Goal: Information Seeking & Learning: Learn about a topic

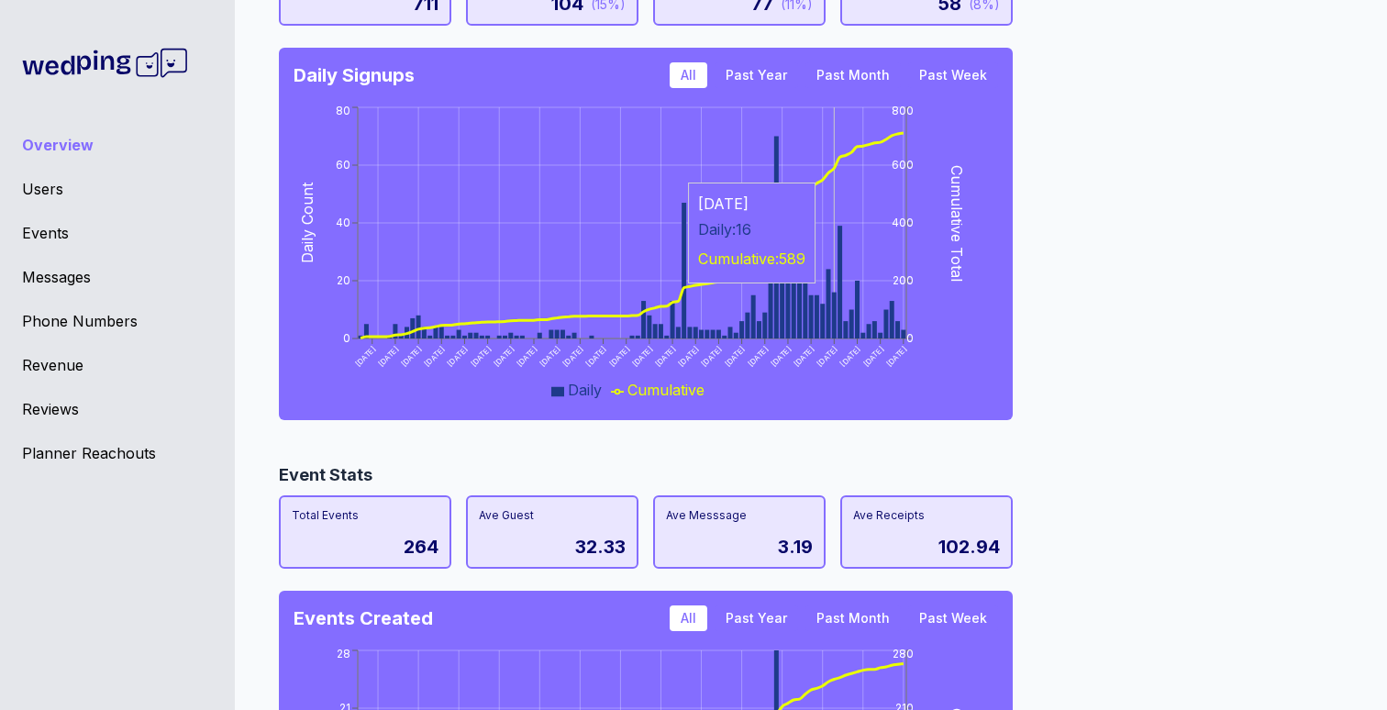
scroll to position [338, 0]
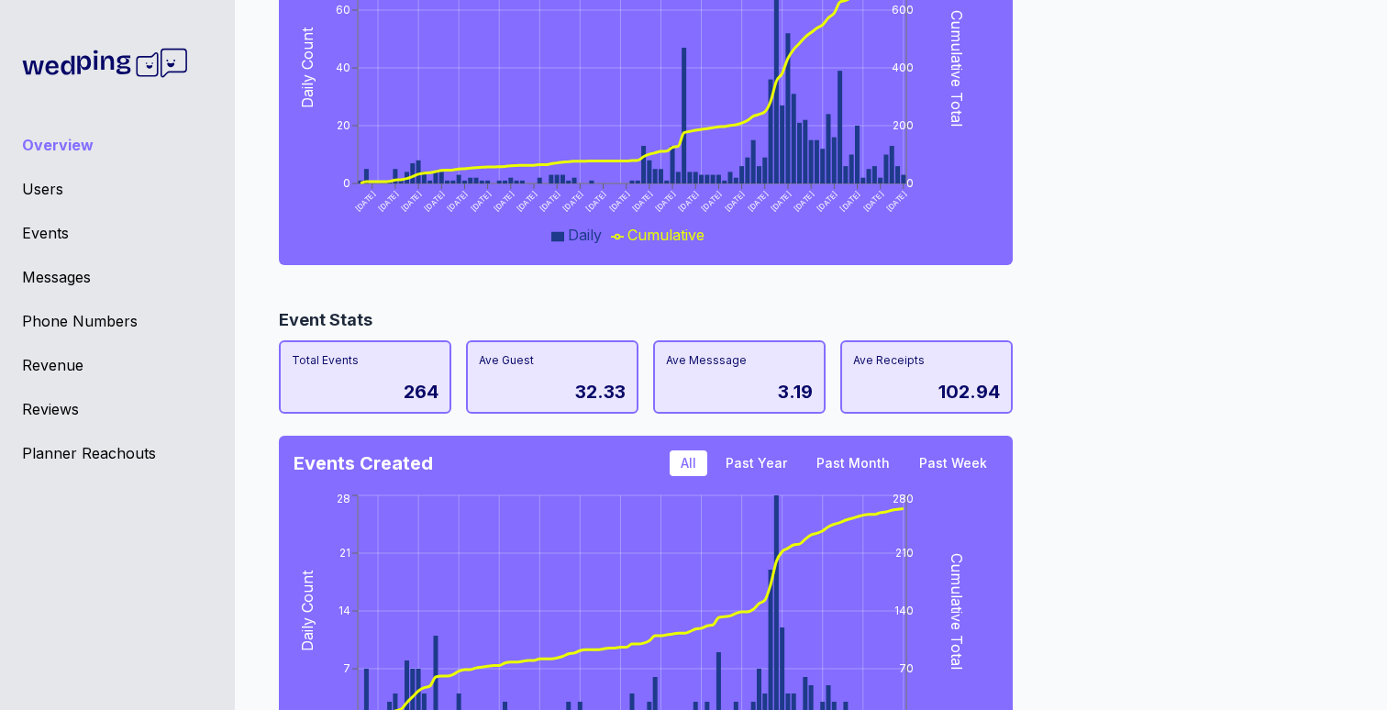
click at [43, 189] on div "Users" at bounding box center [117, 189] width 191 height 22
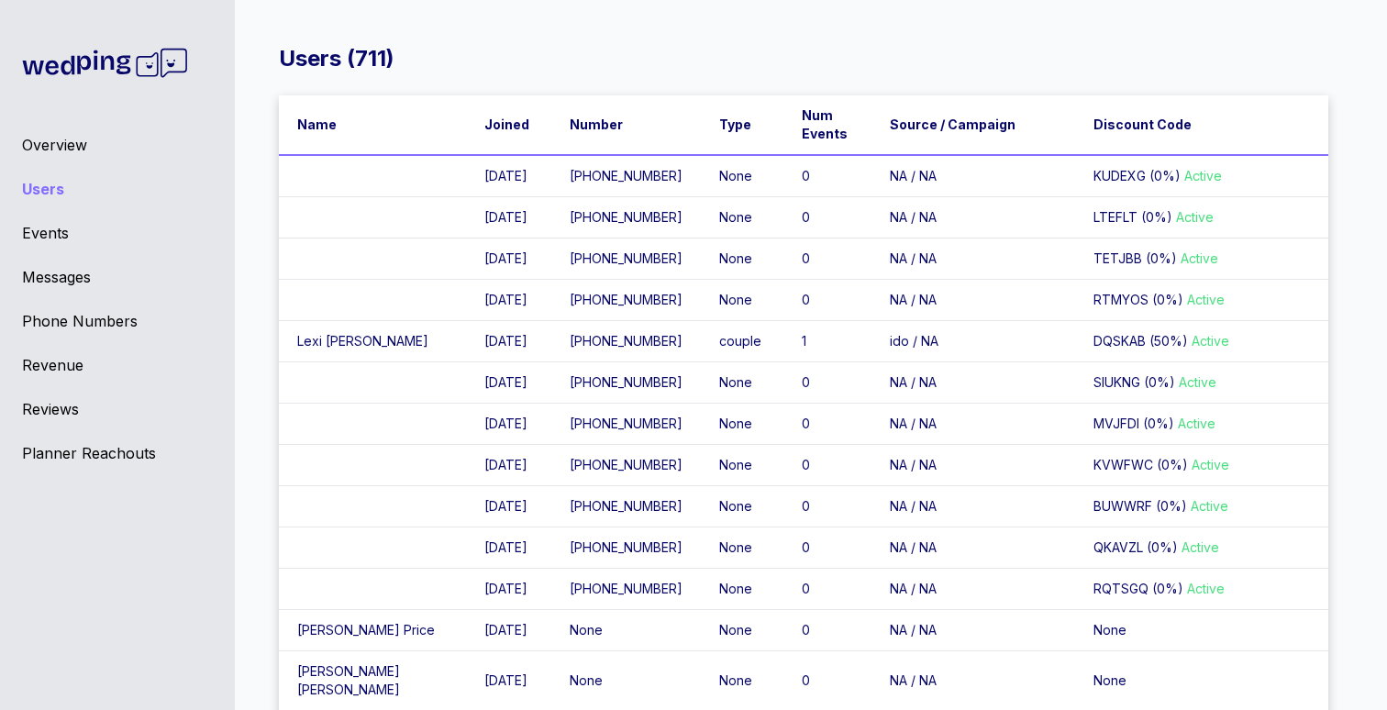
click at [64, 232] on div "Events" at bounding box center [117, 233] width 191 height 22
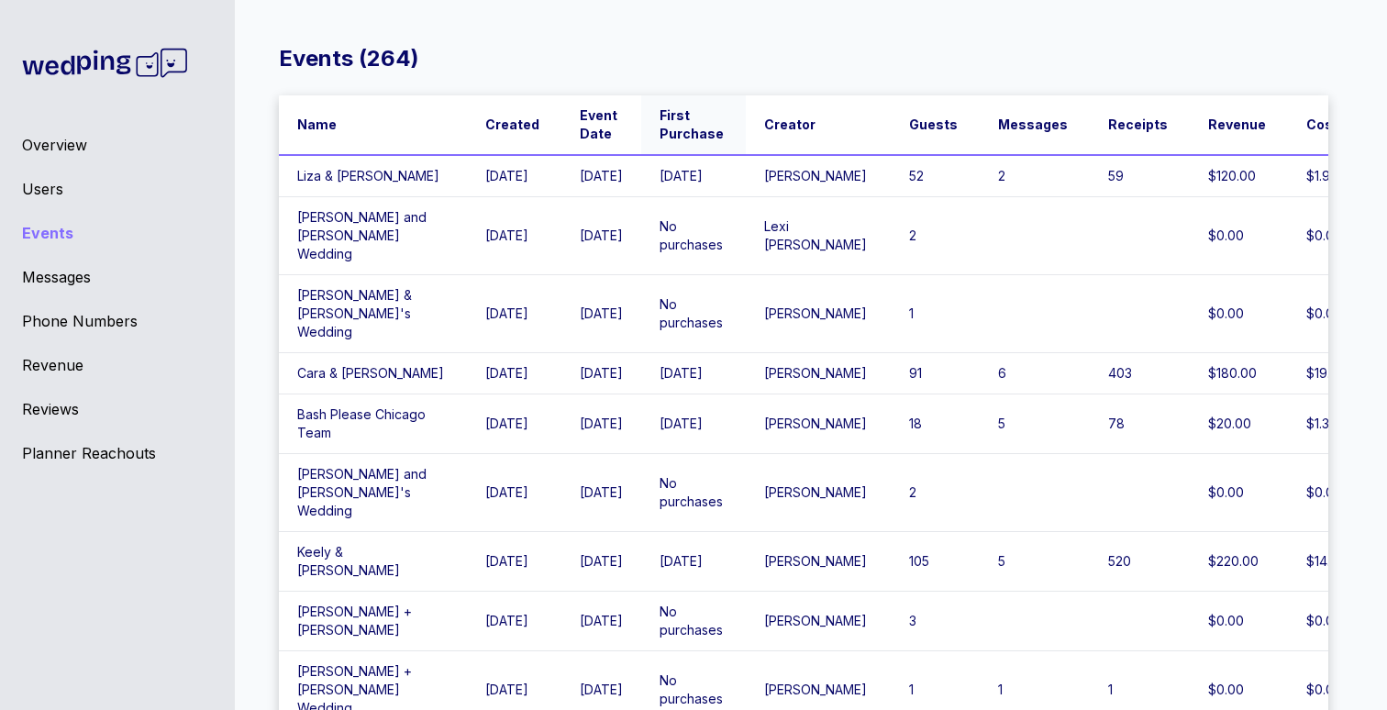
click at [672, 132] on span "First Purchase" at bounding box center [692, 124] width 64 height 37
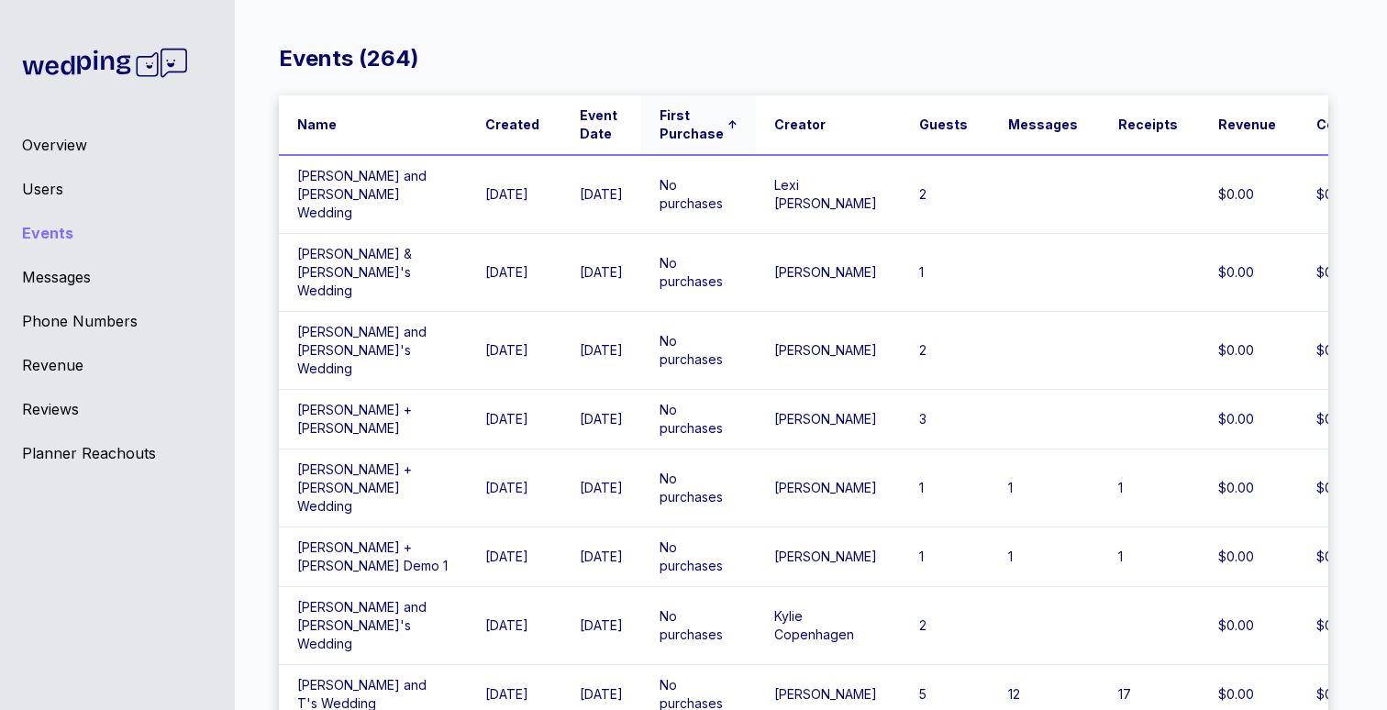
click at [672, 132] on span "First Purchase" at bounding box center [692, 124] width 64 height 37
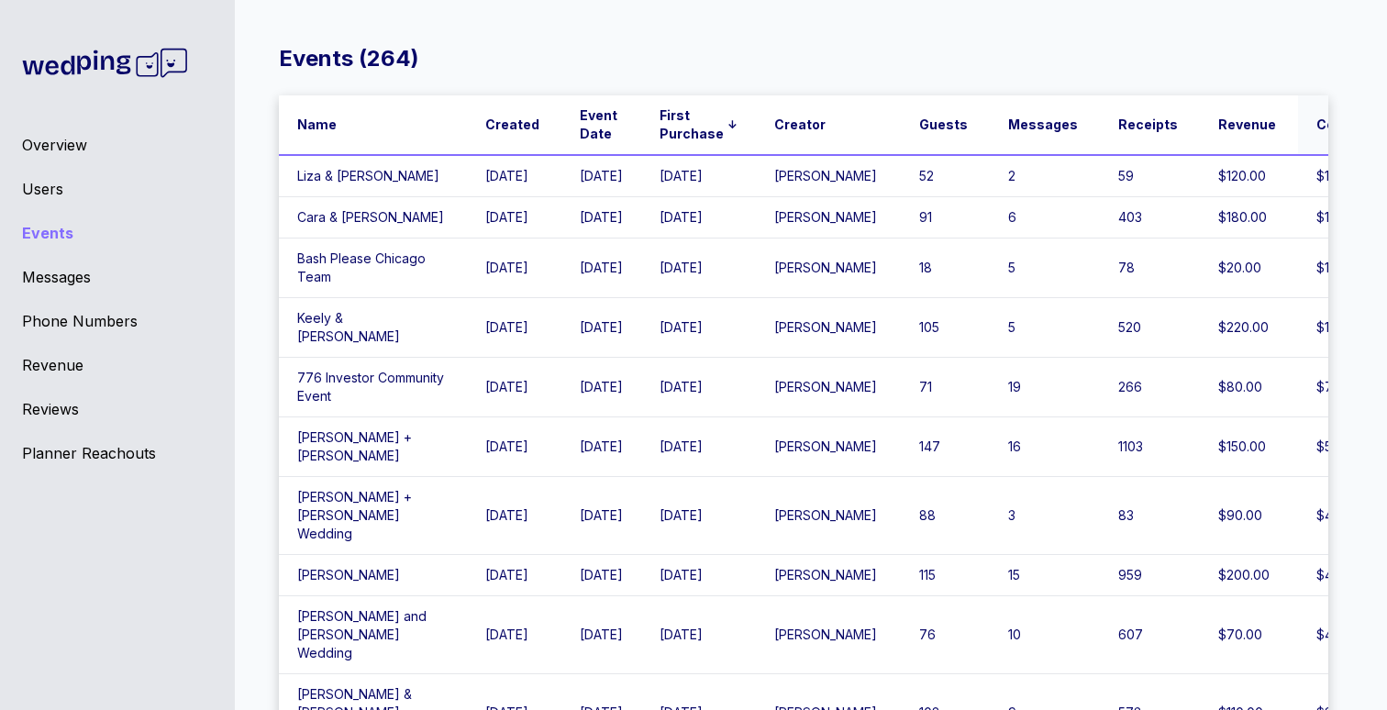
click at [1316, 116] on span "Costs" at bounding box center [1336, 125] width 40 height 18
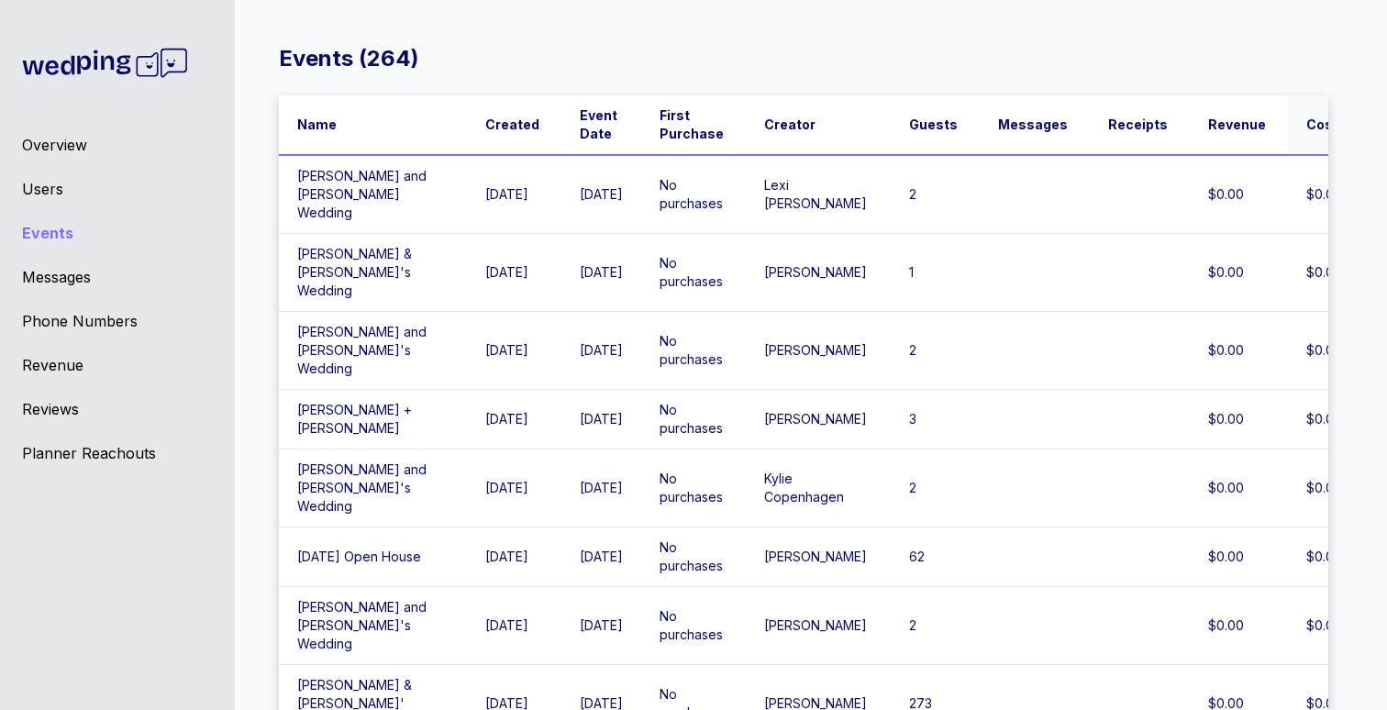
click at [1288, 111] on th "Costs ↑" at bounding box center [1333, 125] width 91 height 60
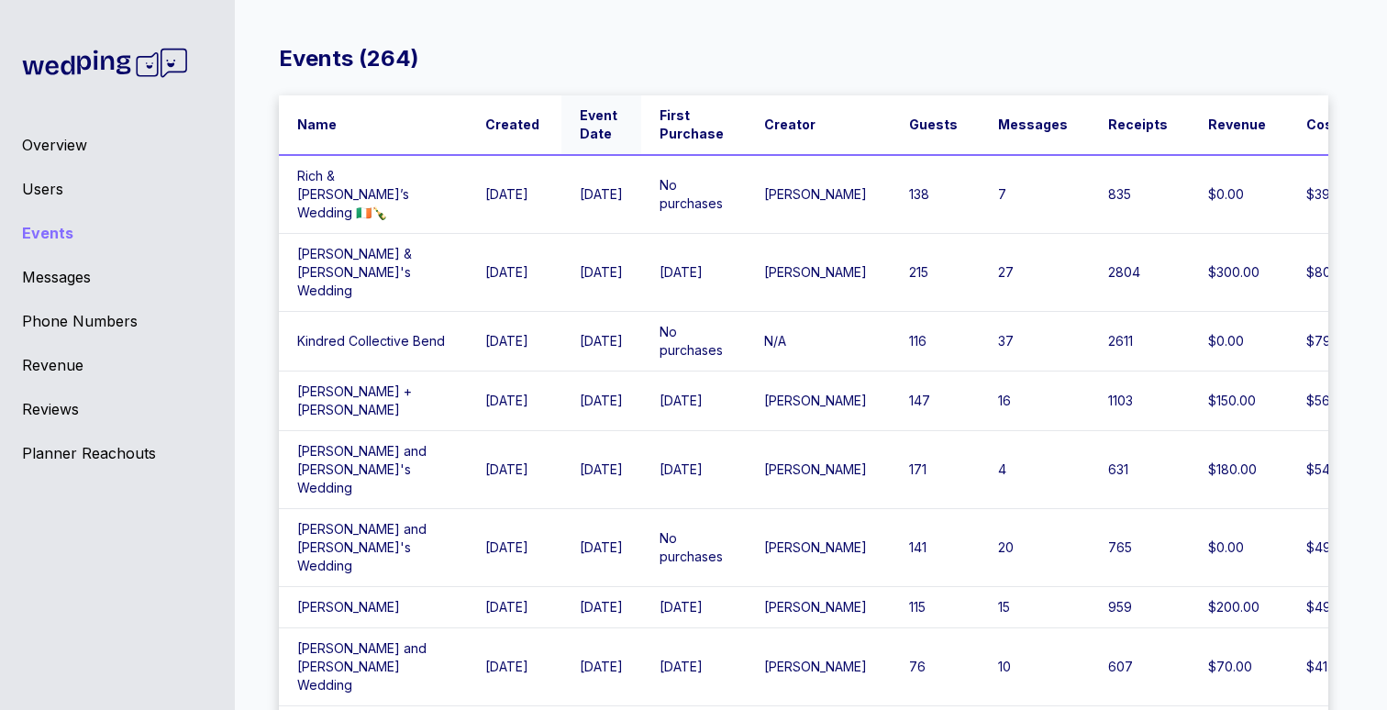
click at [580, 129] on span "Event Date" at bounding box center [599, 124] width 39 height 37
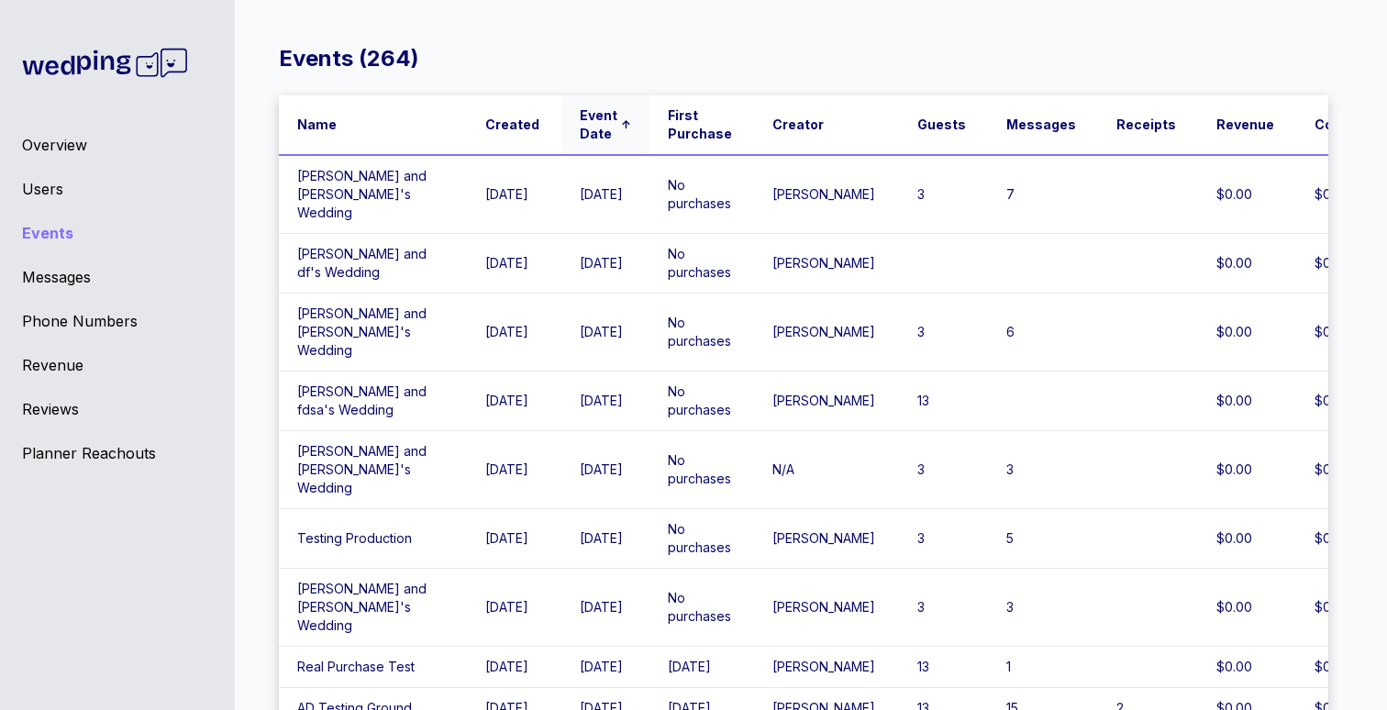
click at [580, 128] on span "Event Date" at bounding box center [599, 124] width 38 height 37
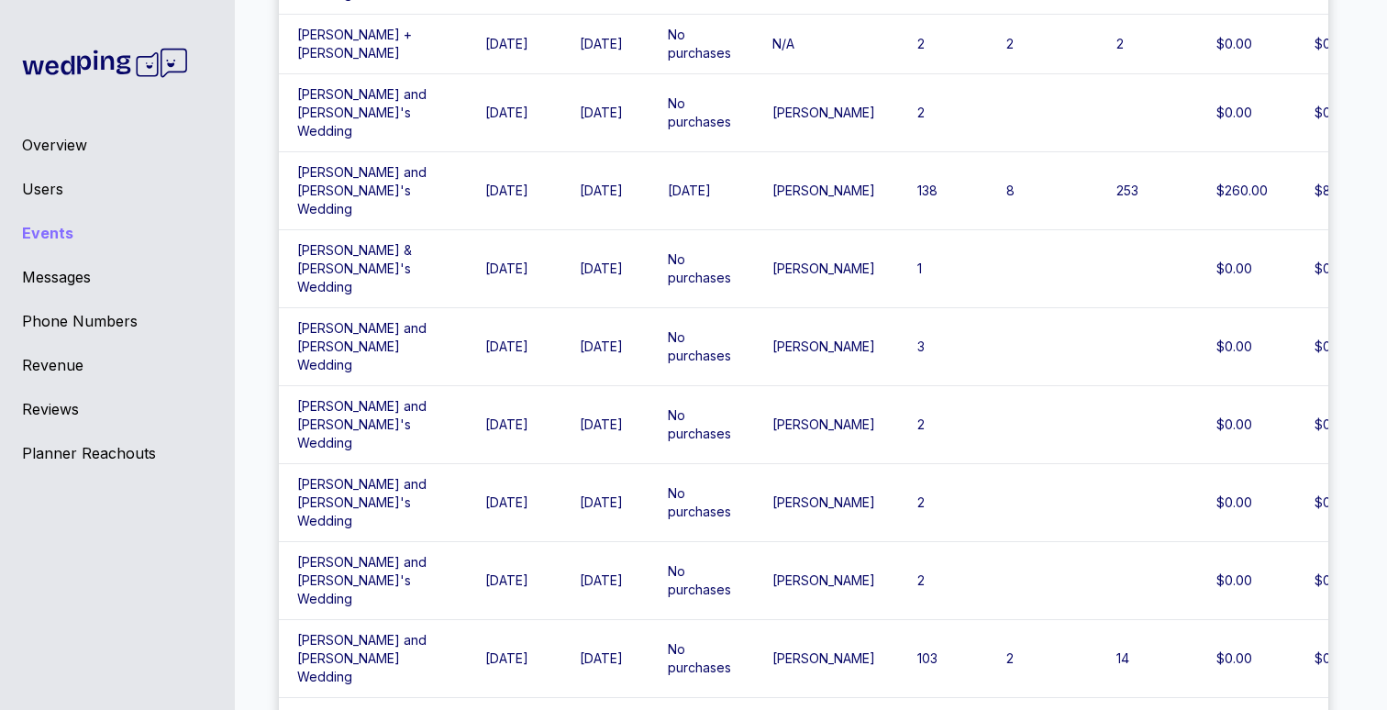
scroll to position [3323, 0]
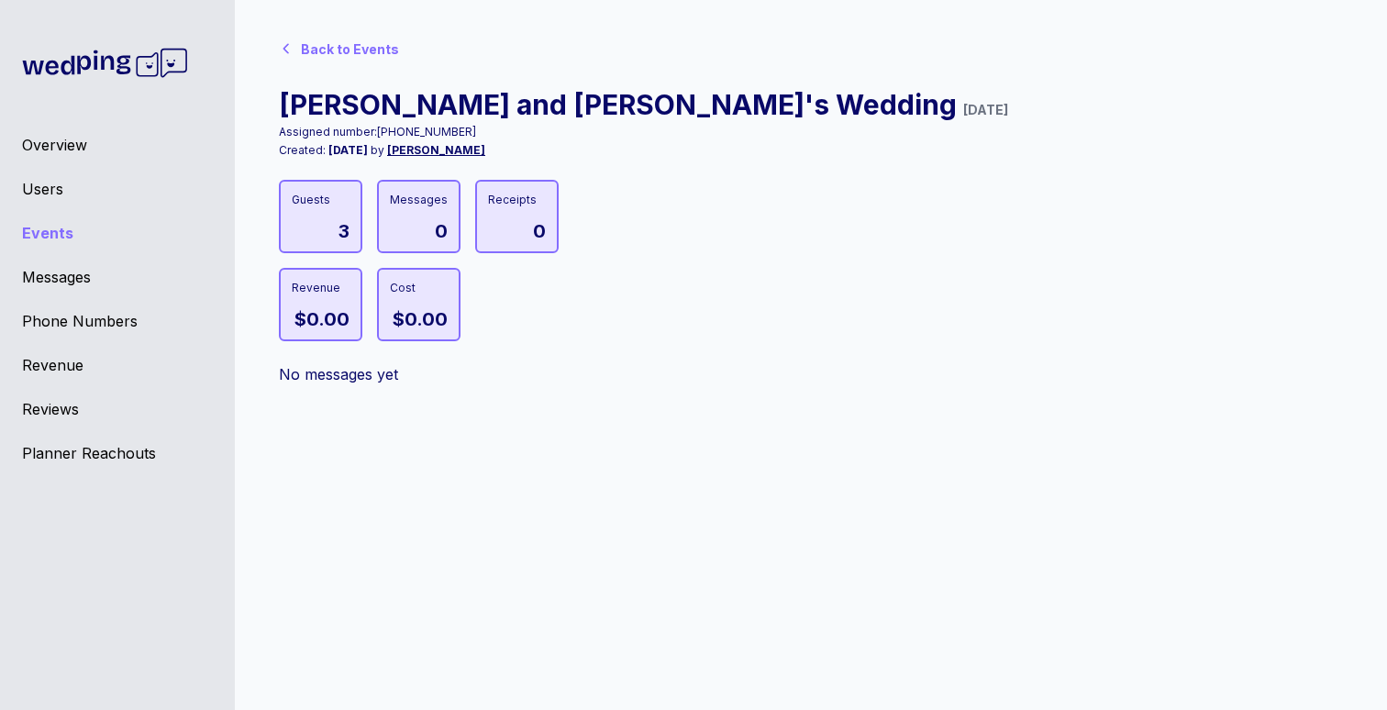
click at [311, 42] on div "Back to Events" at bounding box center [350, 49] width 98 height 18
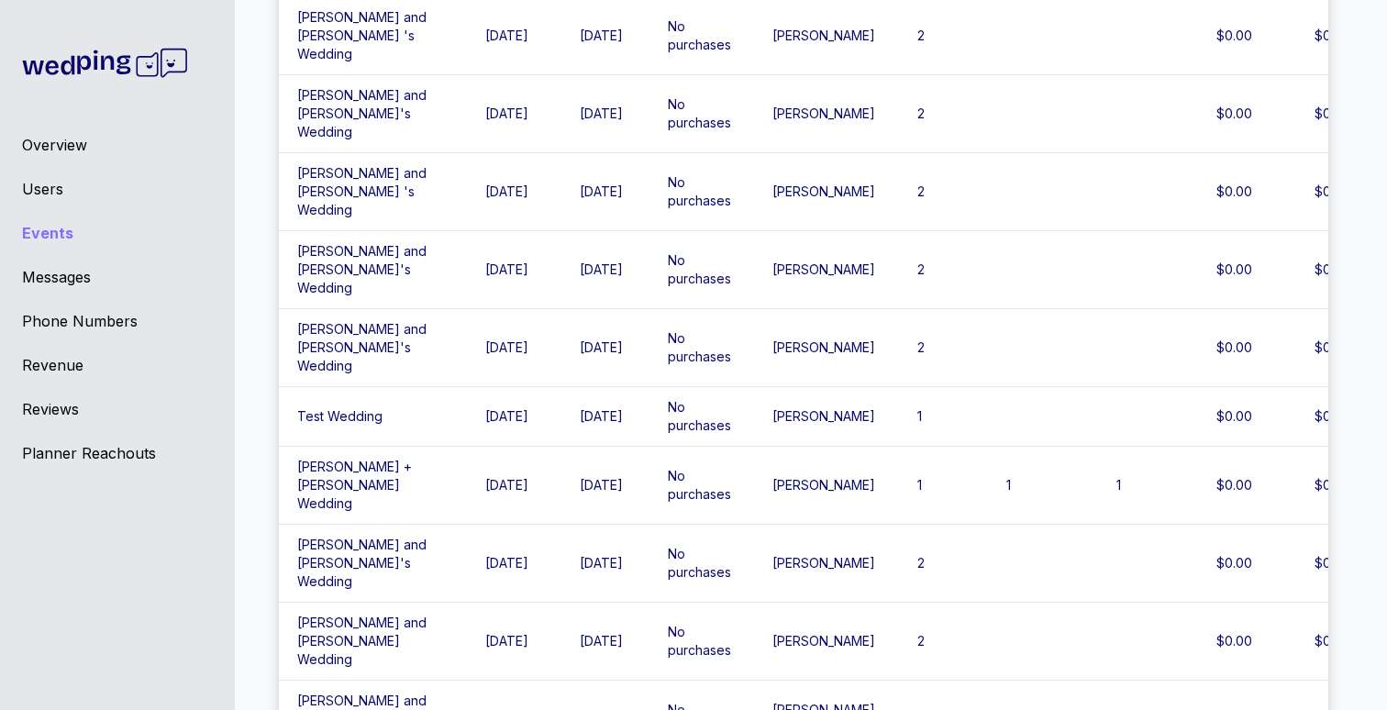
scroll to position [2488, 0]
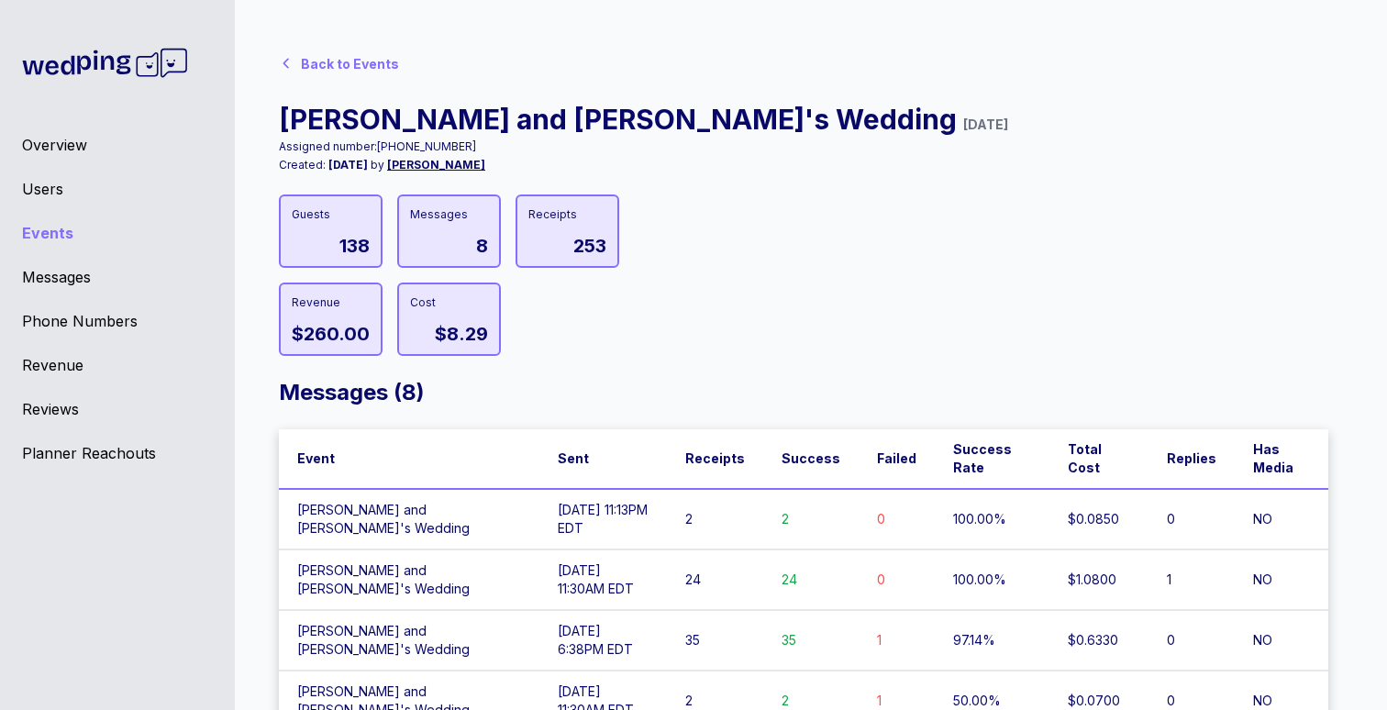
click at [327, 52] on div "Back to Events" at bounding box center [343, 62] width 128 height 37
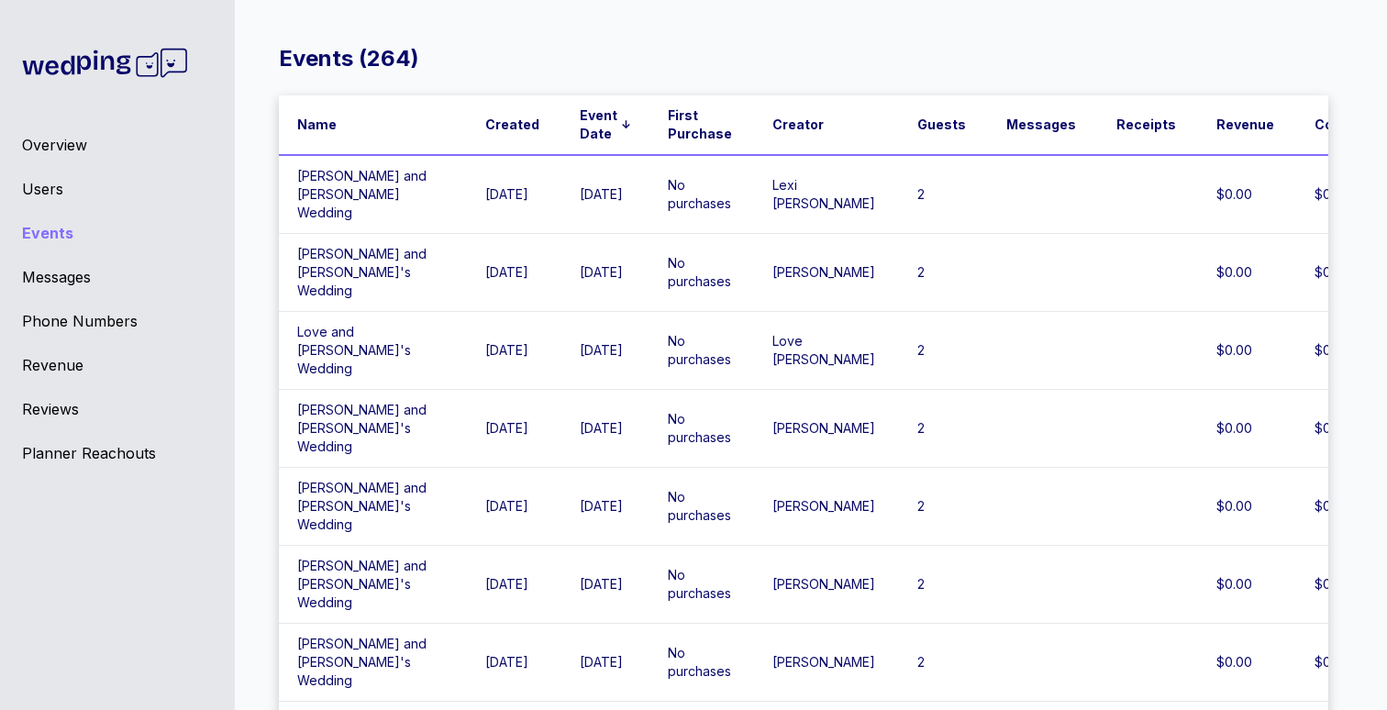
click at [57, 143] on div "Overview" at bounding box center [117, 145] width 191 height 22
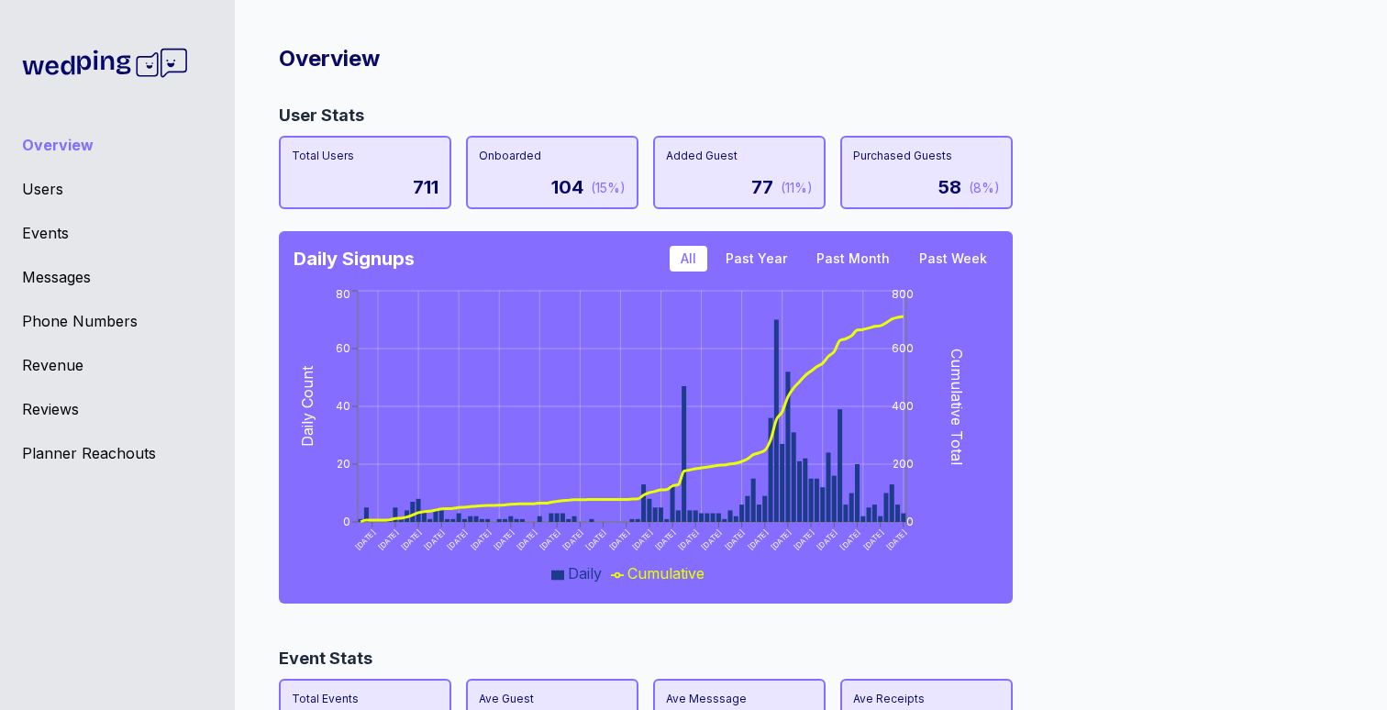
click at [1116, 449] on div "User Stats Total Users 711 Onboarded 104 (15%) Added Guest 77 (11%) Purchased G…" at bounding box center [803, 360] width 1049 height 514
click at [52, 194] on div "Users" at bounding box center [117, 189] width 191 height 22
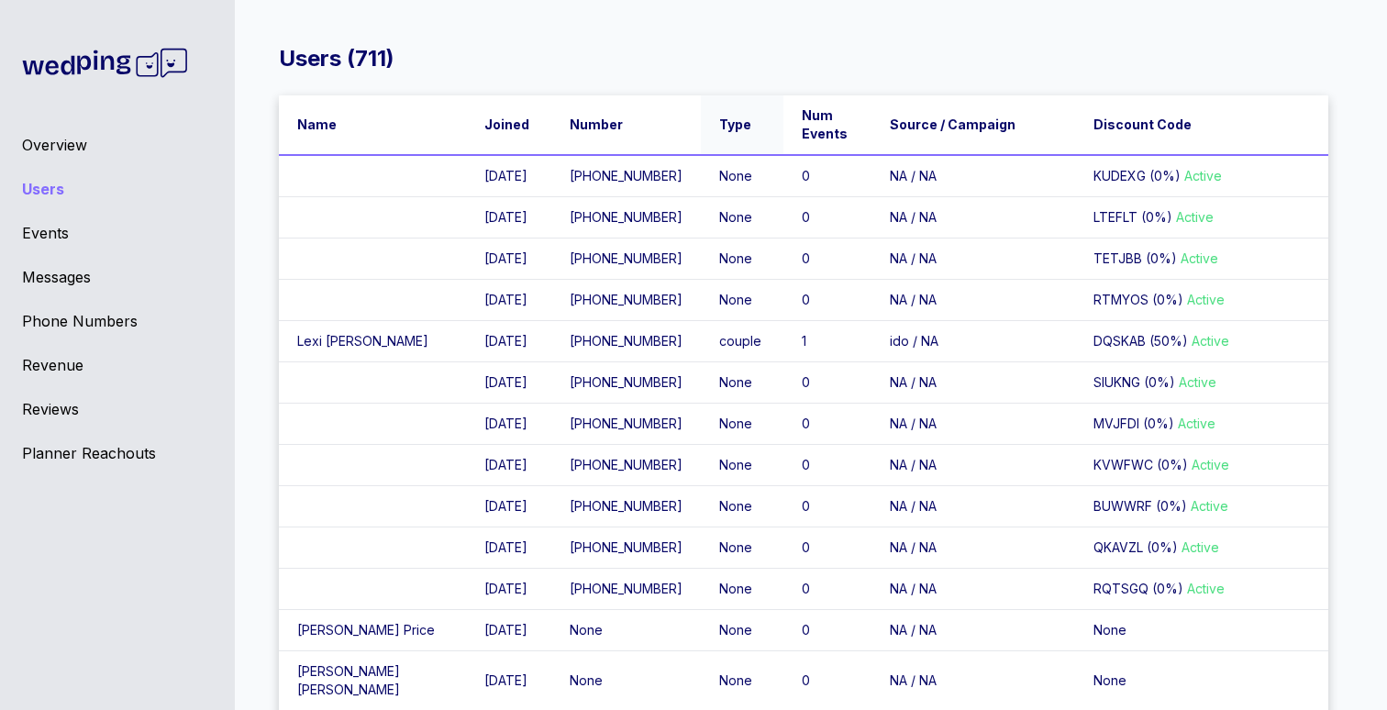
click at [719, 125] on span "Type" at bounding box center [735, 125] width 32 height 18
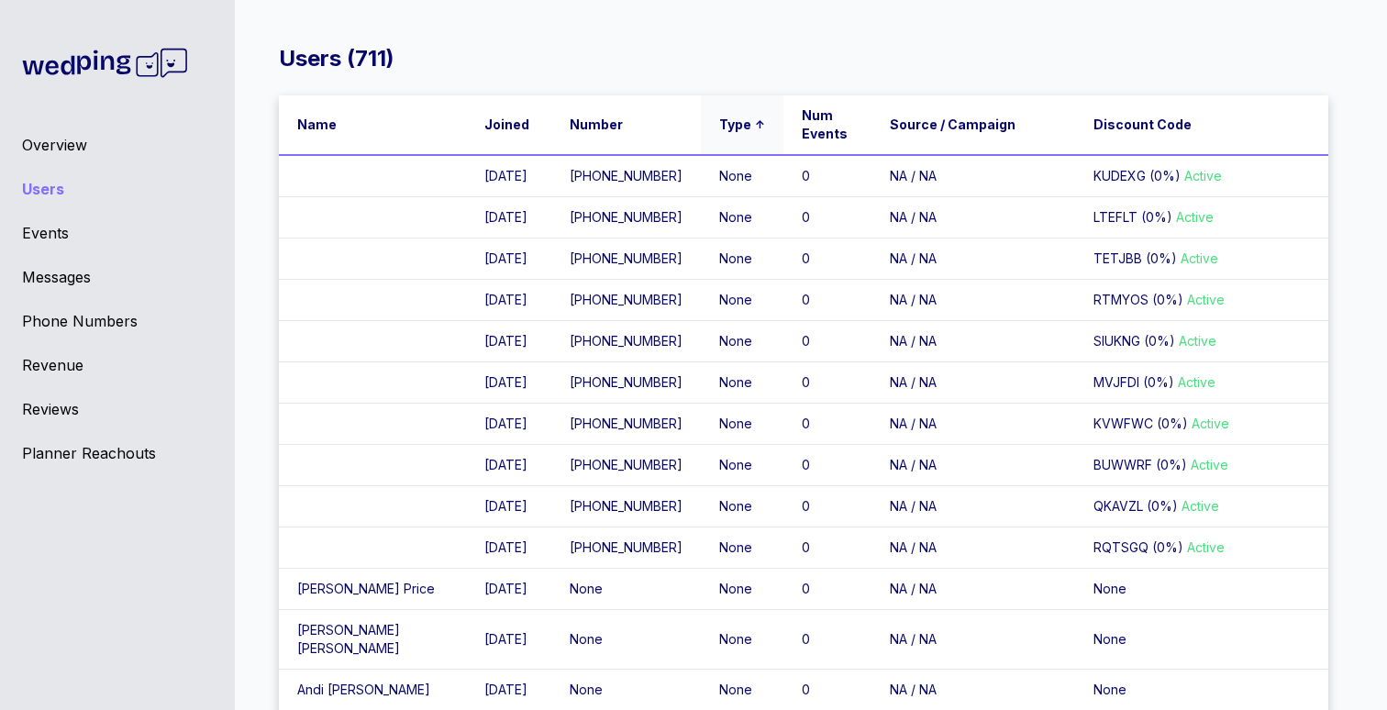
click at [719, 125] on span "Type" at bounding box center [735, 125] width 32 height 18
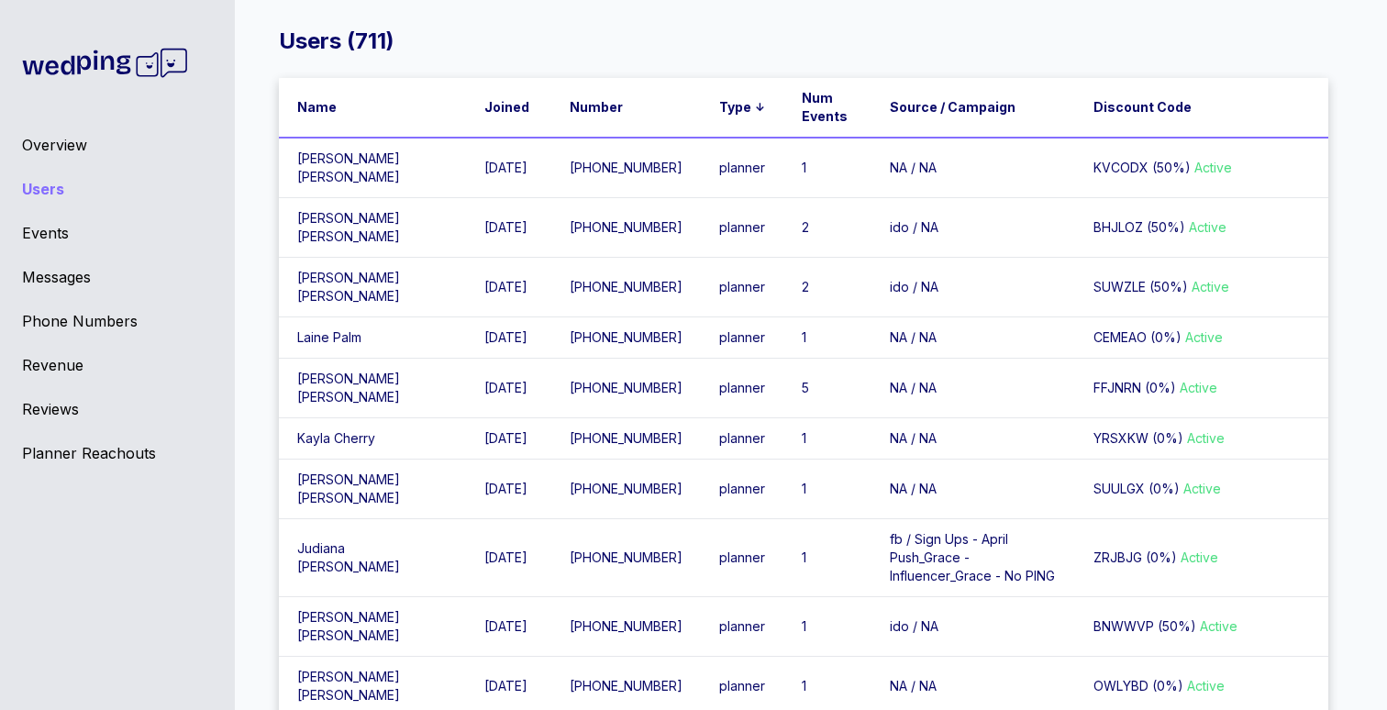
scroll to position [99, 0]
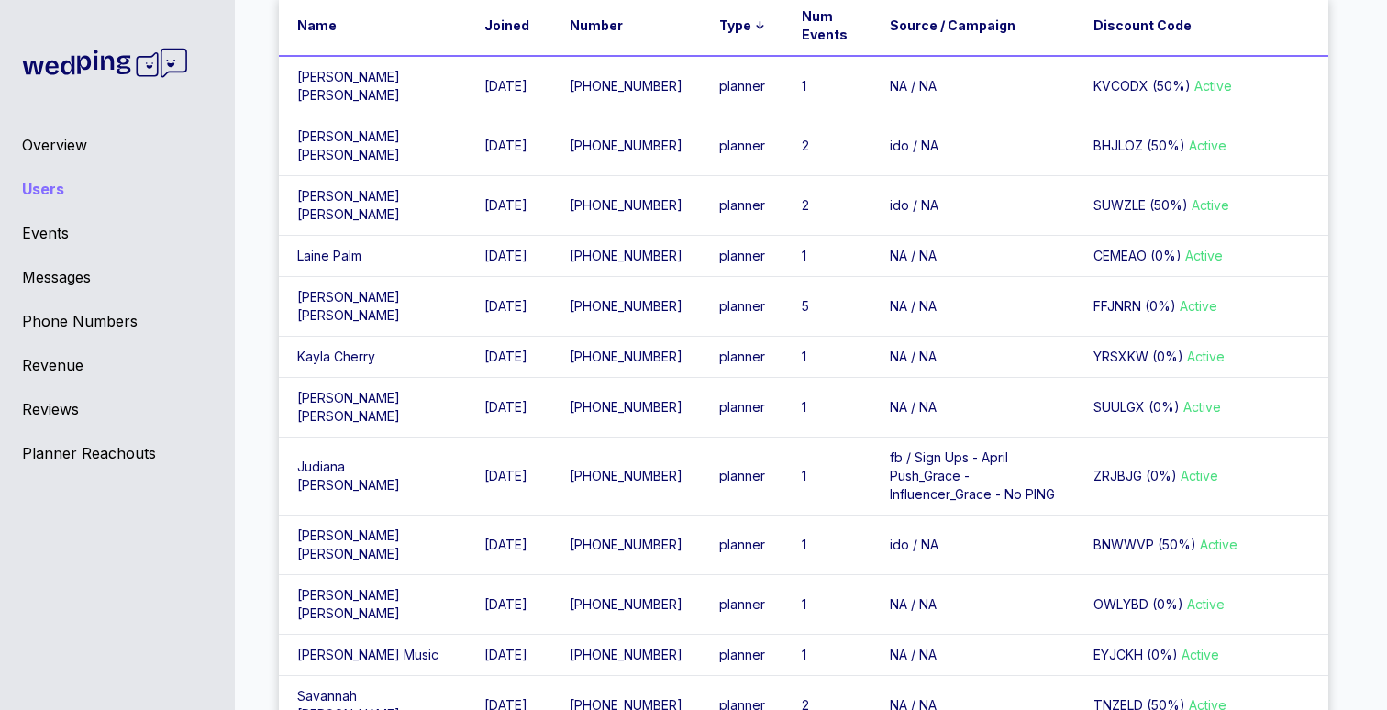
click at [326, 378] on td "[PERSON_NAME]" at bounding box center [372, 357] width 187 height 41
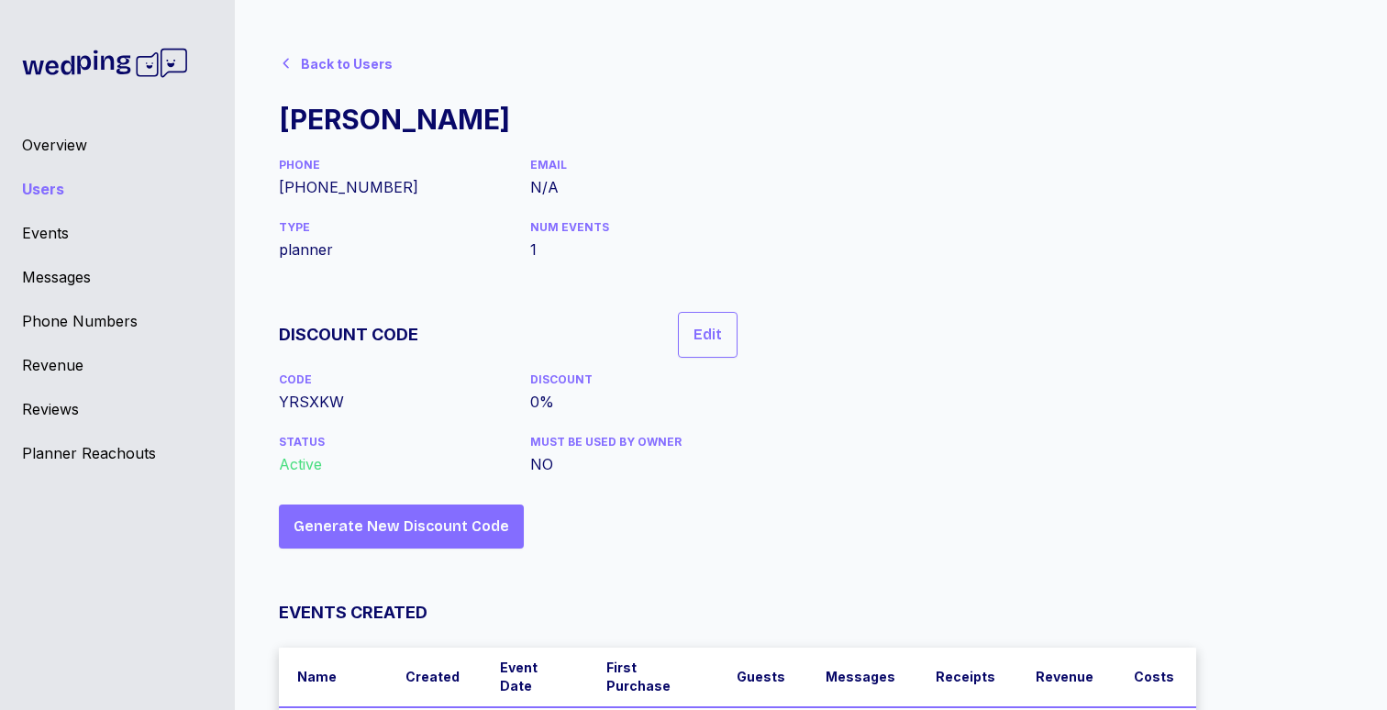
click at [279, 54] on span at bounding box center [286, 62] width 15 height 18
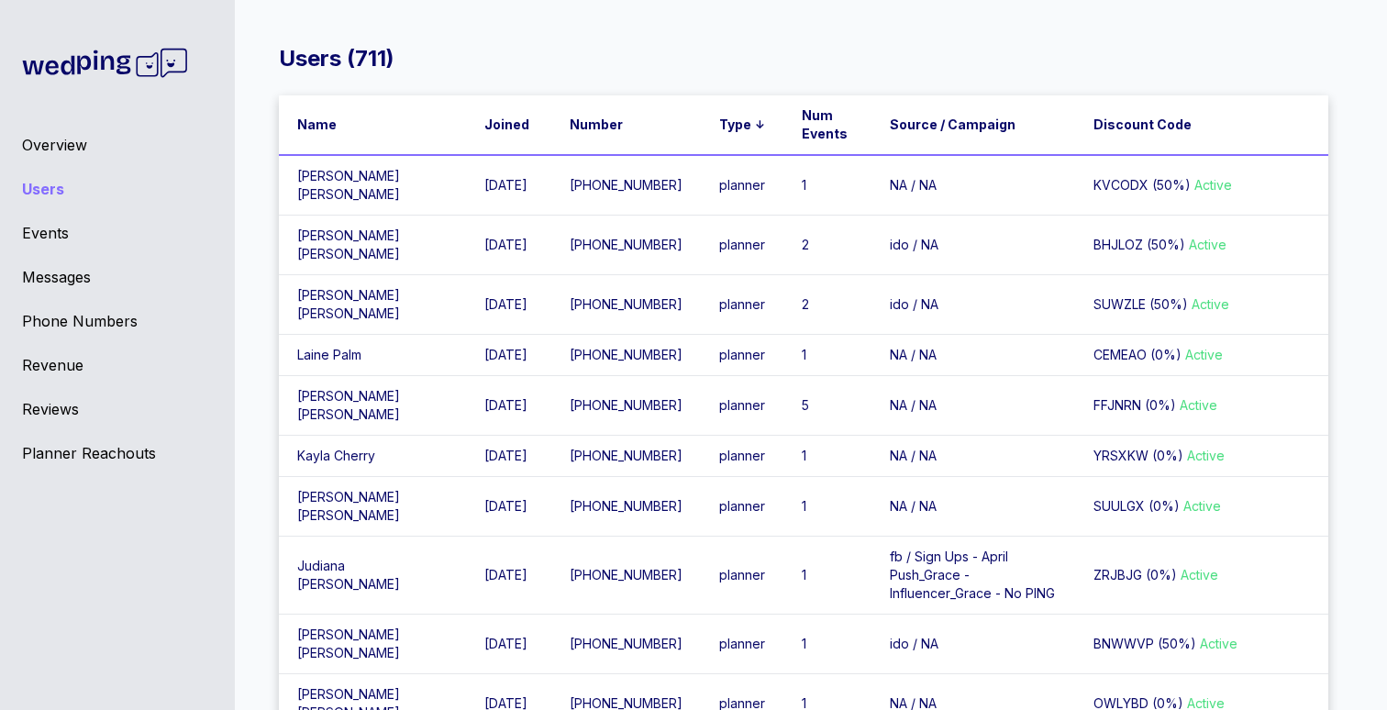
click at [759, 67] on div "Users ( 711 )" at bounding box center [803, 58] width 1049 height 29
click at [890, 116] on span "Source / Campaign" at bounding box center [953, 125] width 126 height 18
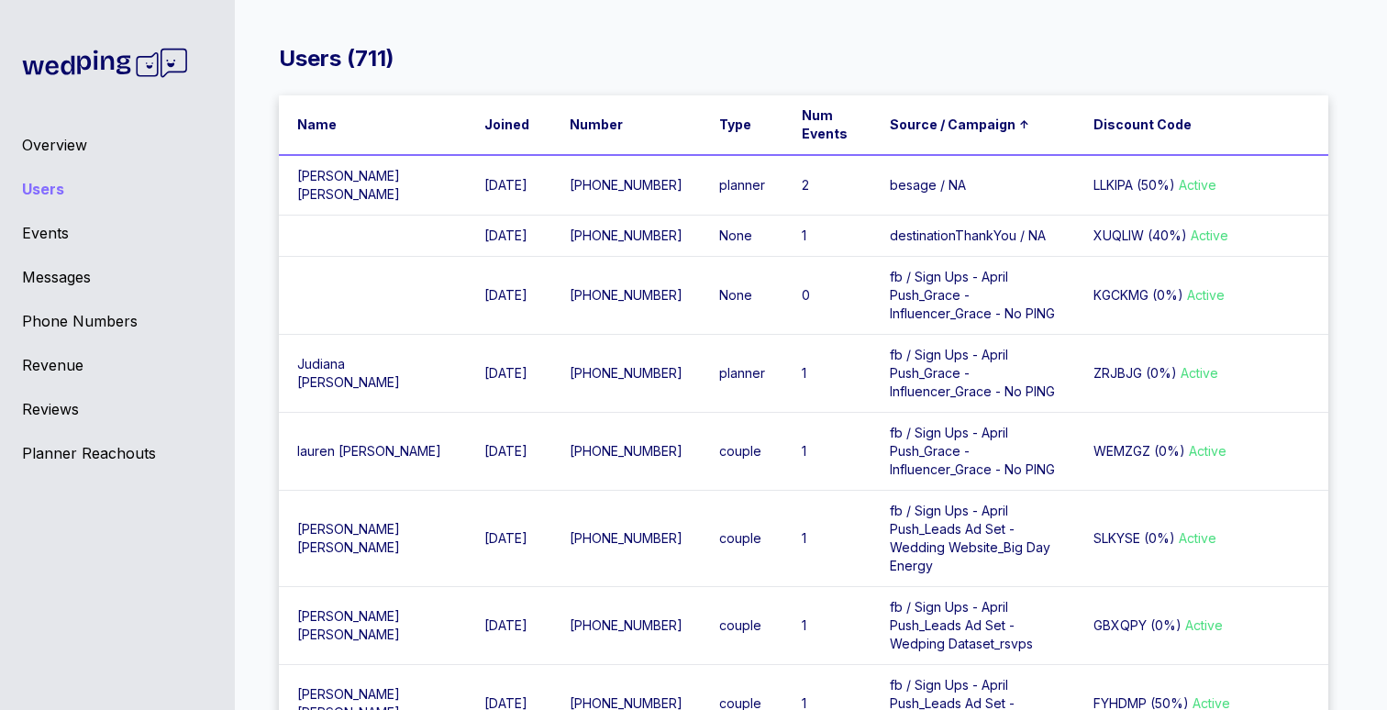
click at [25, 151] on div "Overview" at bounding box center [117, 145] width 191 height 22
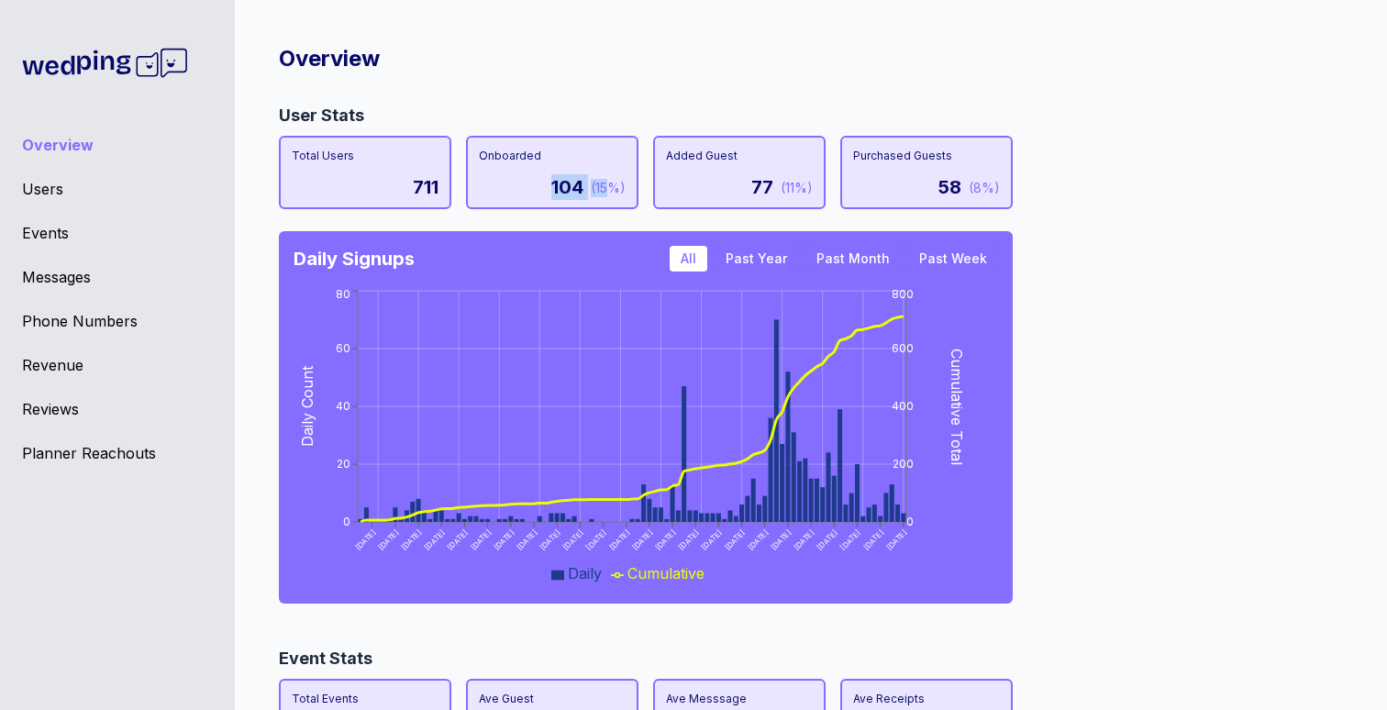
drag, startPoint x: 543, startPoint y: 188, endPoint x: 607, endPoint y: 190, distance: 64.2
click at [607, 190] on div "104 (15%)" at bounding box center [552, 187] width 147 height 26
click at [1237, 216] on div "User Stats Total Users 711 Onboarded 104 (15%) Added Guest 77 (11%) Purchased G…" at bounding box center [803, 360] width 1049 height 514
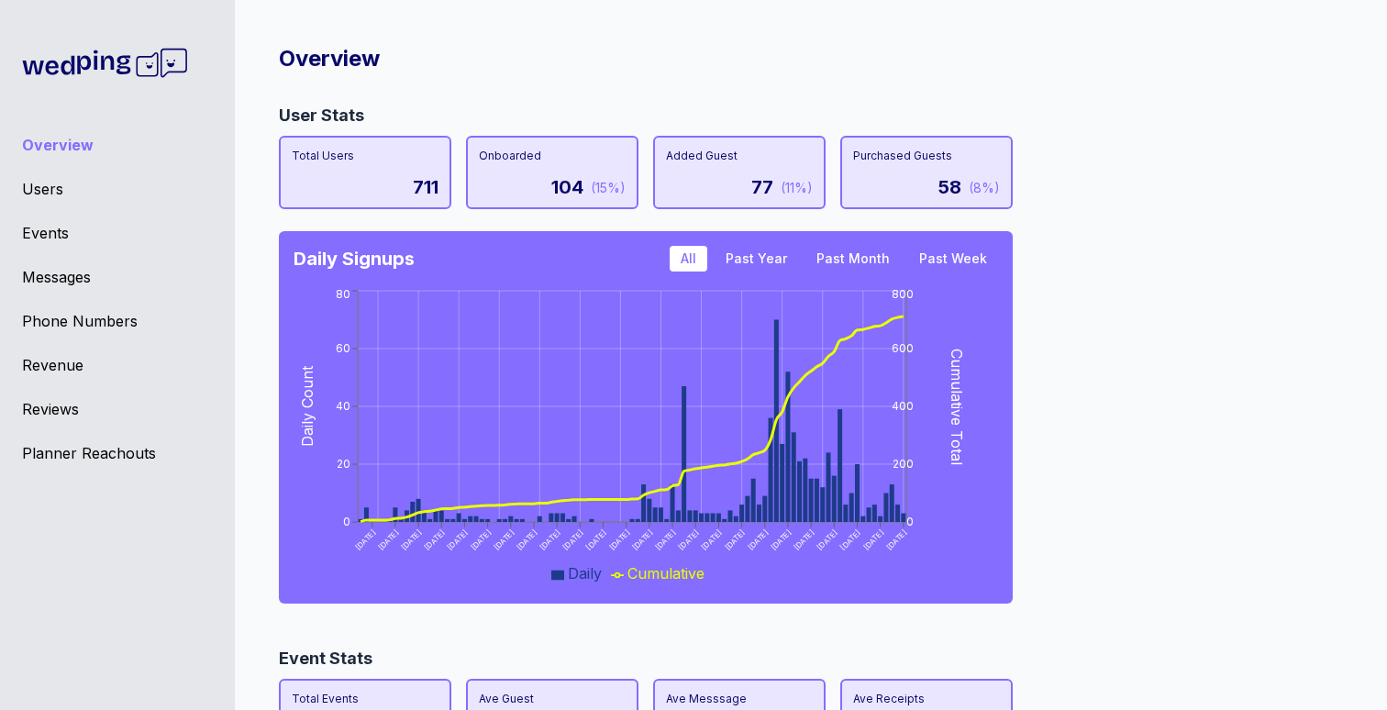
click at [1099, 411] on div "User Stats Total Users 711 Onboarded 104 (15%) Added Guest 77 (11%) Purchased G…" at bounding box center [803, 360] width 1049 height 514
click at [1160, 377] on div "User Stats Total Users 711 Onboarded 104 (15%) Added Guest 77 (11%) Purchased G…" at bounding box center [803, 360] width 1049 height 514
click at [1215, 382] on div "User Stats Total Users 711 Onboarded 104 (15%) Added Guest 77 (11%) Purchased G…" at bounding box center [803, 360] width 1049 height 514
click at [46, 234] on div "Events" at bounding box center [117, 233] width 191 height 22
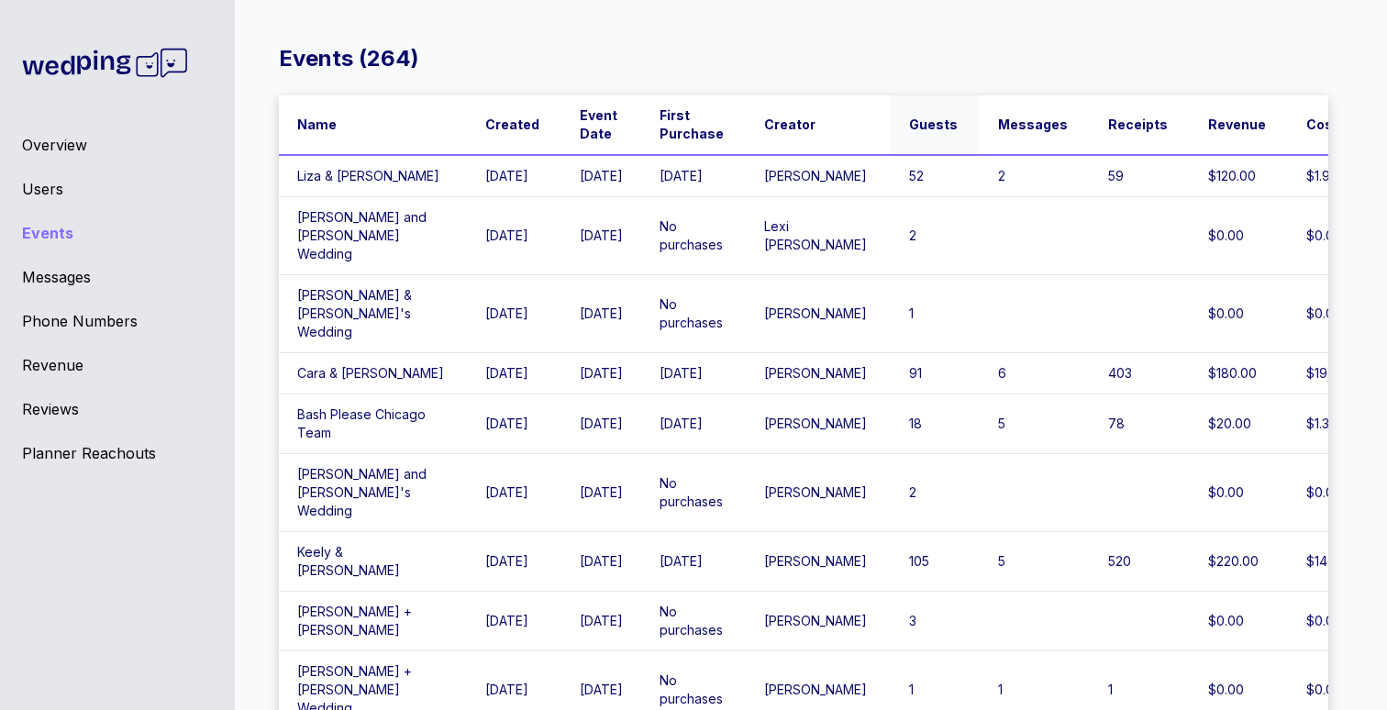
click at [909, 119] on span "Guests" at bounding box center [933, 125] width 49 height 18
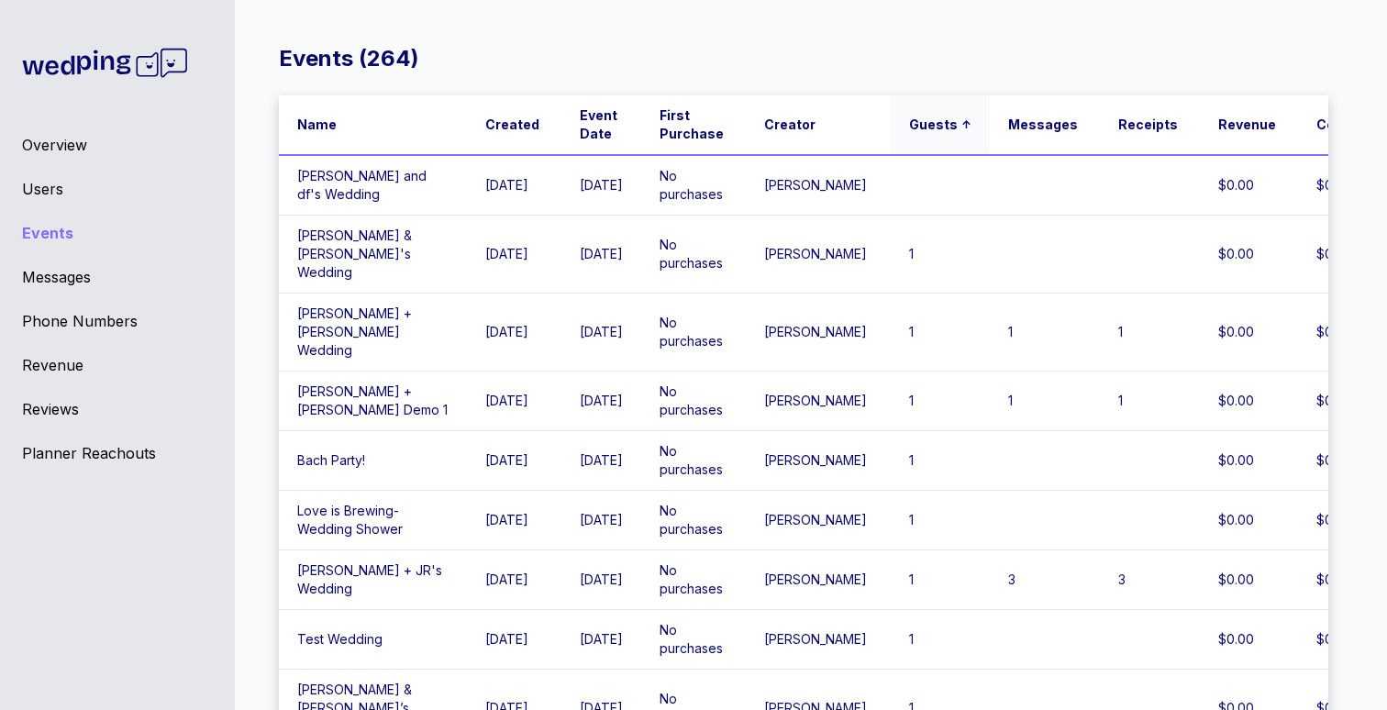
click at [909, 119] on span "Guests" at bounding box center [933, 125] width 49 height 18
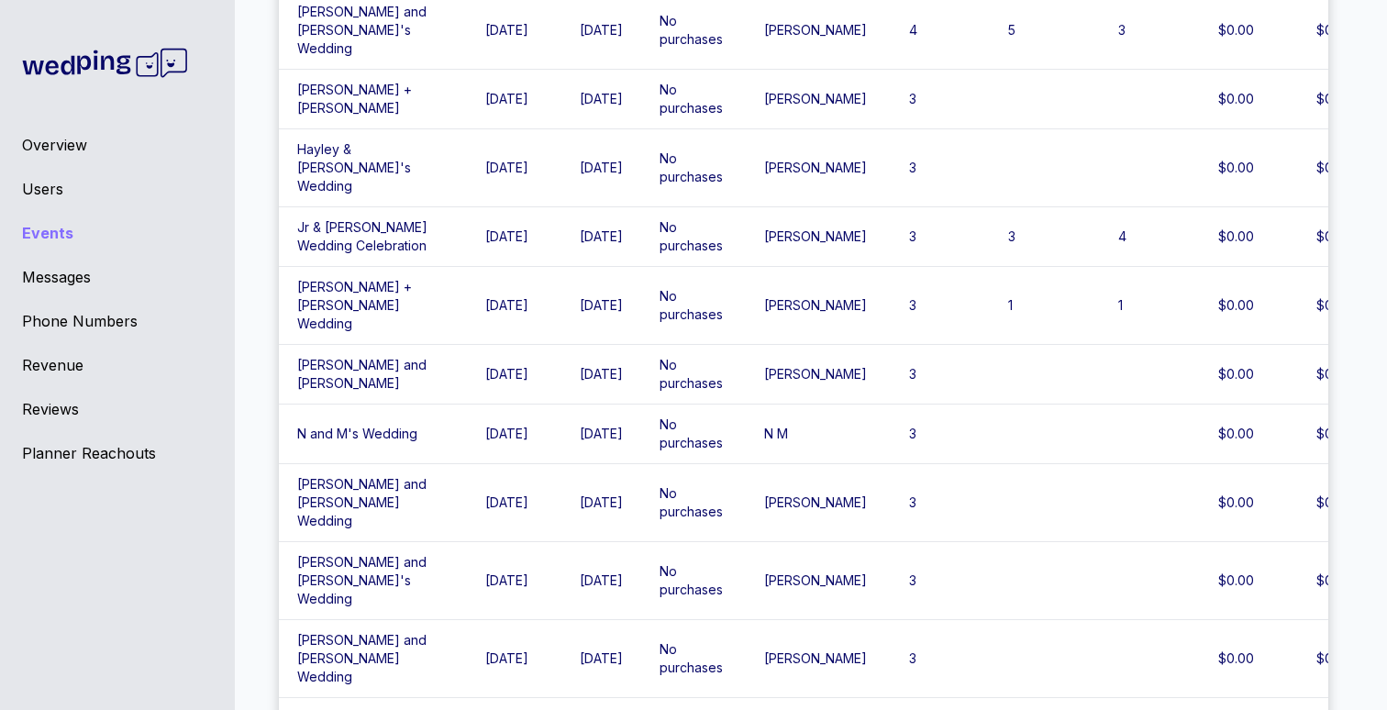
scroll to position [7267, 0]
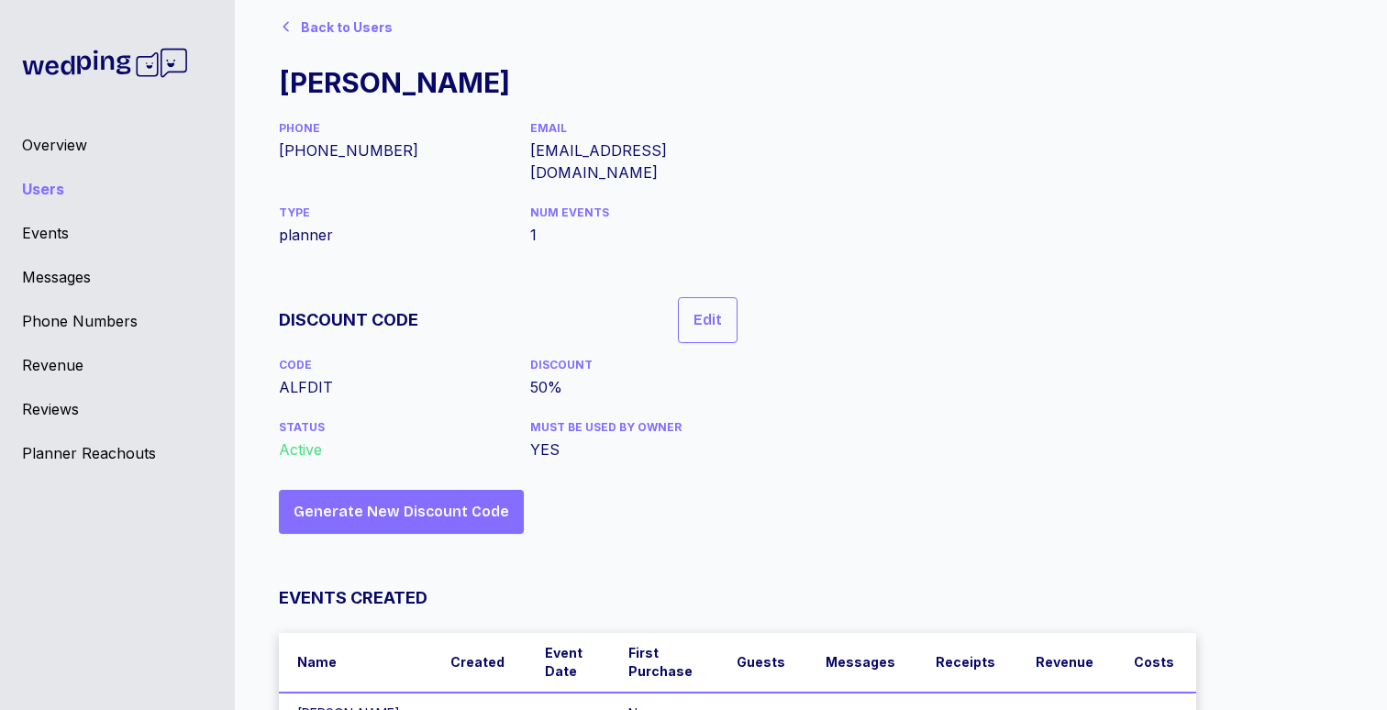
scroll to position [65, 0]
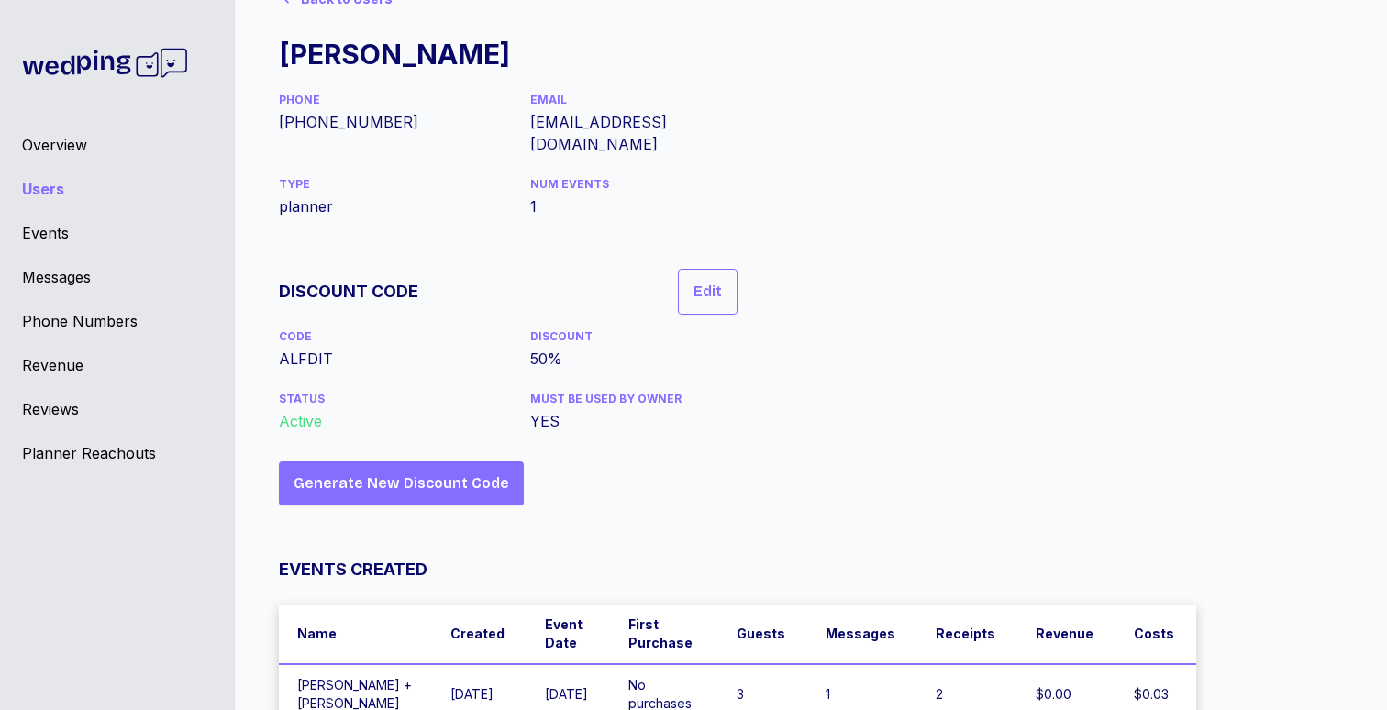
click at [1027, 395] on div "Back to Users [PERSON_NAME] PHONE [PHONE_NUMBER] EMAIL [EMAIL_ADDRESS][DOMAIN_N…" at bounding box center [803, 352] width 1049 height 746
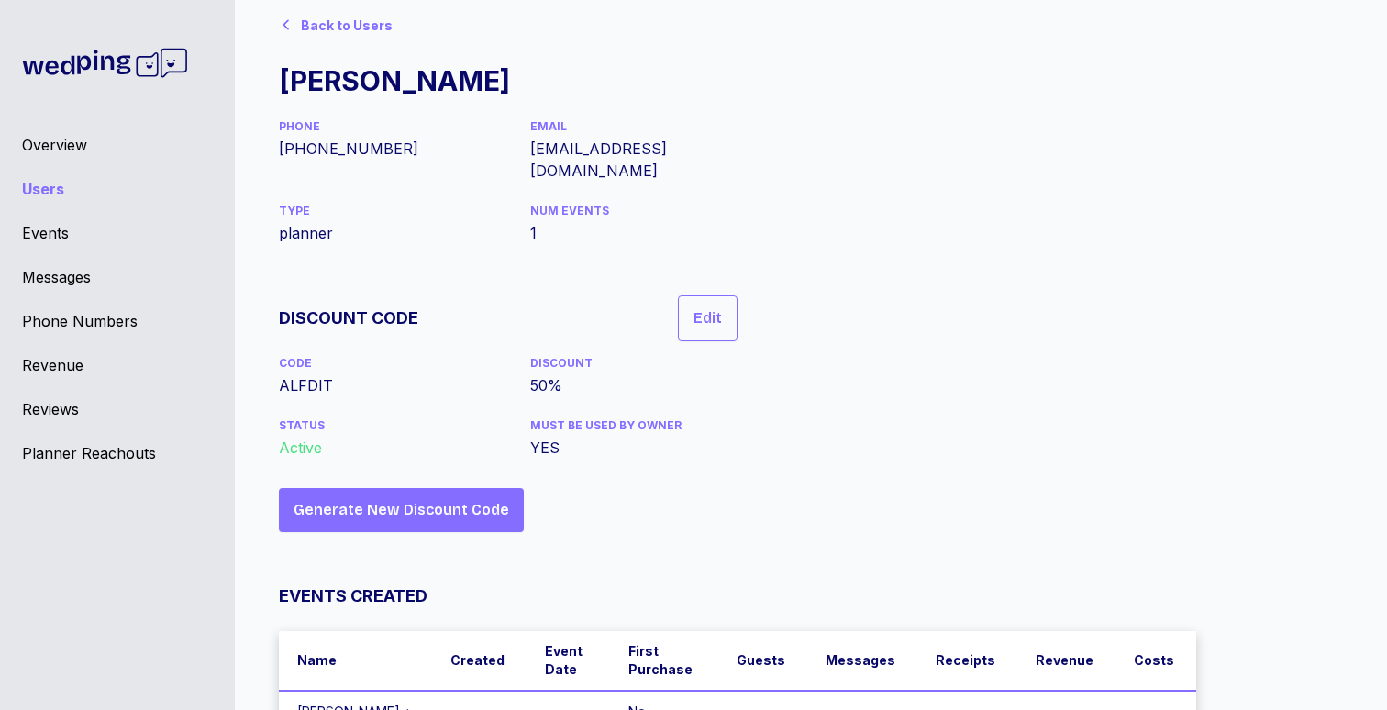
scroll to position [0, 0]
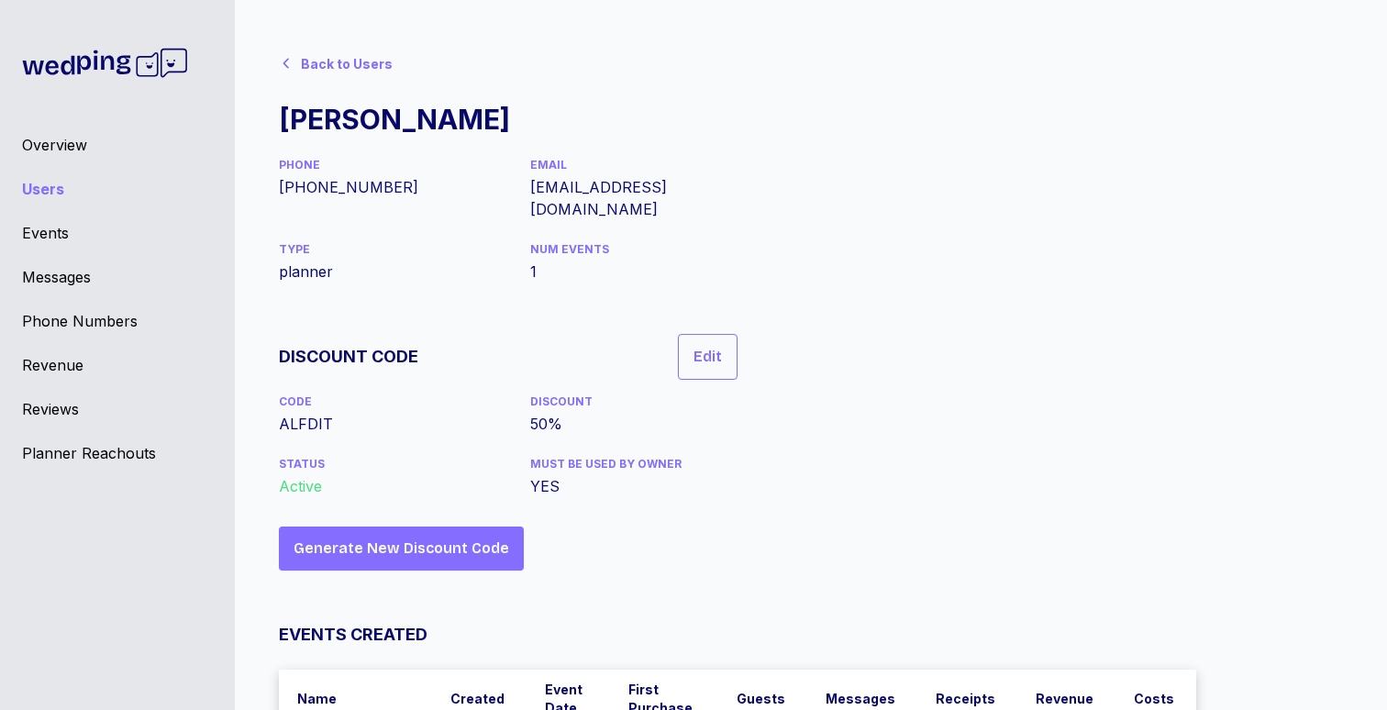
click at [1071, 351] on div "Back to Users [PERSON_NAME] PHONE [PHONE_NUMBER] EMAIL [EMAIL_ADDRESS][DOMAIN_N…" at bounding box center [803, 417] width 1049 height 746
click at [951, 245] on div "Back to Users [PERSON_NAME] PHONE [PHONE_NUMBER] EMAIL [EMAIL_ADDRESS][DOMAIN_N…" at bounding box center [803, 417] width 1049 height 746
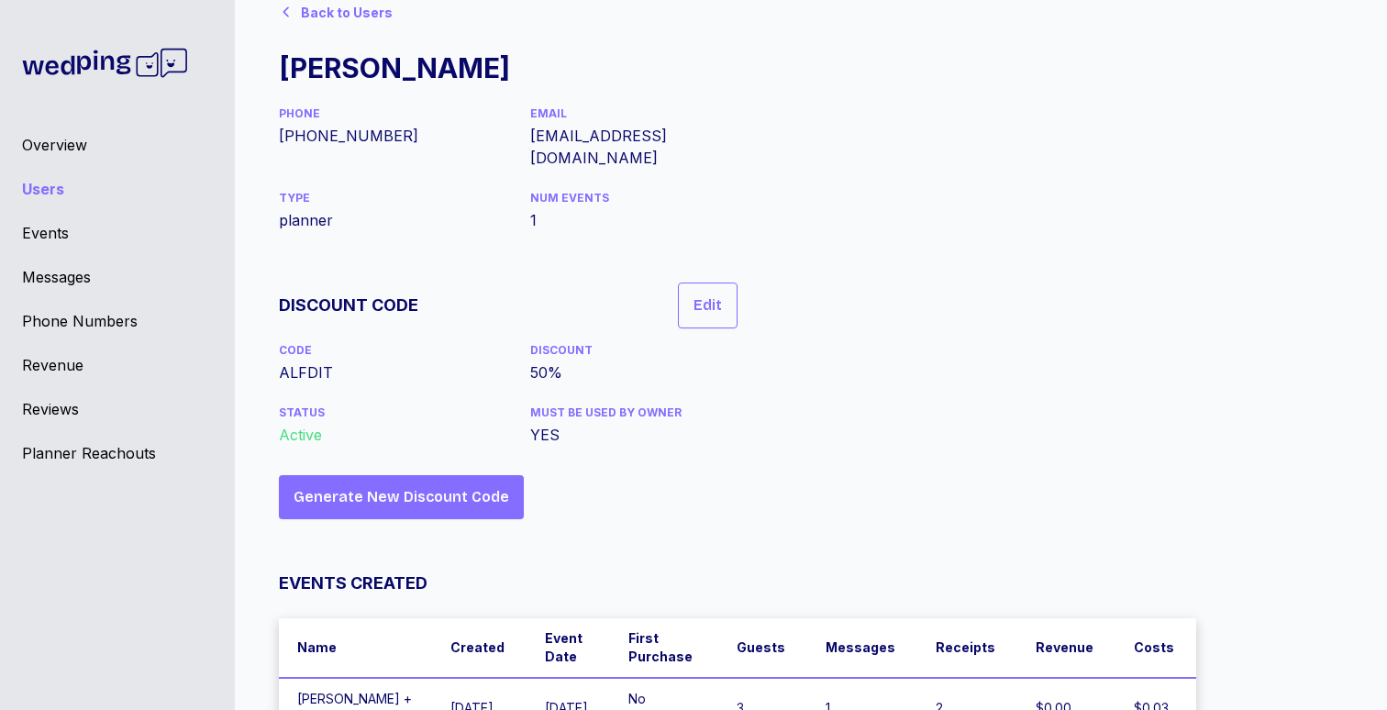
scroll to position [65, 0]
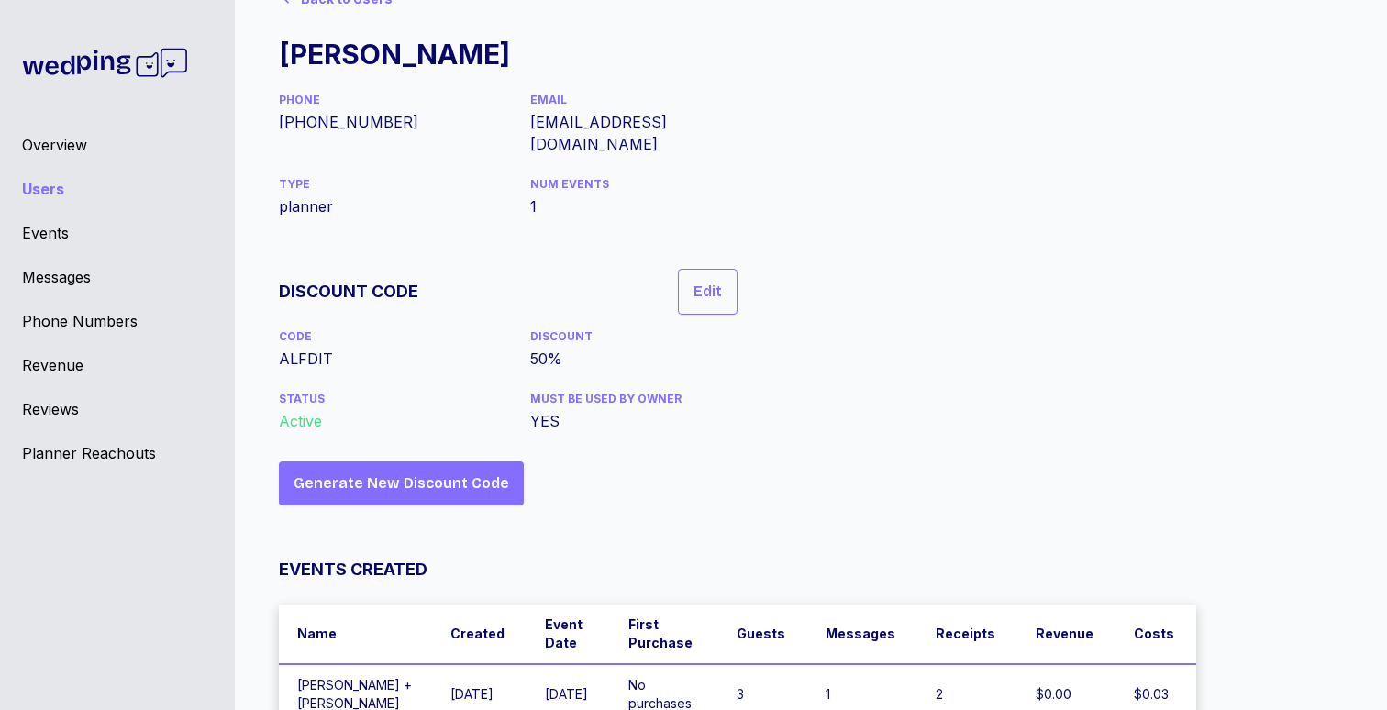
click at [1001, 243] on div "Back to Users [PERSON_NAME] PHONE [PHONE_NUMBER] EMAIL [EMAIL_ADDRESS][DOMAIN_N…" at bounding box center [803, 352] width 1049 height 746
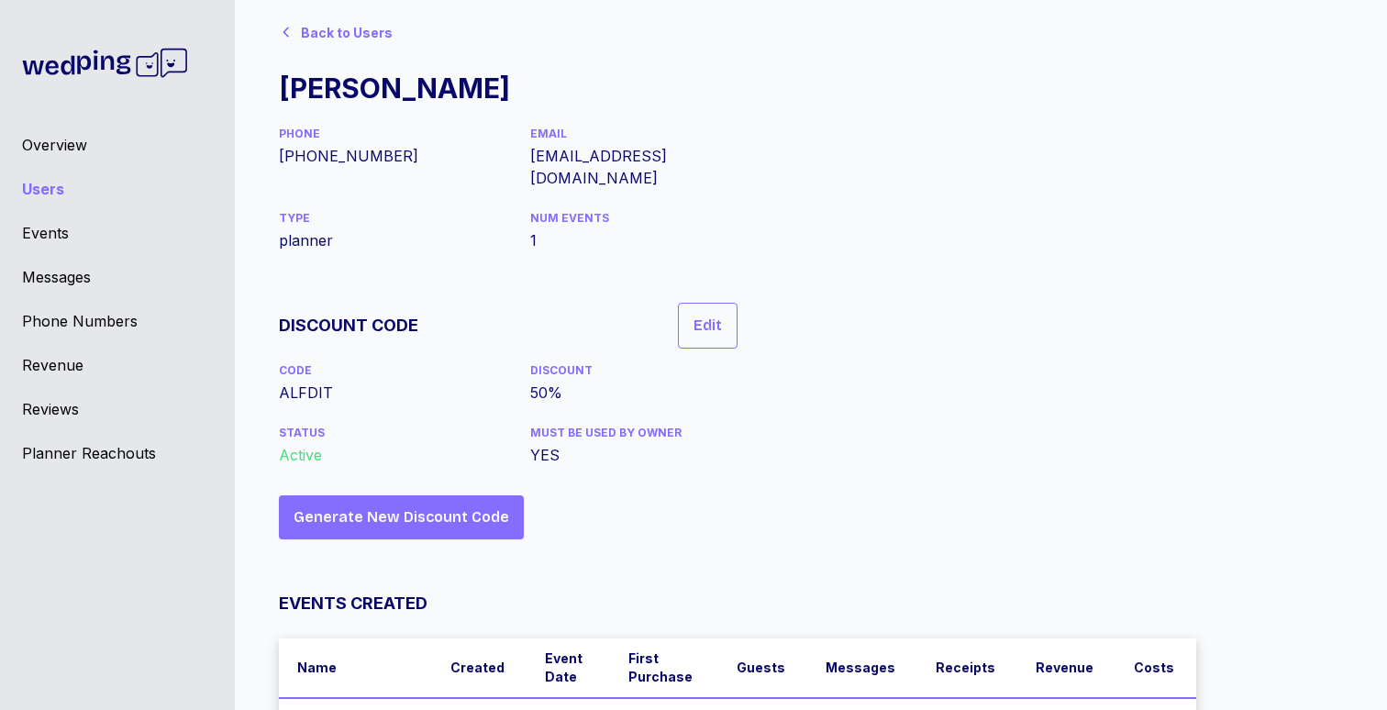
scroll to position [0, 0]
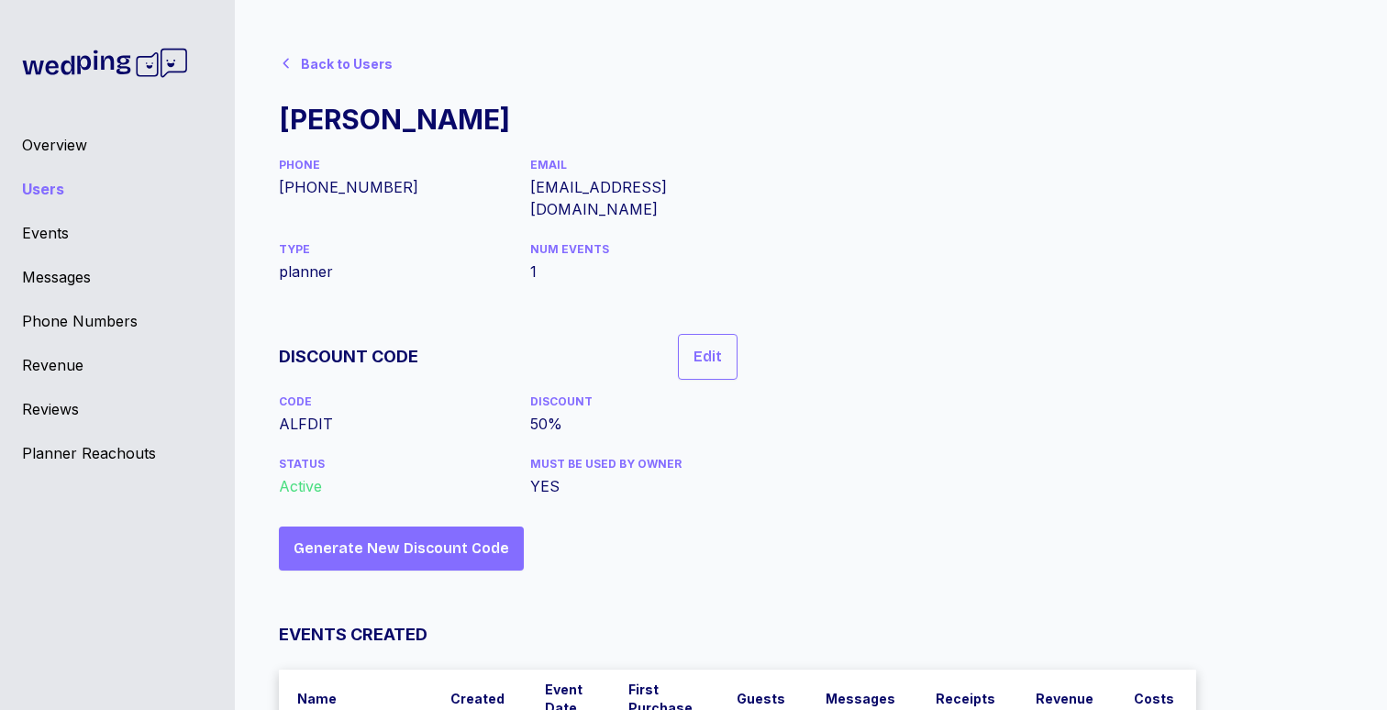
click at [1001, 246] on div "Back to Users [PERSON_NAME] PHONE [PHONE_NUMBER] EMAIL [EMAIL_ADDRESS][DOMAIN_N…" at bounding box center [803, 417] width 1049 height 746
click at [45, 180] on div "Users" at bounding box center [117, 189] width 191 height 22
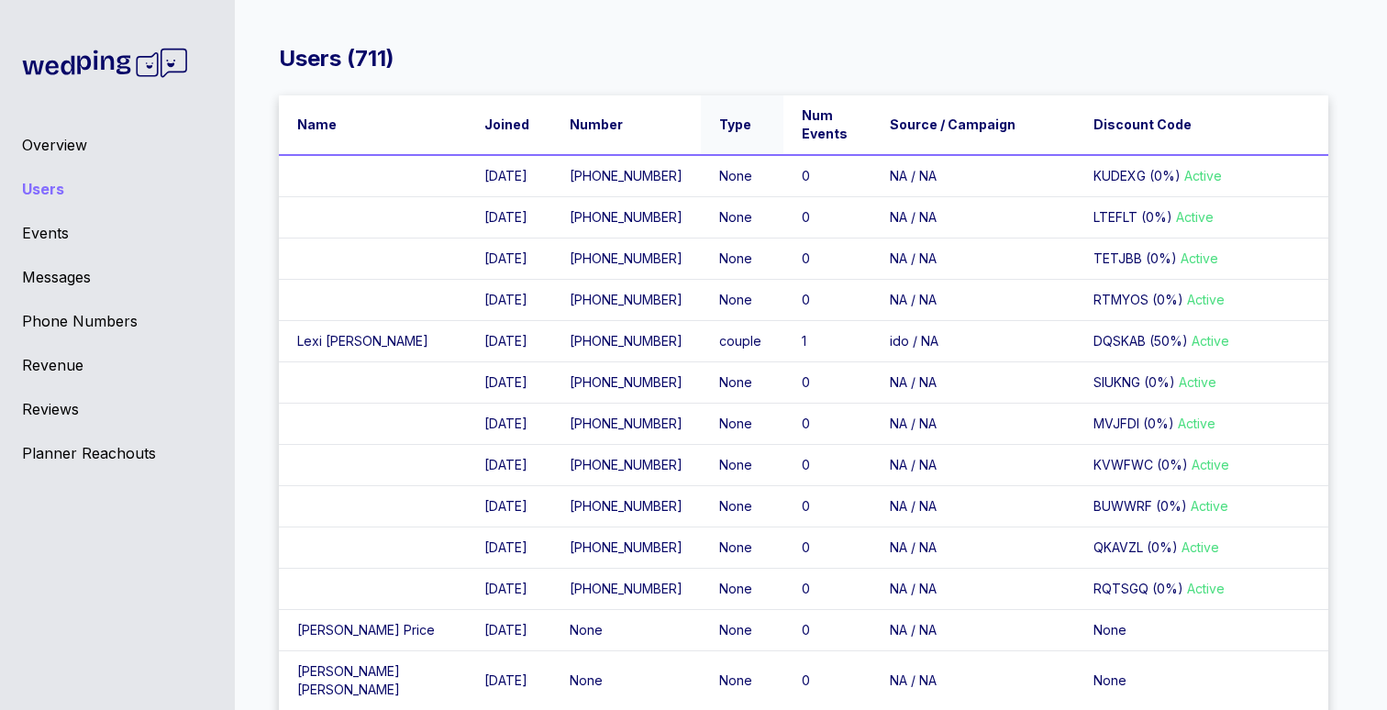
click at [719, 116] on span "Type" at bounding box center [735, 125] width 32 height 18
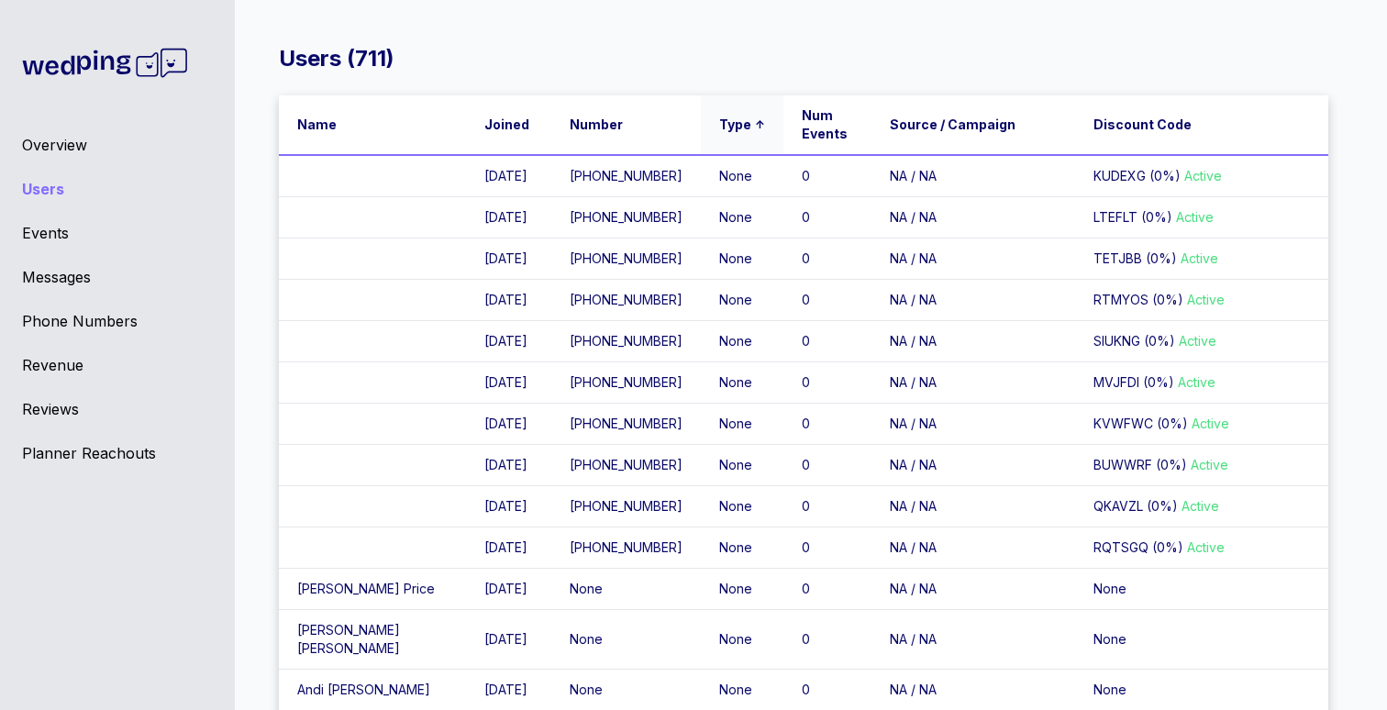
click at [719, 116] on span "Type" at bounding box center [735, 125] width 32 height 18
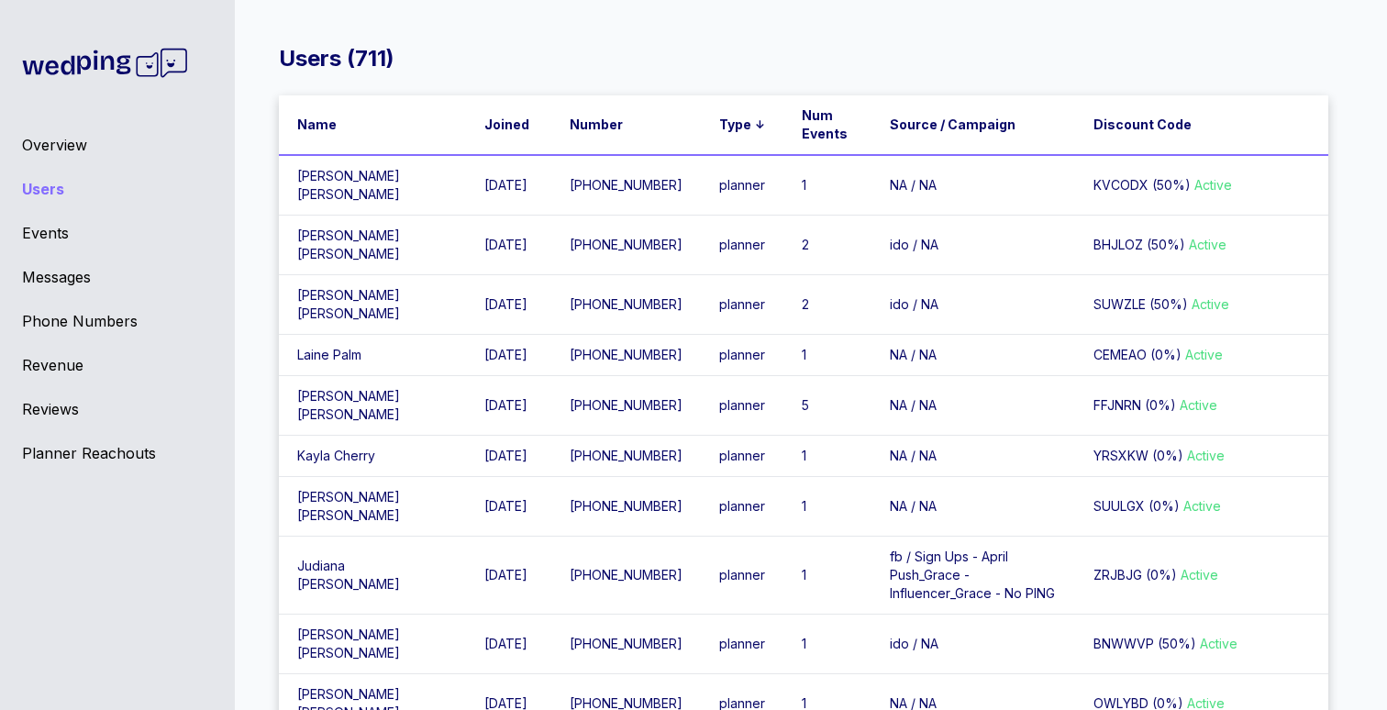
click at [313, 178] on td "[PERSON_NAME]" at bounding box center [372, 185] width 187 height 61
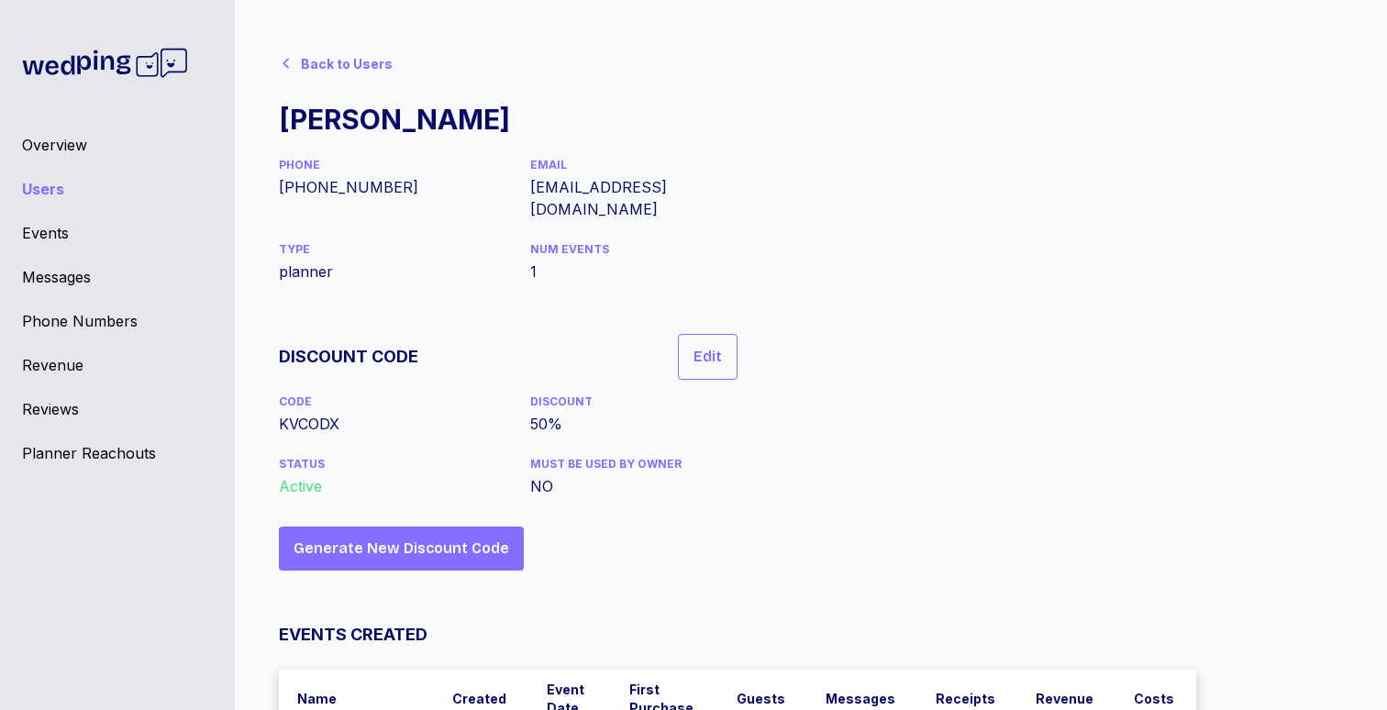
click at [305, 67] on div "Back to Users" at bounding box center [347, 64] width 92 height 18
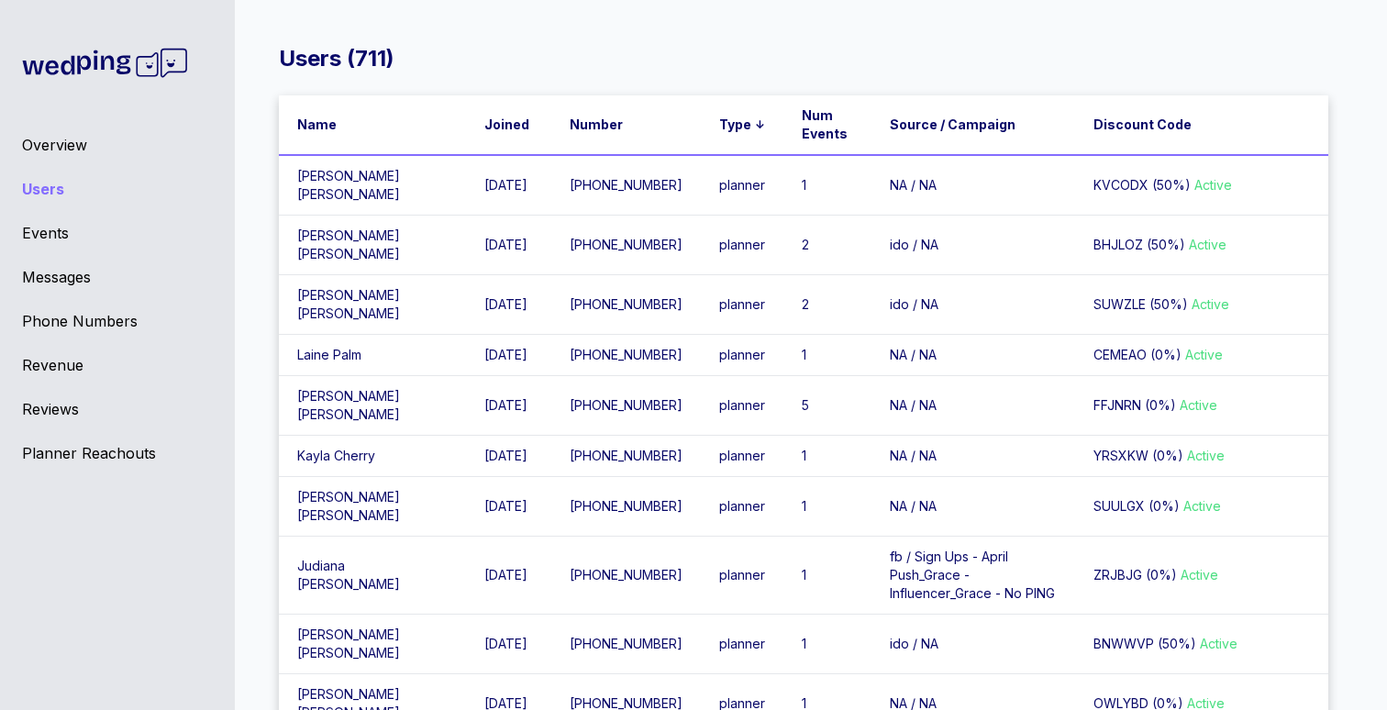
click at [354, 236] on td "[PERSON_NAME]" at bounding box center [372, 246] width 187 height 60
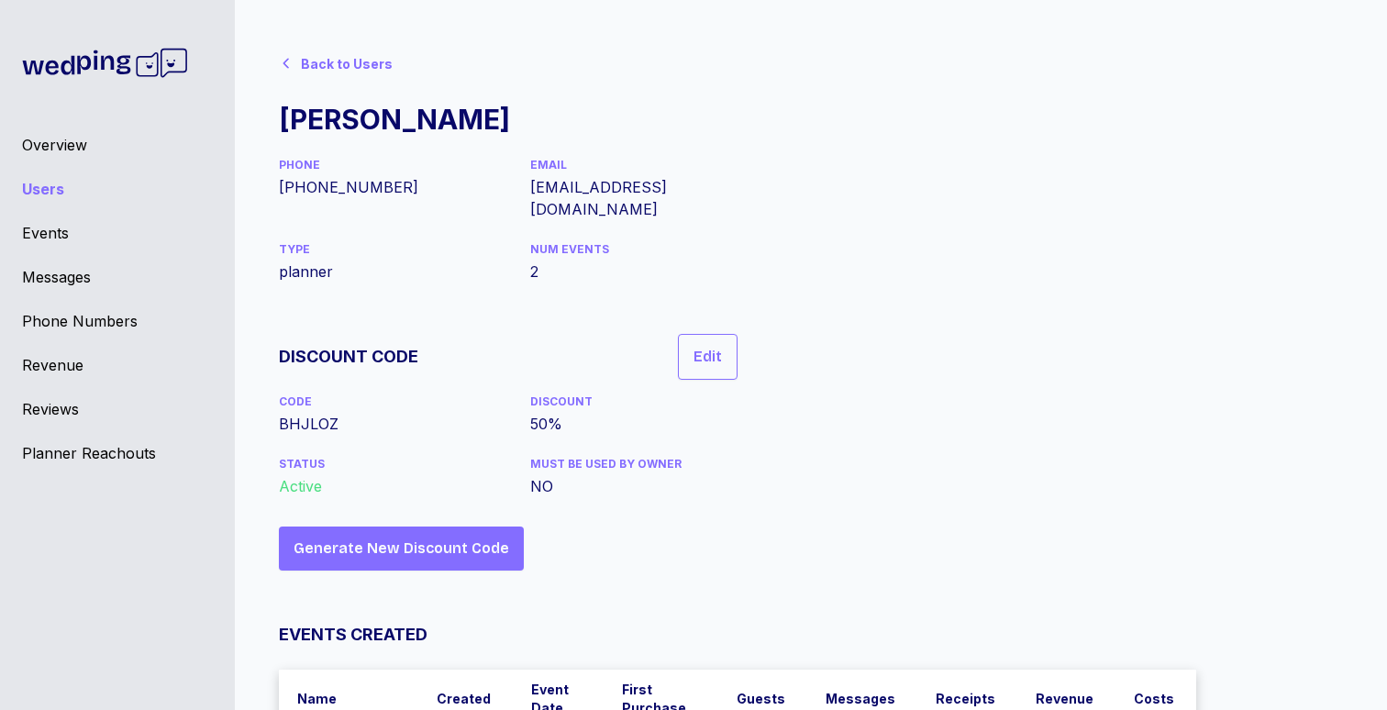
click at [309, 62] on div "Back to Users" at bounding box center [347, 64] width 92 height 18
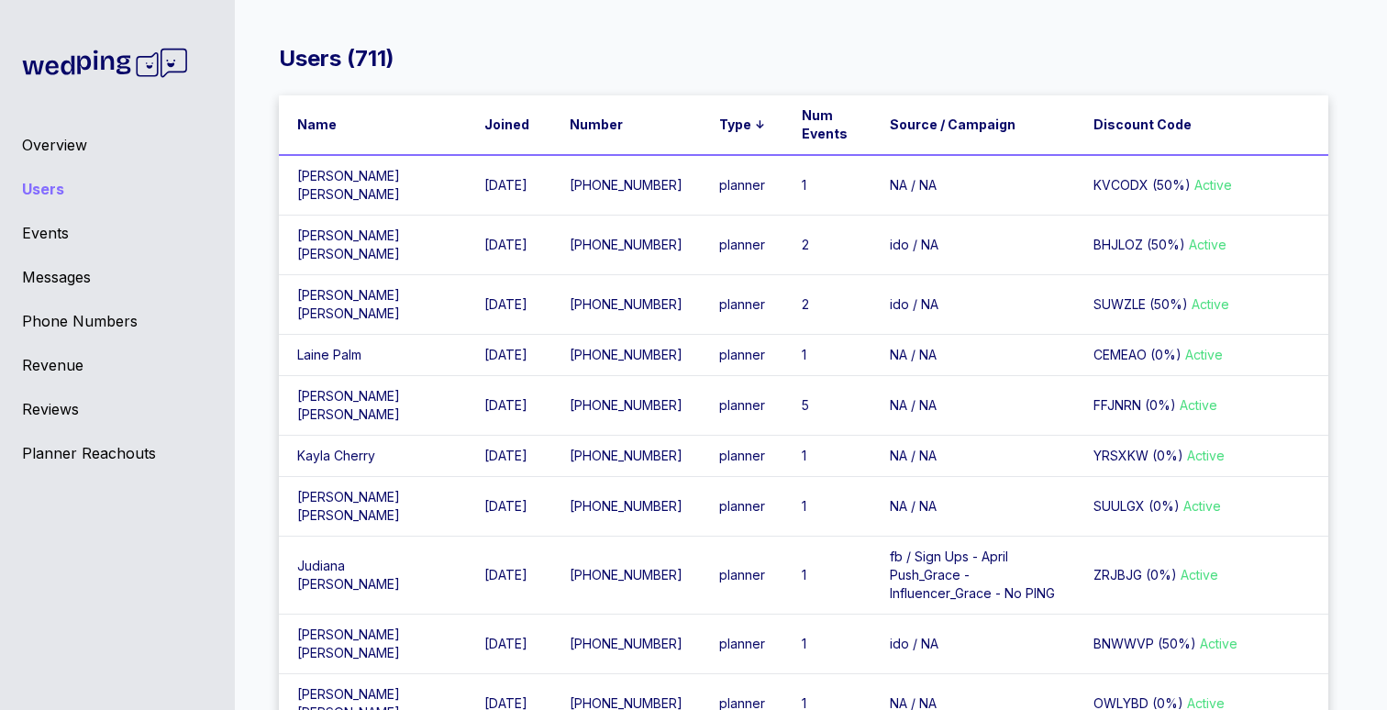
click at [382, 308] on td "[PERSON_NAME]" at bounding box center [372, 305] width 187 height 60
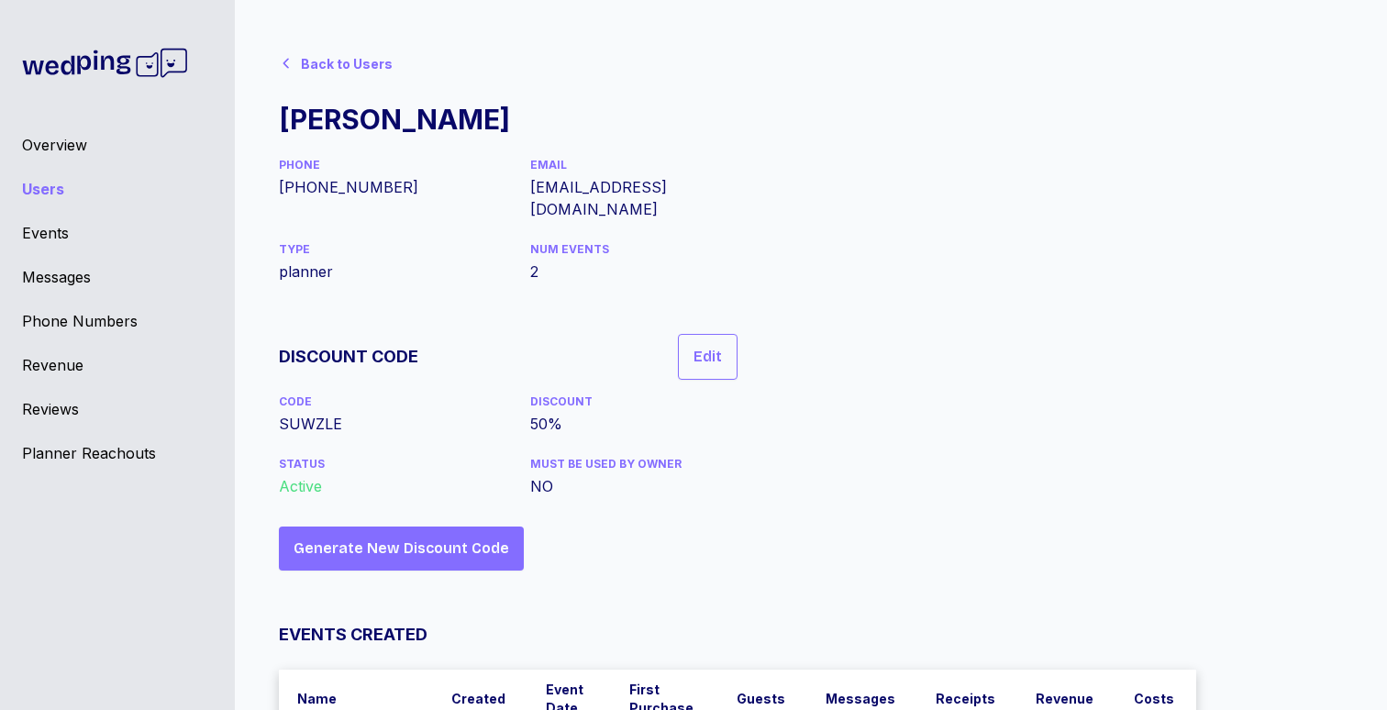
click at [307, 62] on div "Back to Users" at bounding box center [347, 64] width 92 height 18
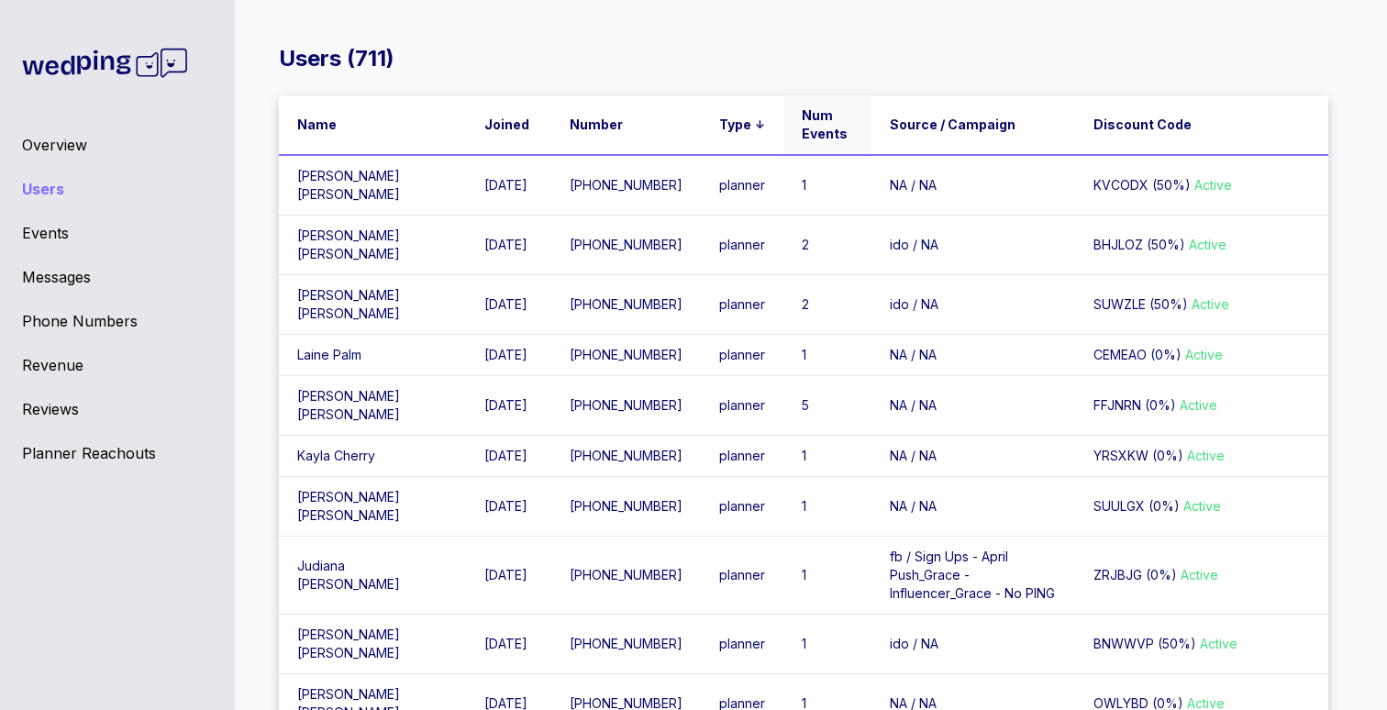
click at [802, 136] on span "Num Events" at bounding box center [826, 124] width 48 height 37
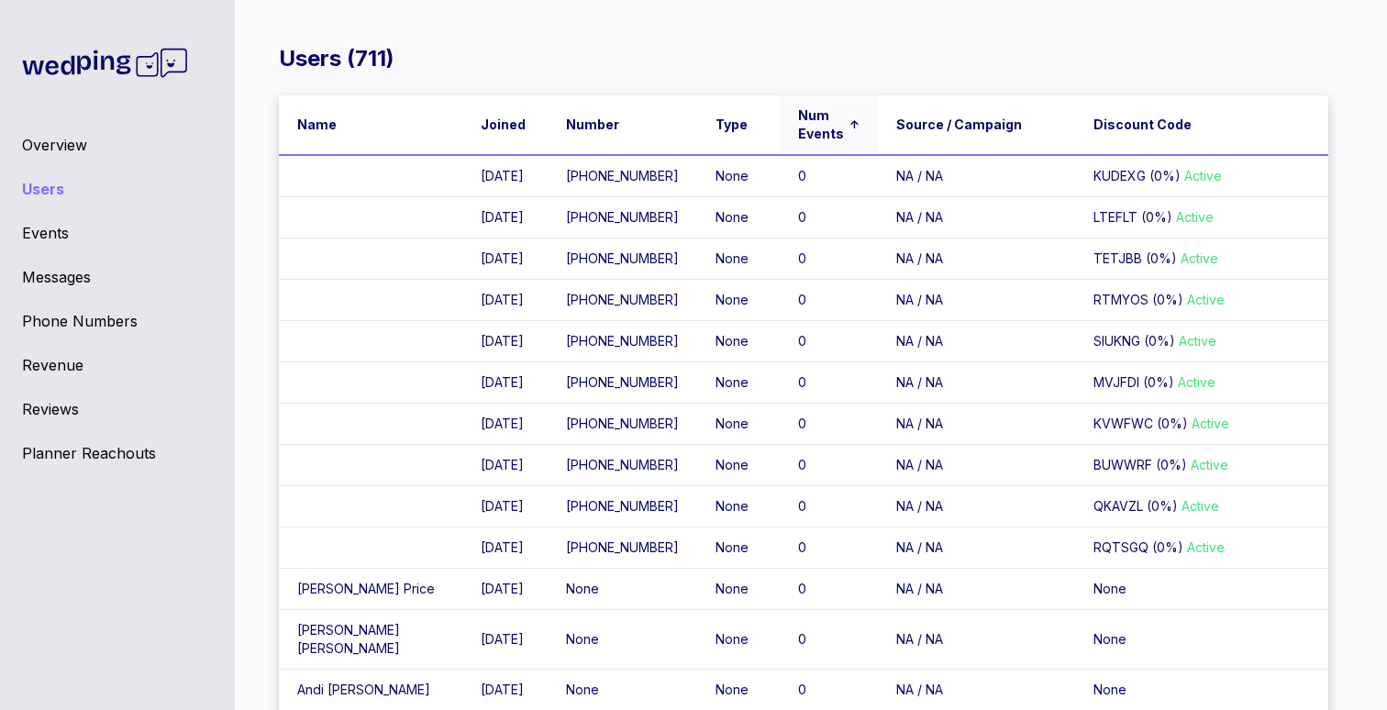
click at [798, 136] on span "Num Events" at bounding box center [821, 124] width 47 height 37
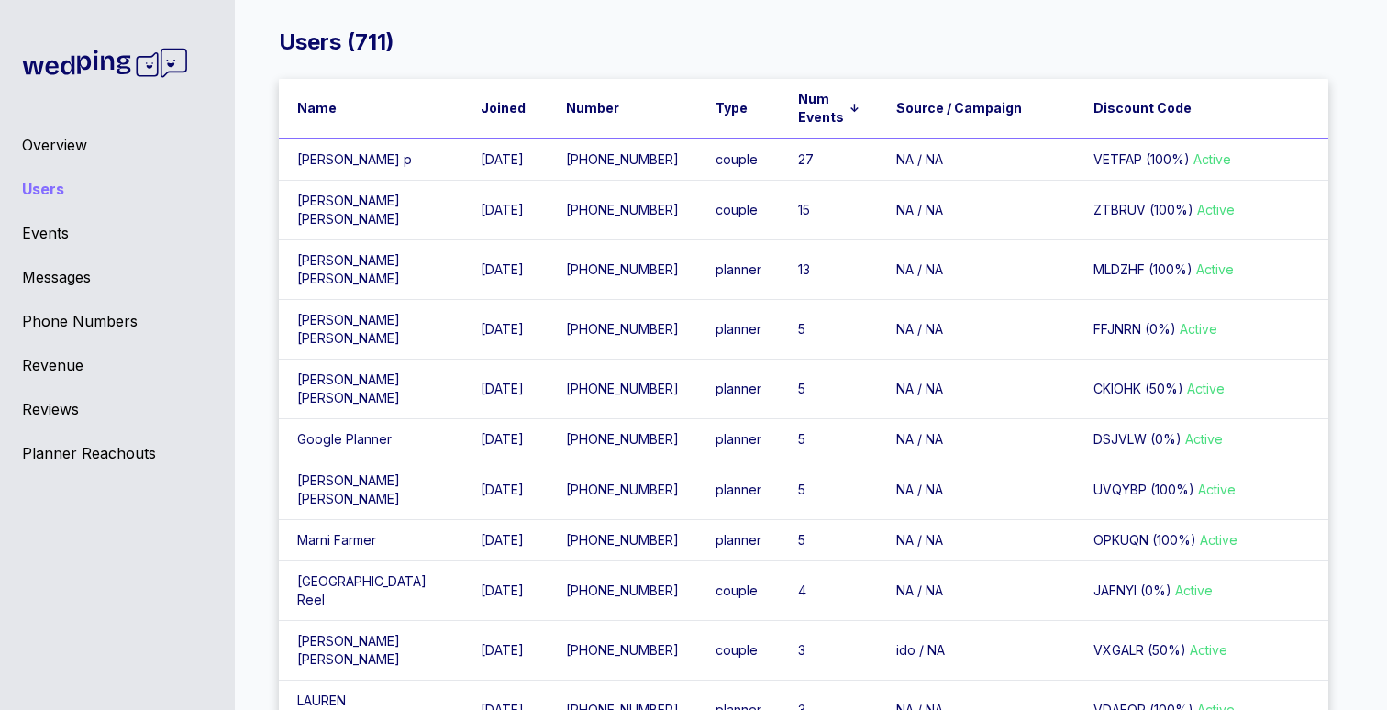
scroll to position [69, 0]
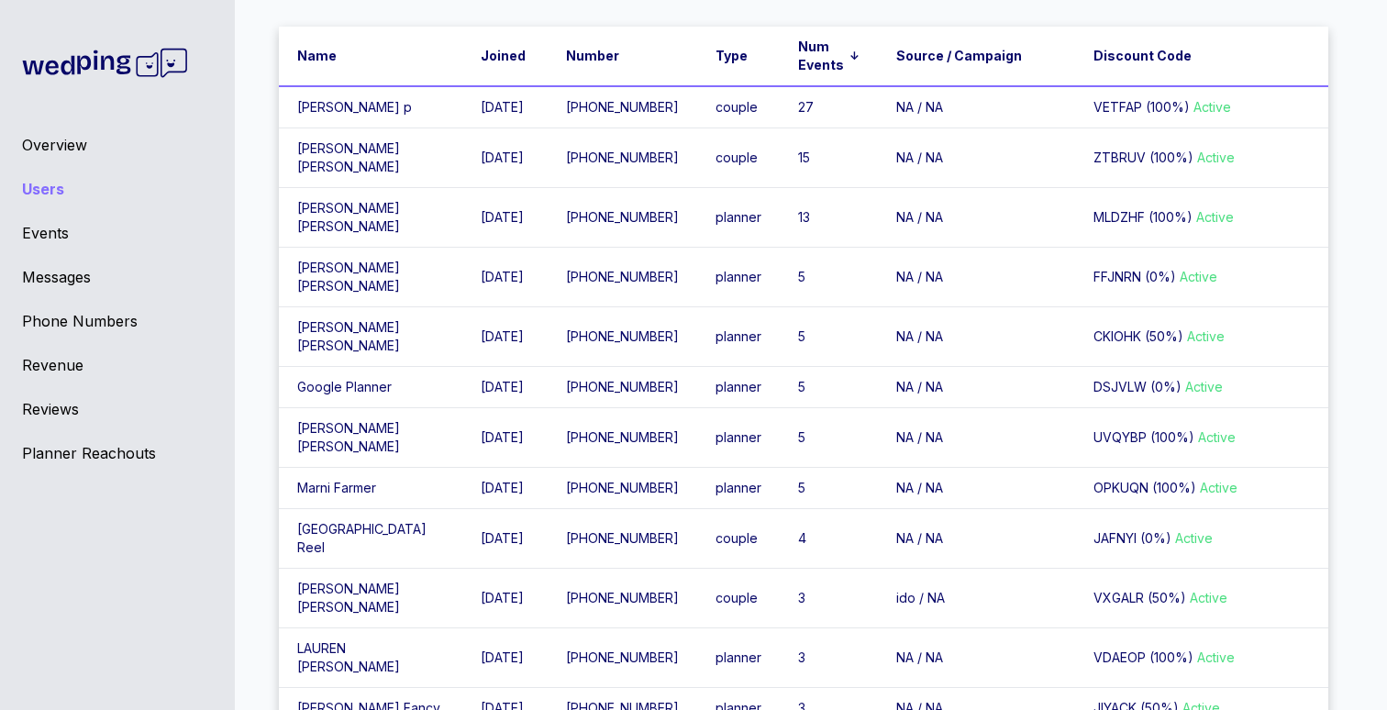
click at [327, 468] on td "[PERSON_NAME]" at bounding box center [370, 438] width 183 height 60
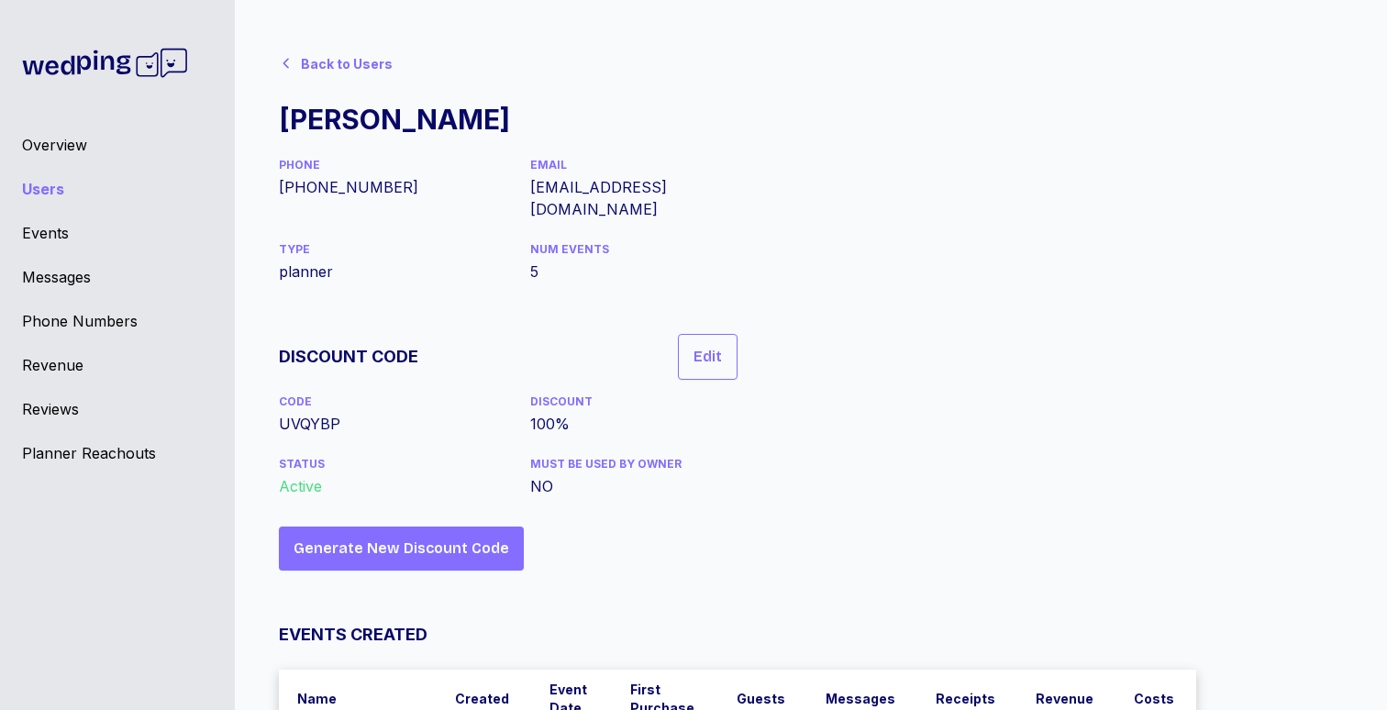
click at [336, 58] on div "Back to Users" at bounding box center [347, 64] width 92 height 18
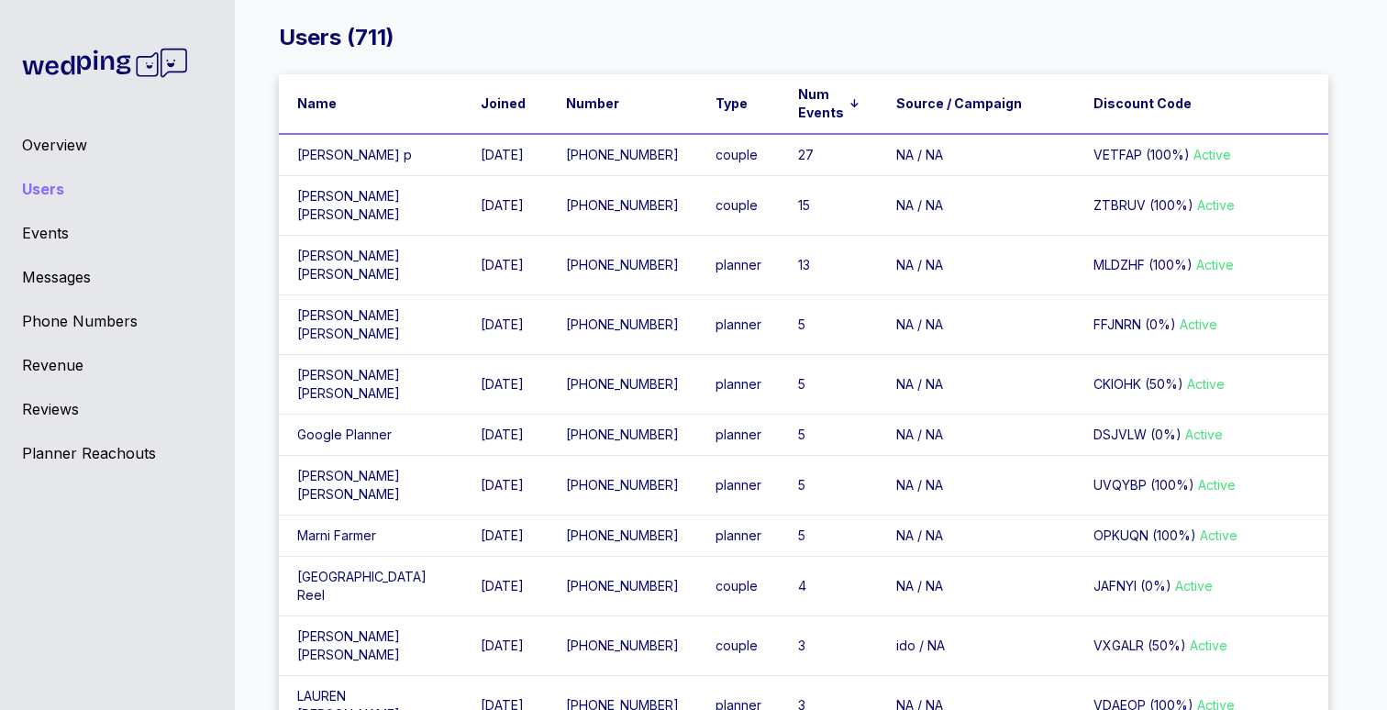
scroll to position [50, 0]
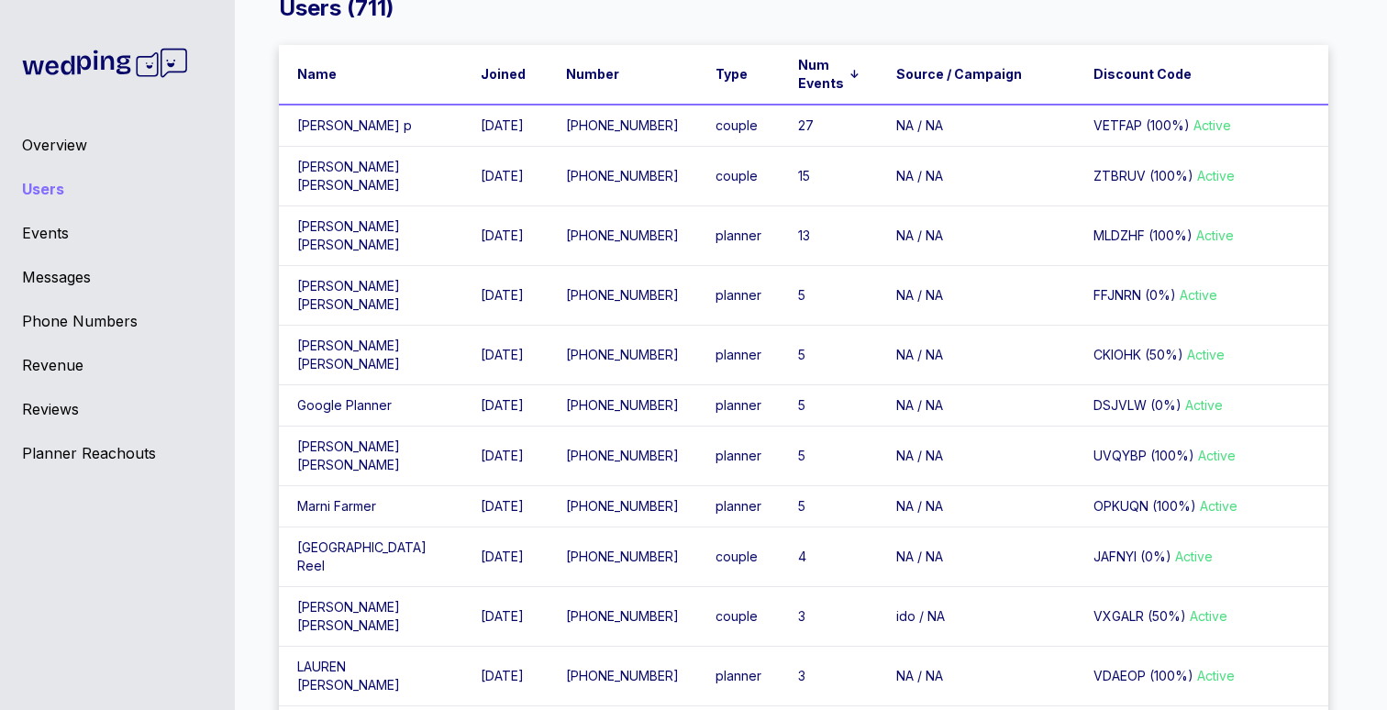
click at [352, 527] on td "[PERSON_NAME]" at bounding box center [370, 506] width 183 height 41
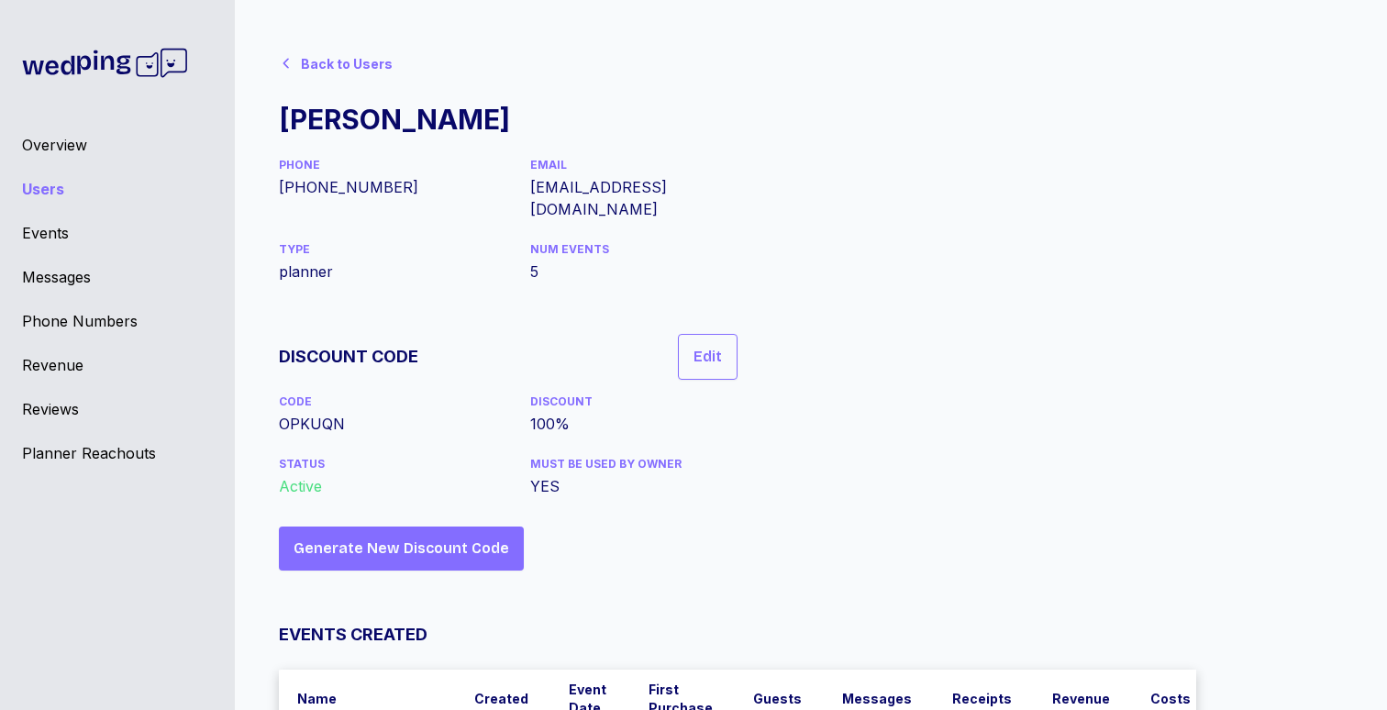
click at [961, 377] on div "Back to Users [PERSON_NAME] PHONE [PHONE_NUMBER] EMAIL [EMAIL_ADDRESS][DOMAIN_N…" at bounding box center [803, 545] width 1049 height 1003
click at [294, 61] on div "Back to Users" at bounding box center [339, 62] width 121 height 37
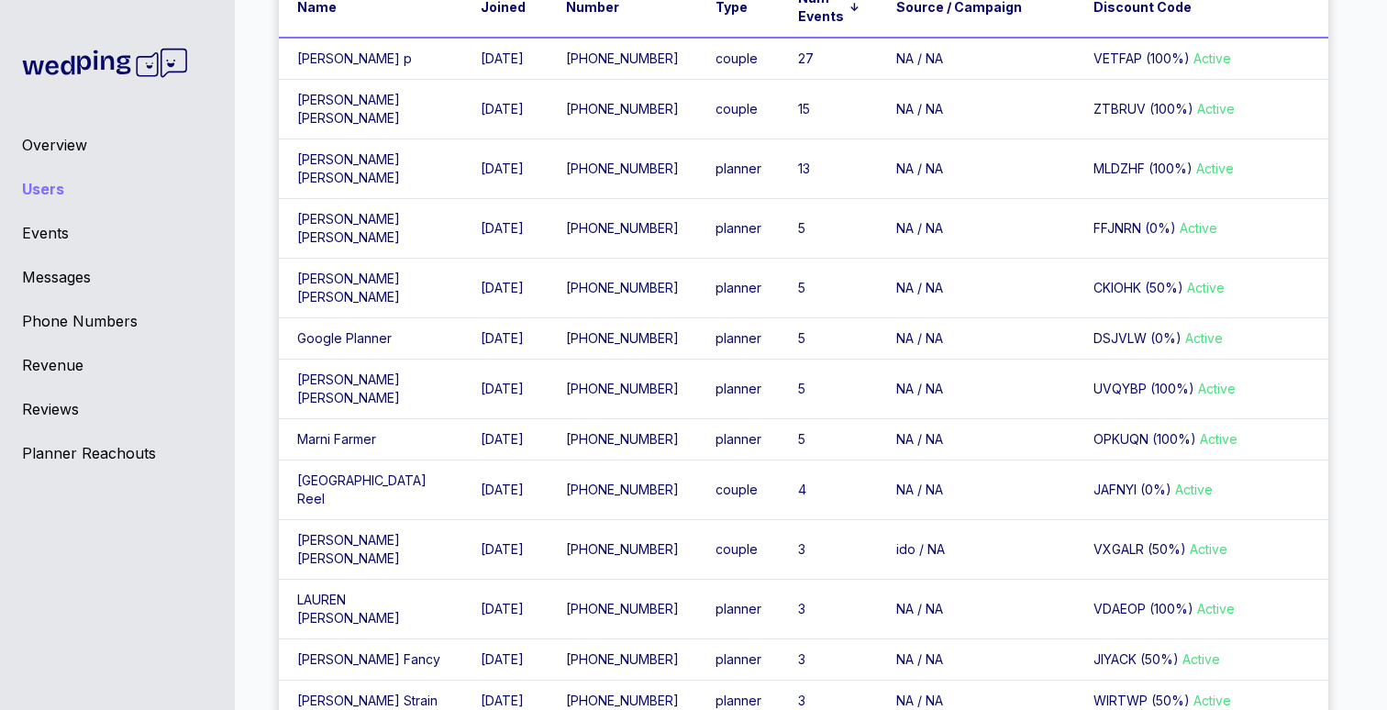
scroll to position [125, 0]
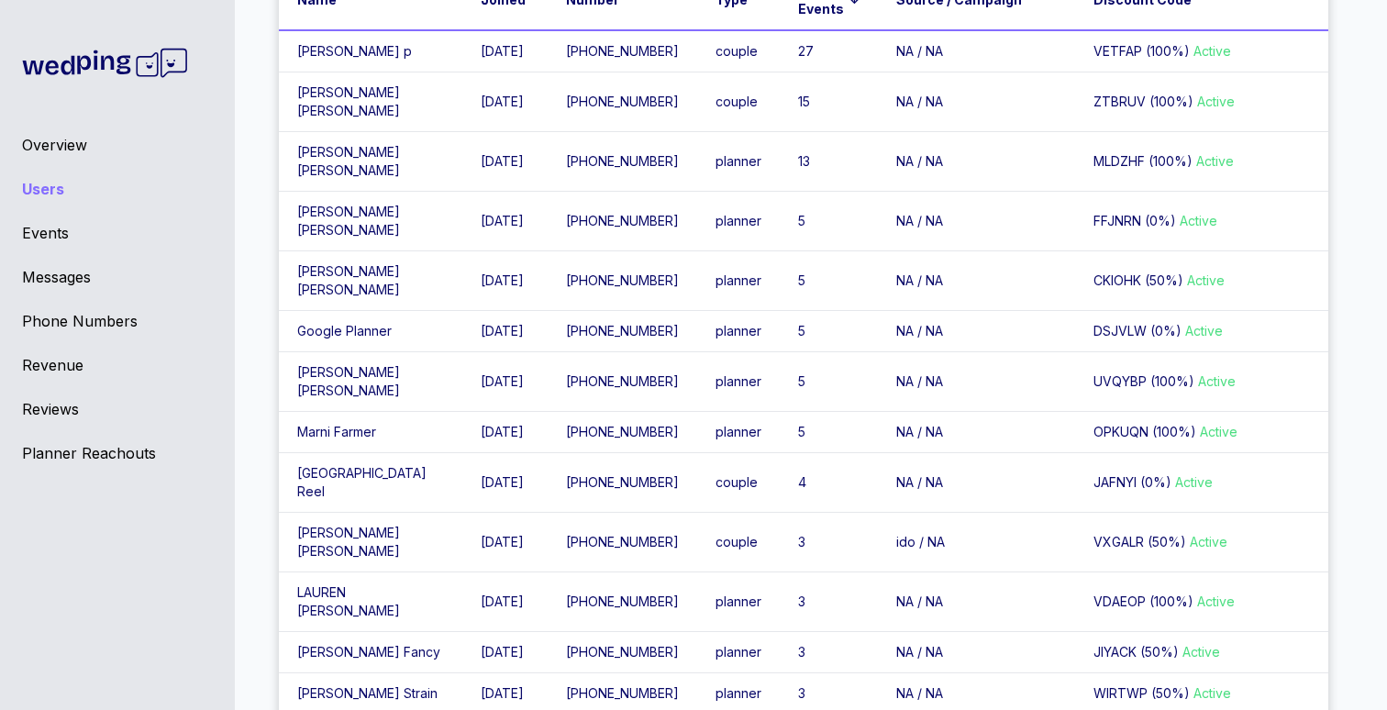
click at [337, 572] on td "[PERSON_NAME]" at bounding box center [370, 543] width 183 height 60
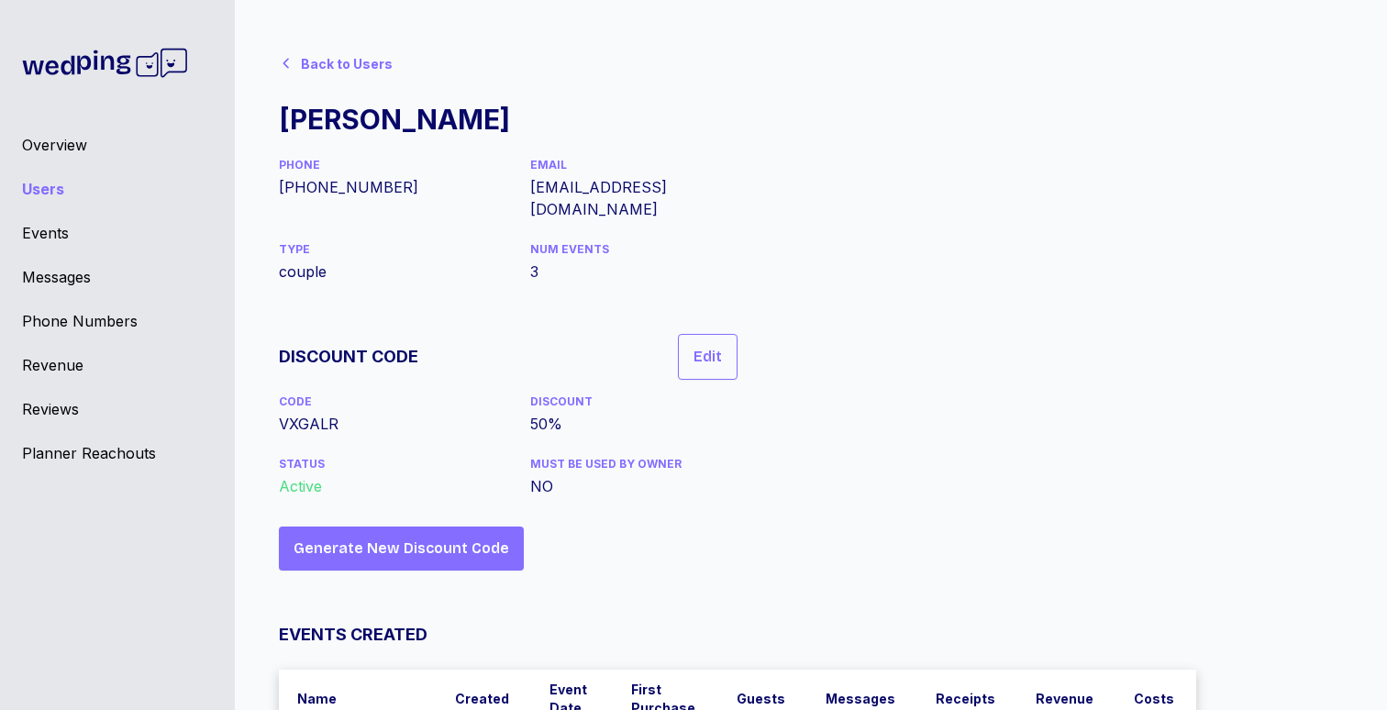
click at [290, 60] on icon at bounding box center [286, 63] width 15 height 15
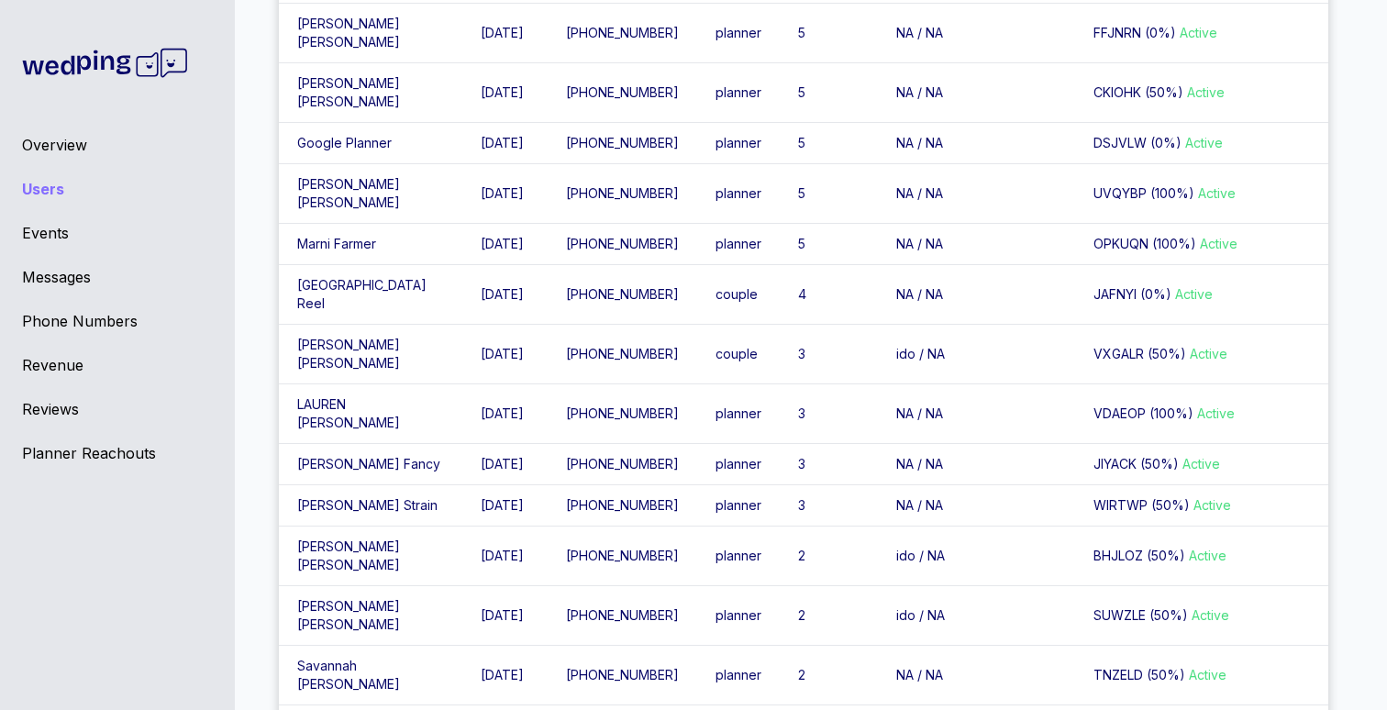
scroll to position [383, 0]
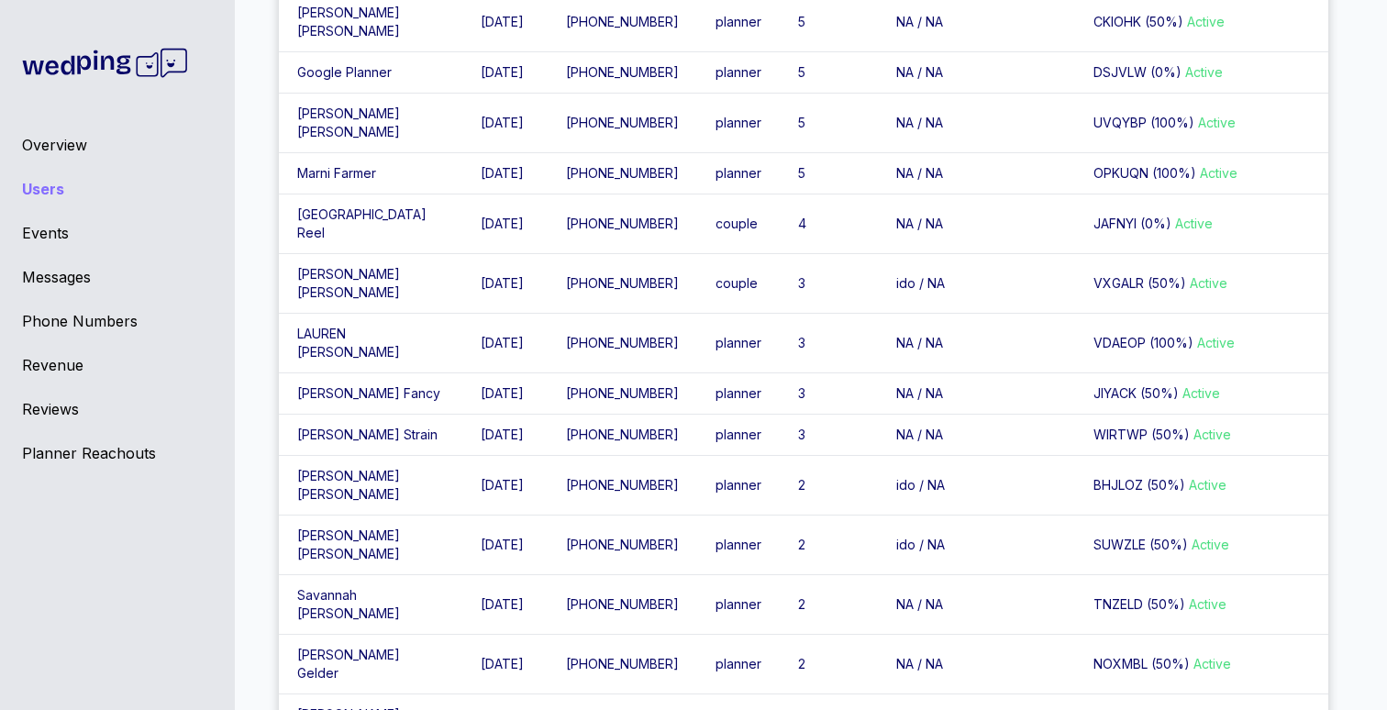
click at [383, 415] on td "[PERSON_NAME]" at bounding box center [370, 393] width 183 height 41
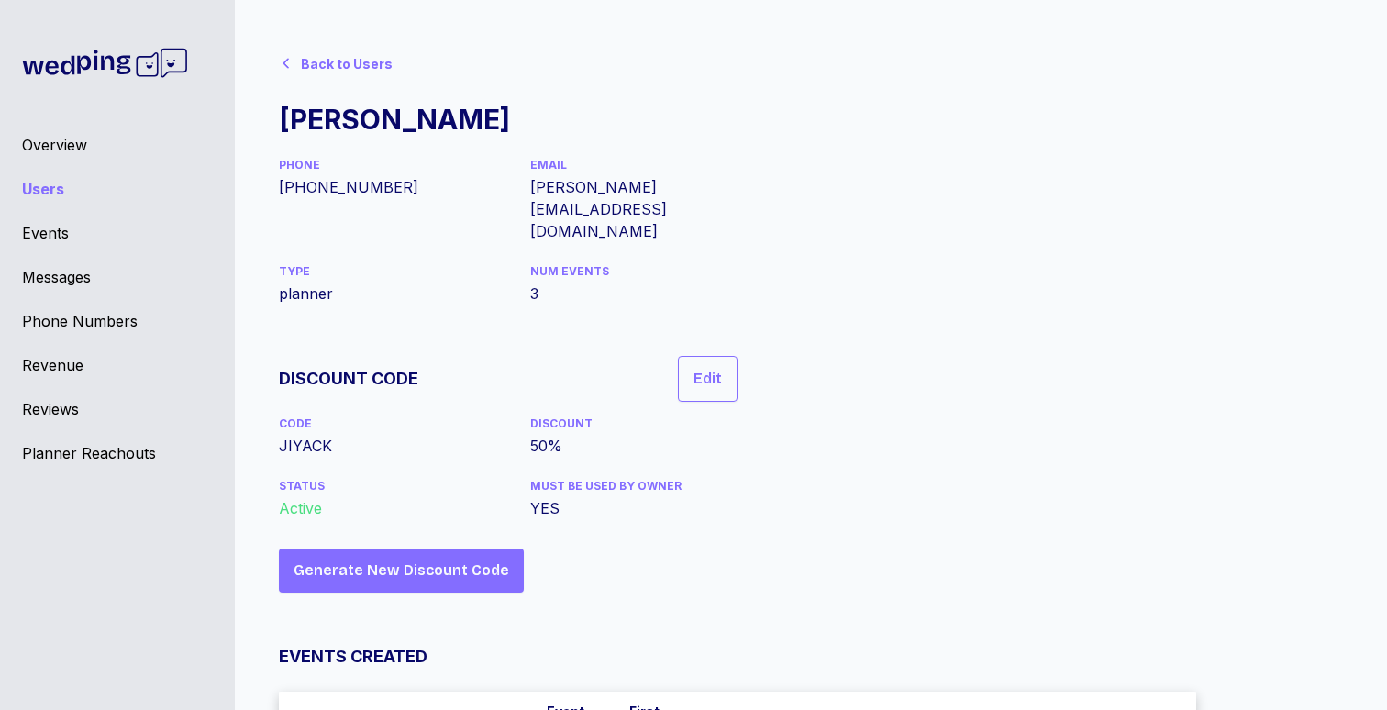
click at [283, 61] on icon at bounding box center [286, 63] width 15 height 15
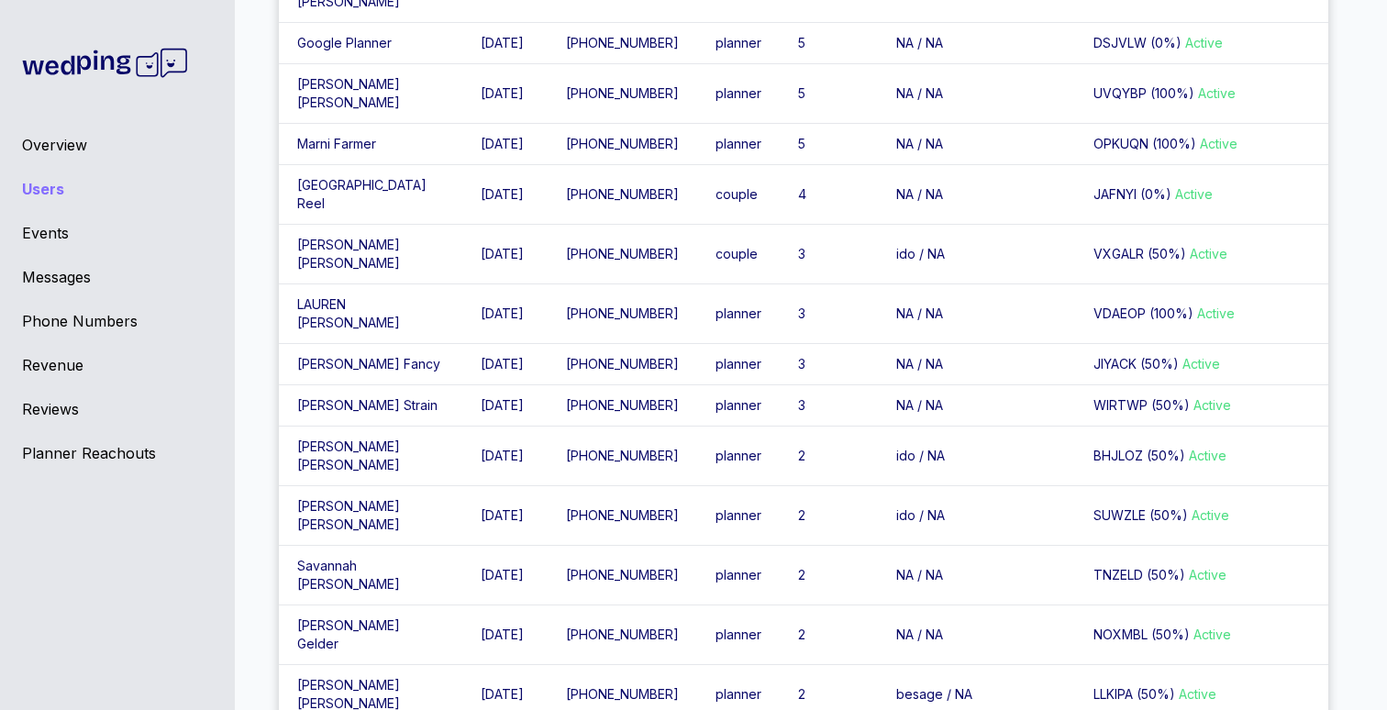
scroll to position [420, 0]
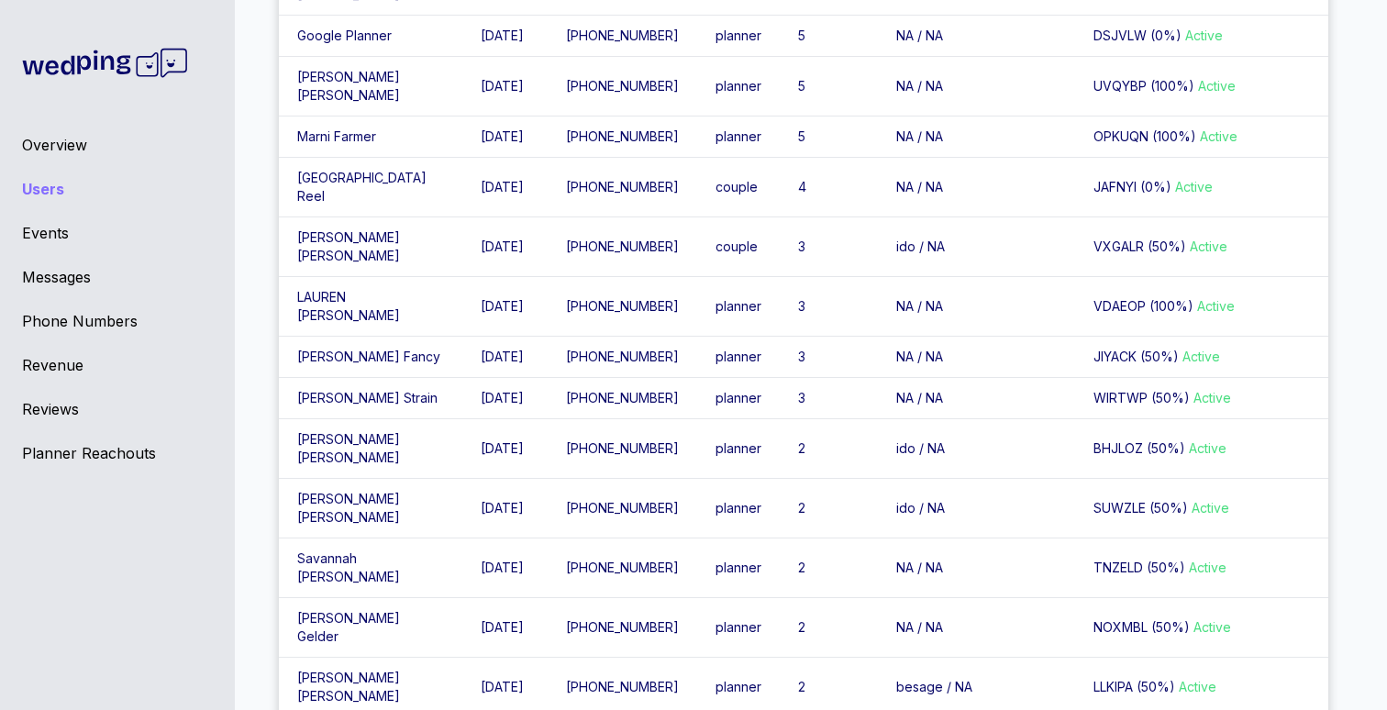
click at [345, 419] on td "[PERSON_NAME]" at bounding box center [370, 398] width 183 height 41
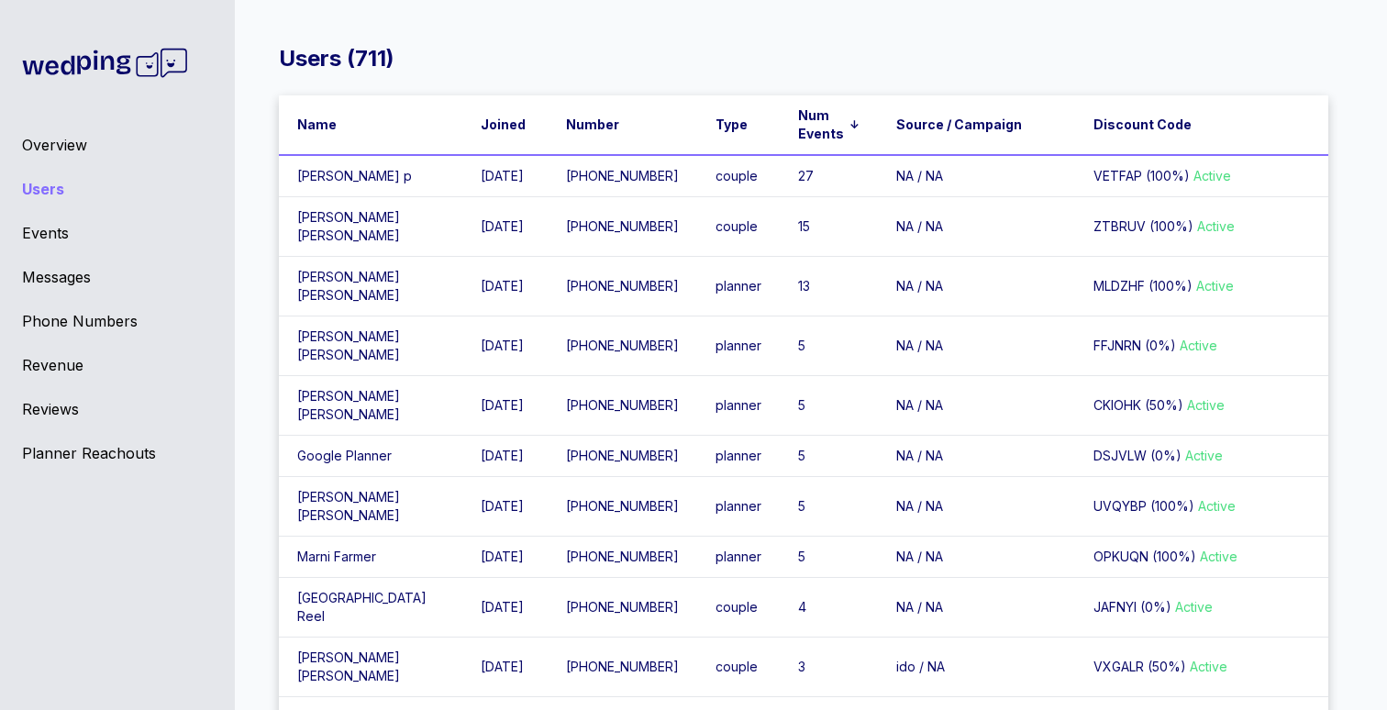
click at [61, 139] on div "Overview" at bounding box center [117, 145] width 191 height 22
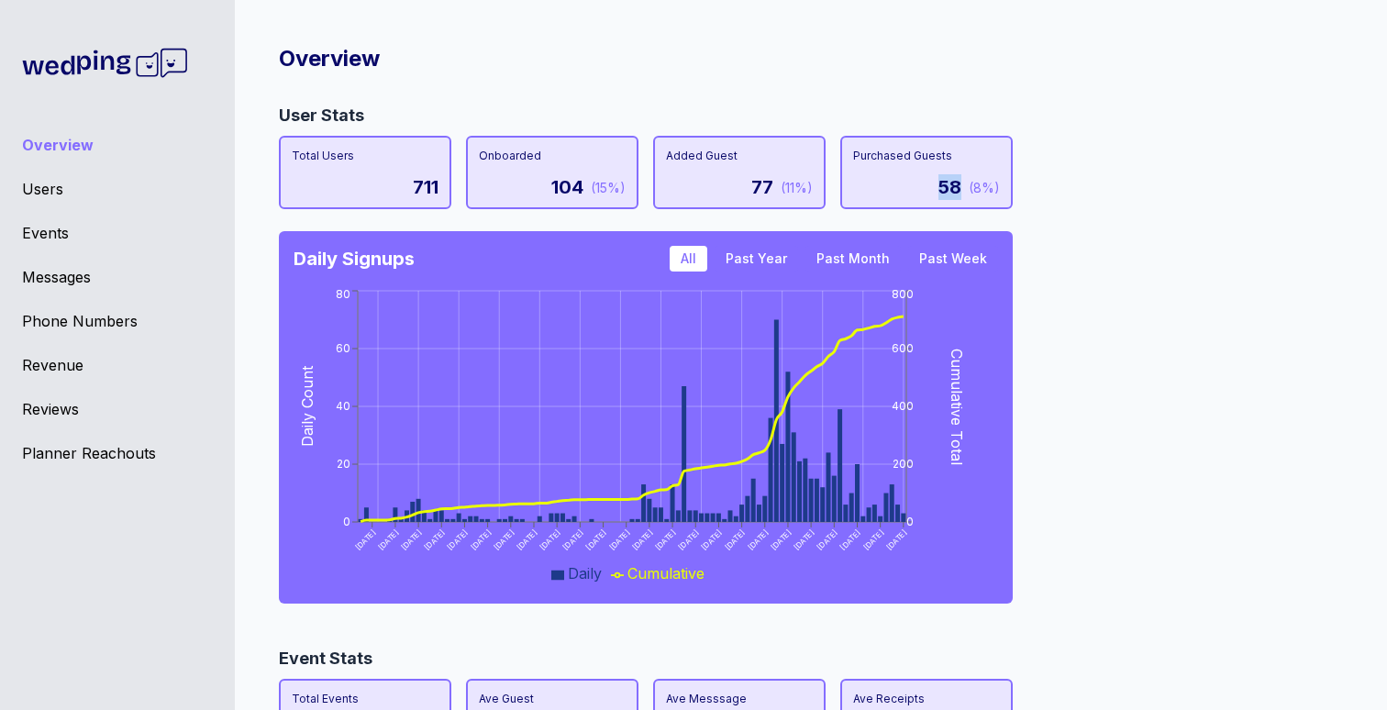
drag, startPoint x: 942, startPoint y: 188, endPoint x: 970, endPoint y: 185, distance: 27.7
click at [961, 185] on div "58" at bounding box center [949, 187] width 23 height 26
click at [1106, 194] on div "User Stats Total Users 711 Onboarded 104 (15%) Added Guest 77 (11%) Purchased G…" at bounding box center [803, 360] width 1049 height 514
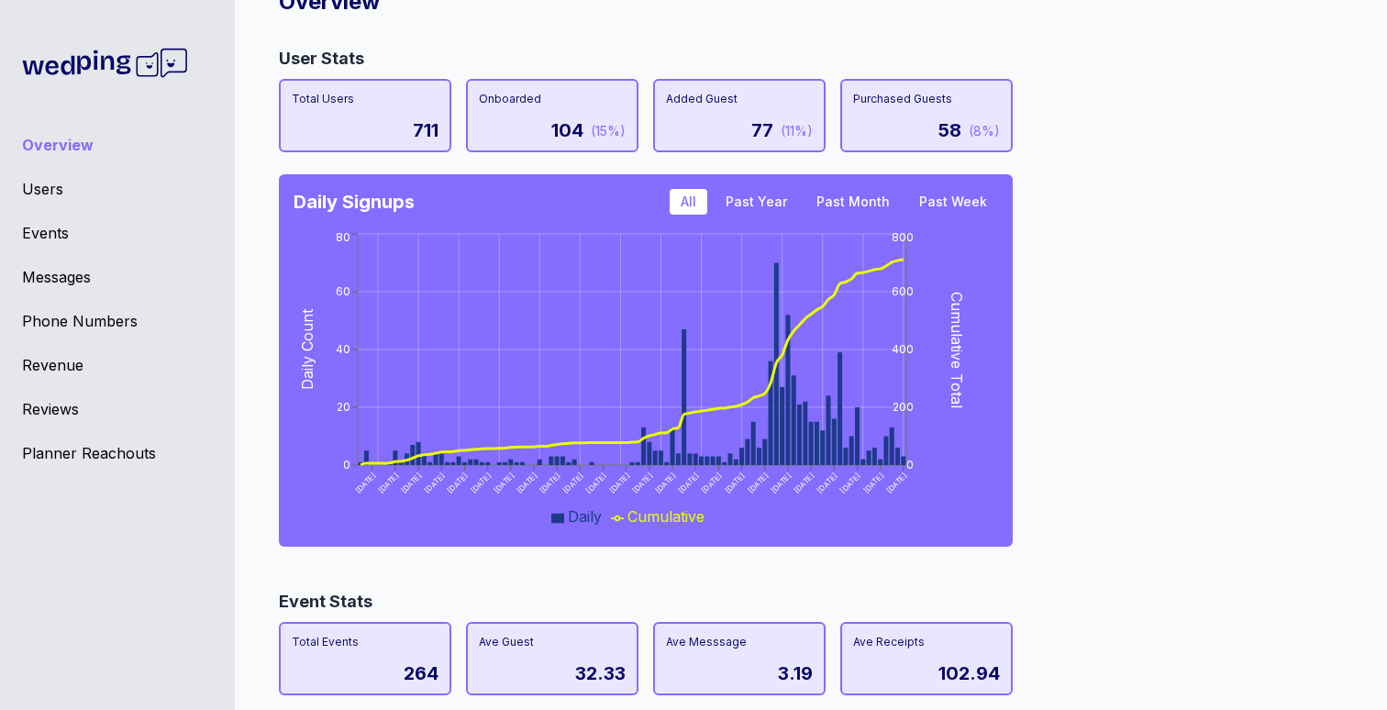
scroll to position [78, 0]
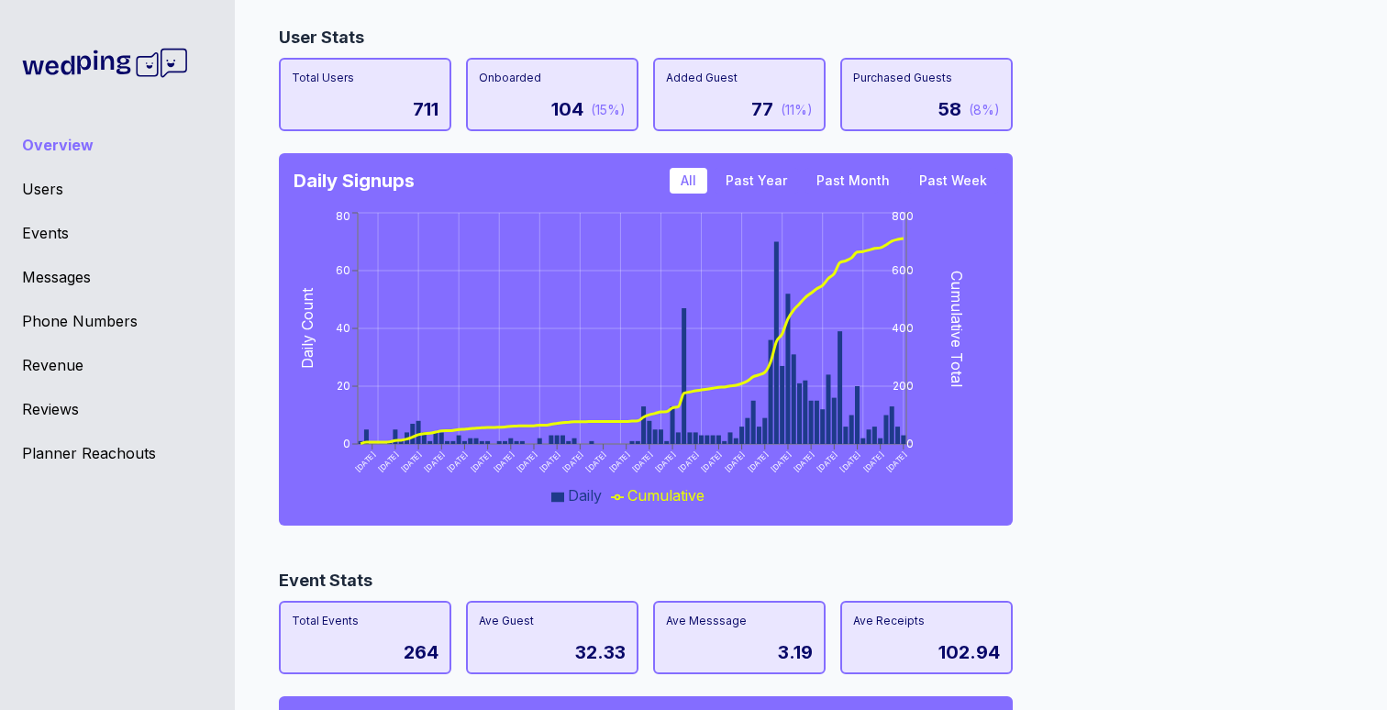
click at [760, 176] on button "Past Year" at bounding box center [756, 181] width 83 height 26
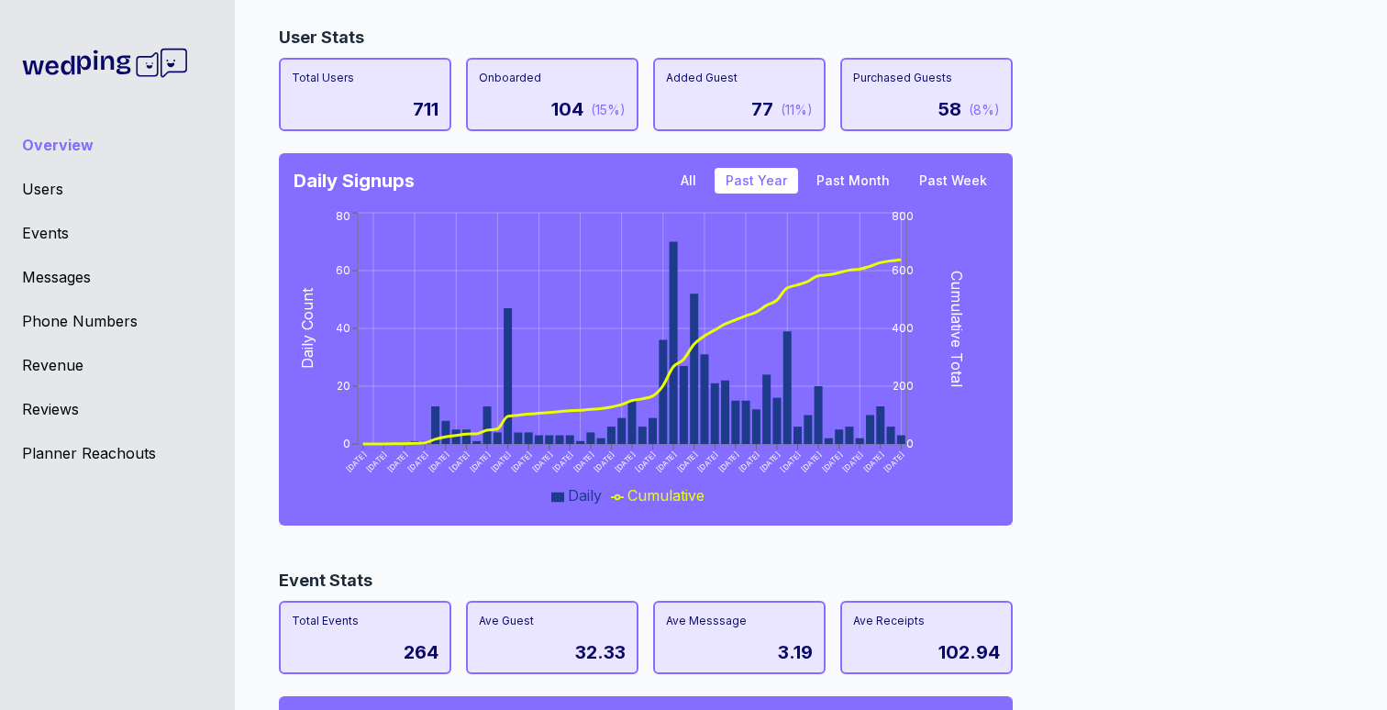
click at [830, 173] on button "Past Month" at bounding box center [852, 181] width 95 height 26
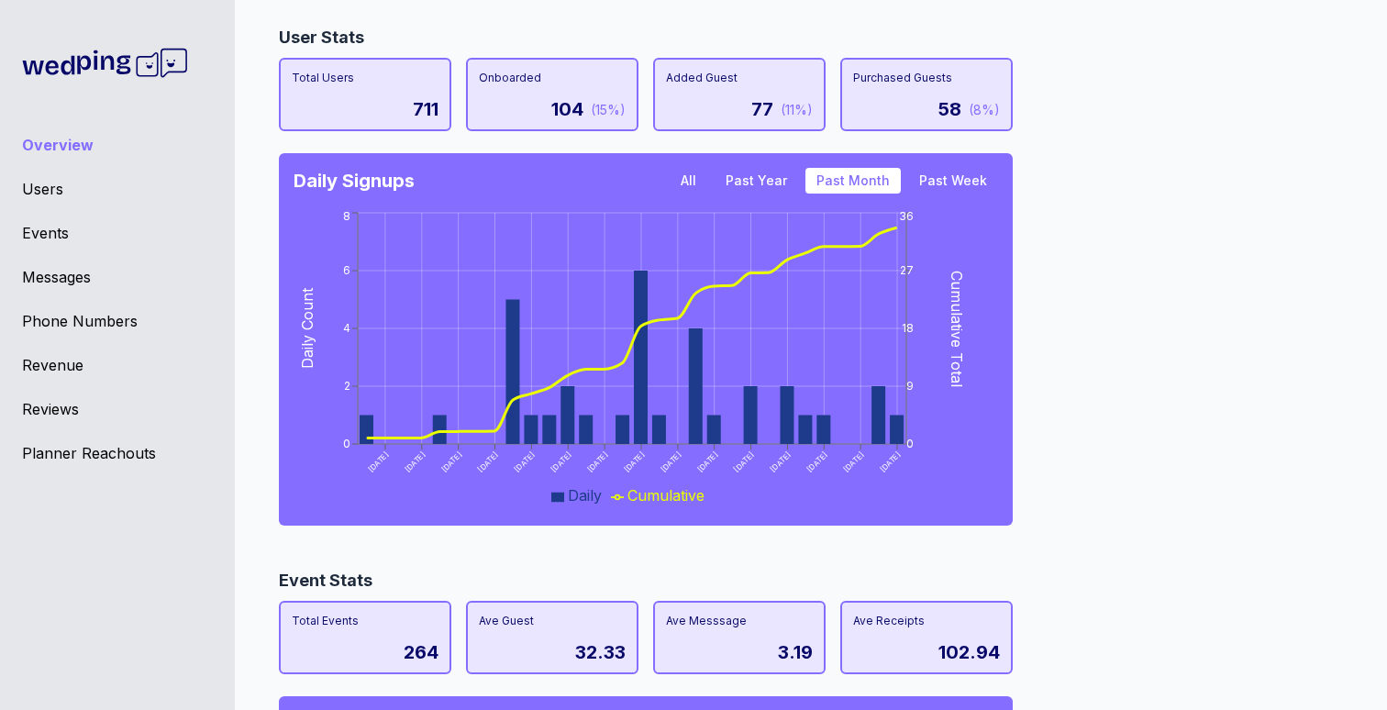
click at [920, 181] on button "Past Week" at bounding box center [953, 181] width 90 height 26
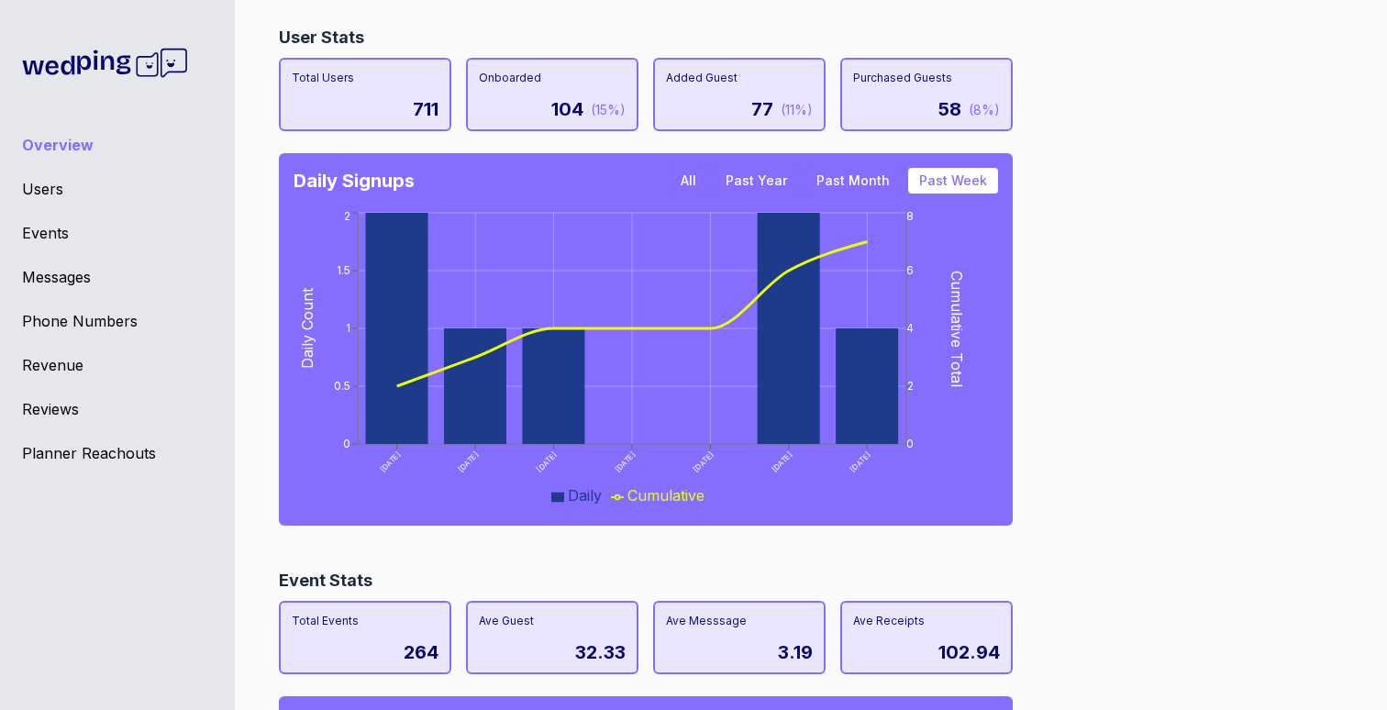
click at [846, 183] on button "Past Month" at bounding box center [852, 181] width 95 height 26
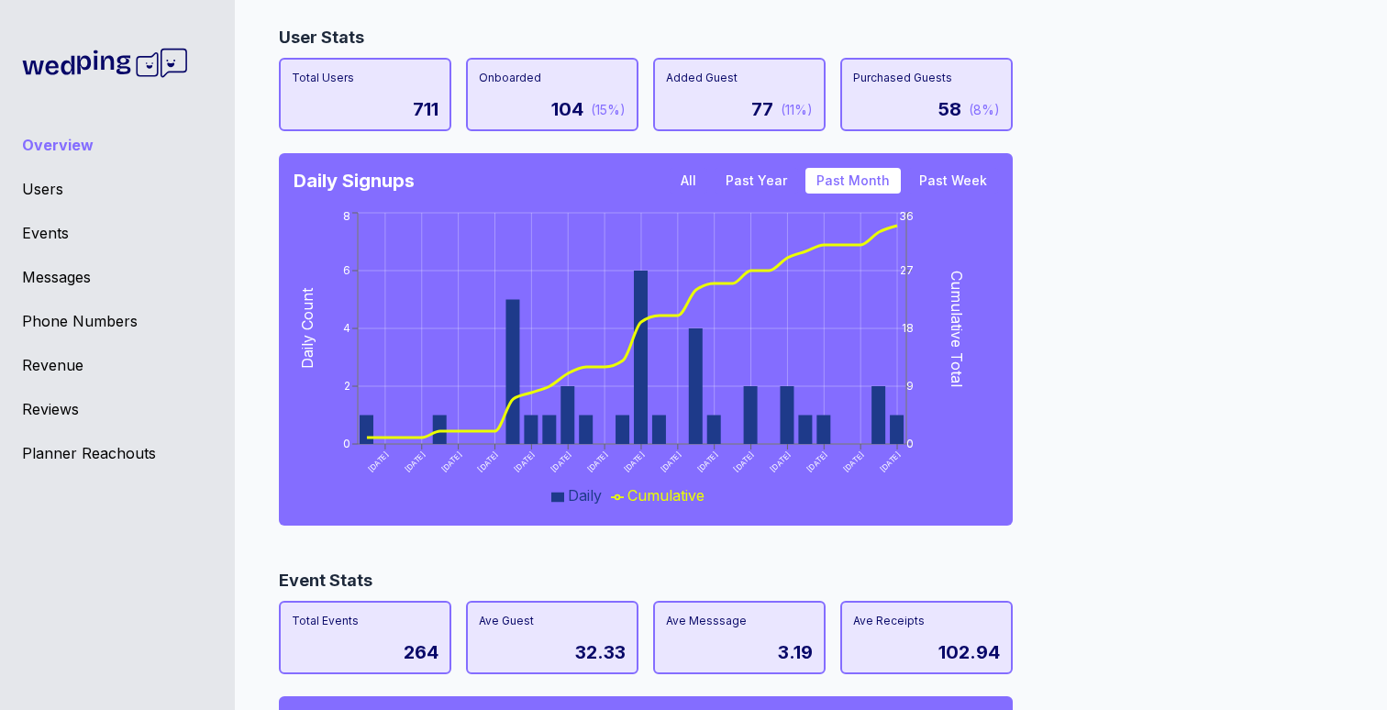
click at [764, 175] on button "Past Year" at bounding box center [756, 181] width 83 height 26
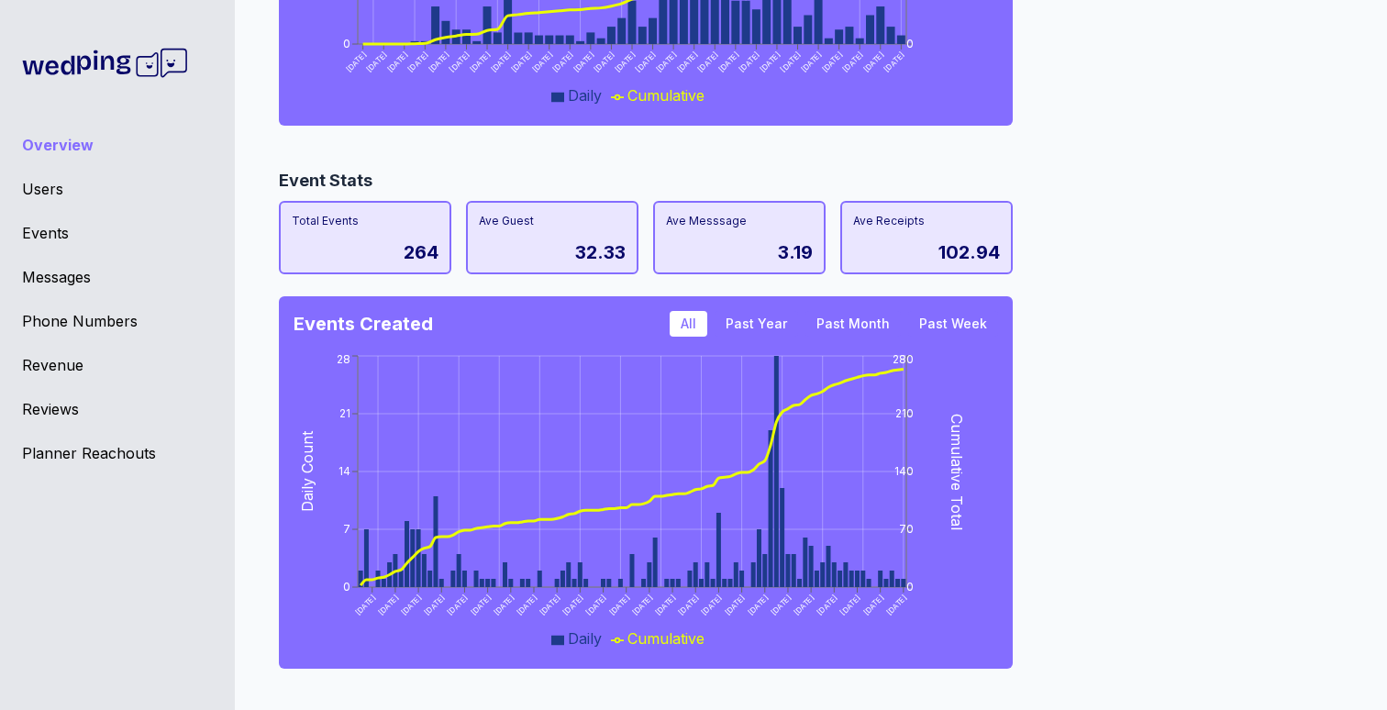
scroll to position [0, 0]
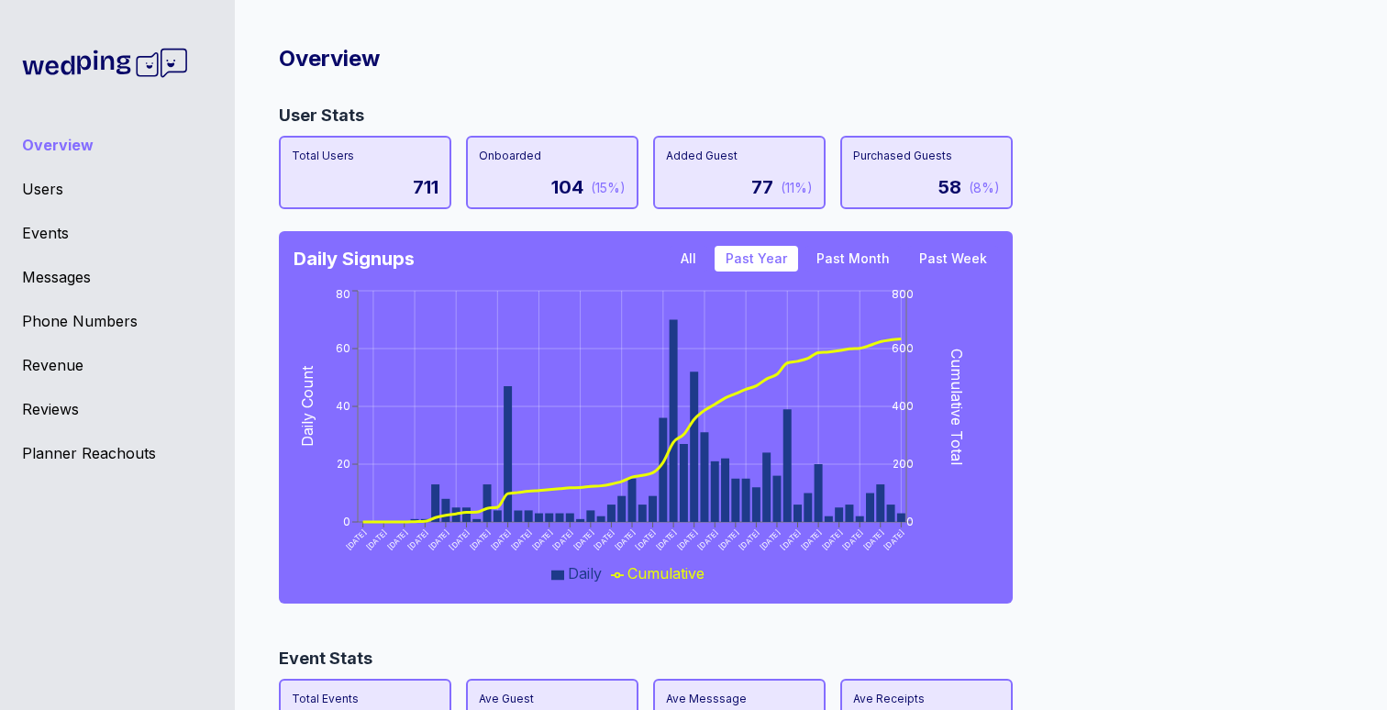
click at [1158, 365] on div "User Stats Total Users 711 Onboarded 104 (15%) Added Guest 77 (11%) Purchased G…" at bounding box center [803, 360] width 1049 height 514
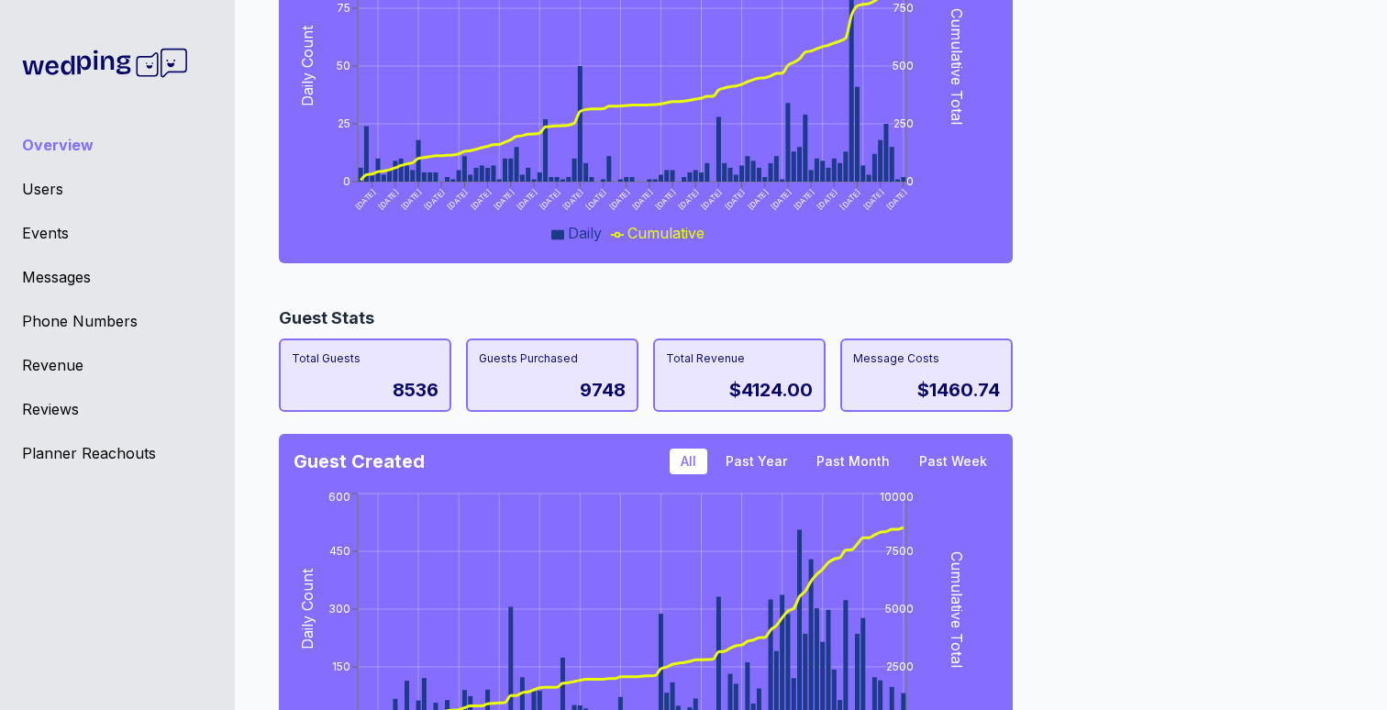
scroll to position [1659, 0]
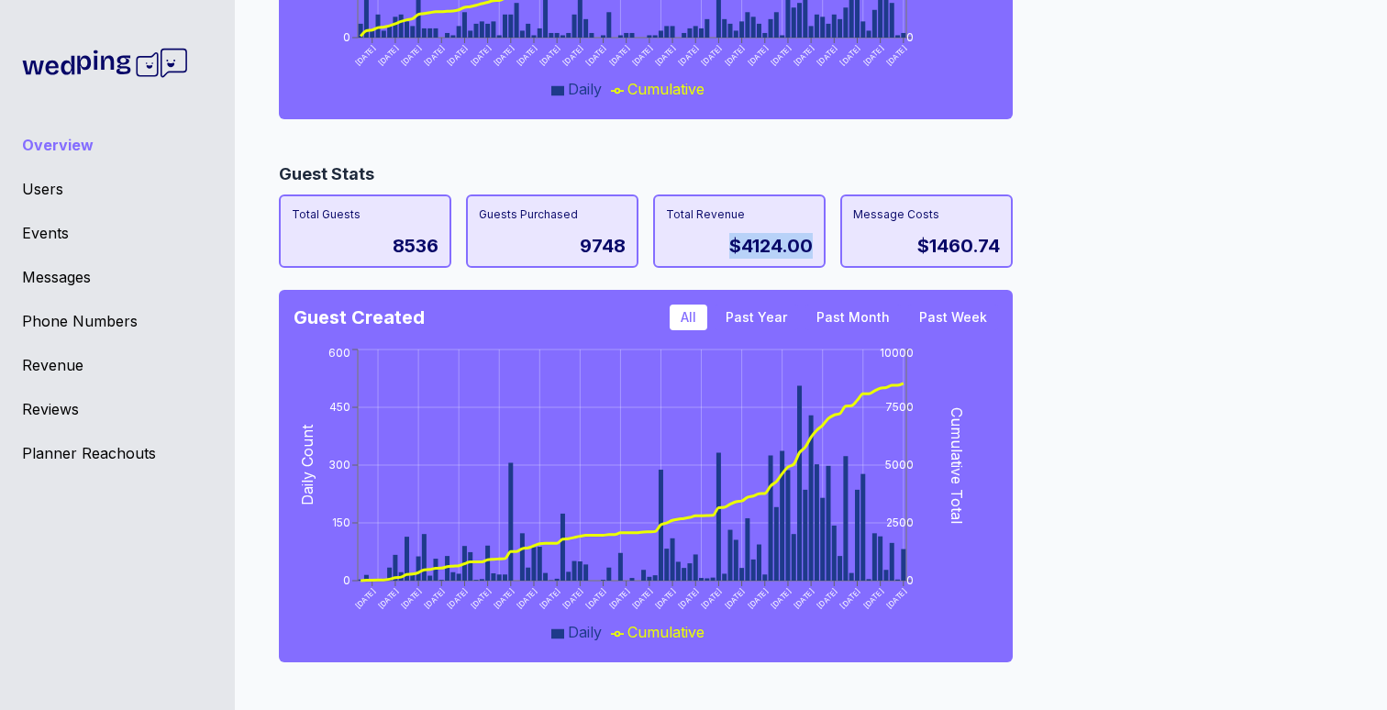
drag, startPoint x: 724, startPoint y: 240, endPoint x: 811, endPoint y: 237, distance: 87.2
click at [811, 237] on div "$4124.00" at bounding box center [739, 246] width 147 height 26
click at [1193, 252] on div "Guest Stats Total Guests 8536 Guests Purchased 9748 Total Revenue $4124.00 Mess…" at bounding box center [803, 418] width 1049 height 514
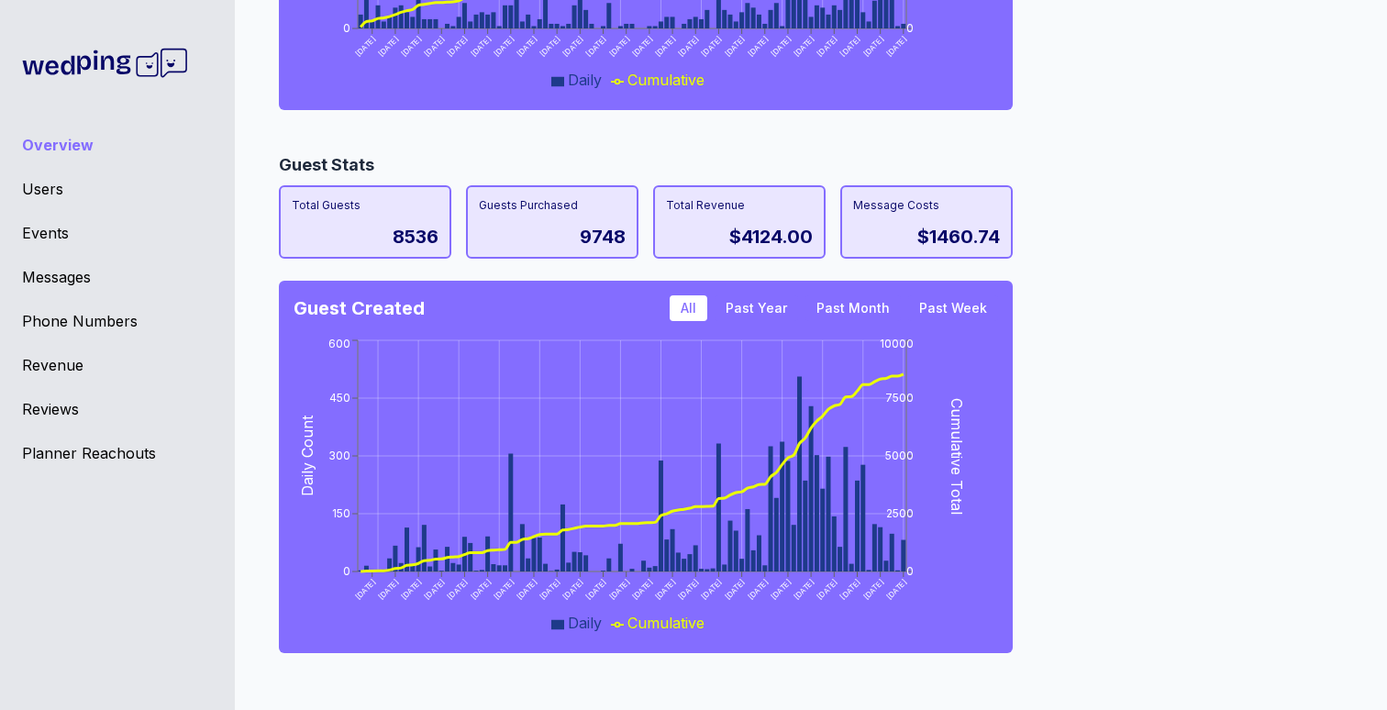
scroll to position [1528, 0]
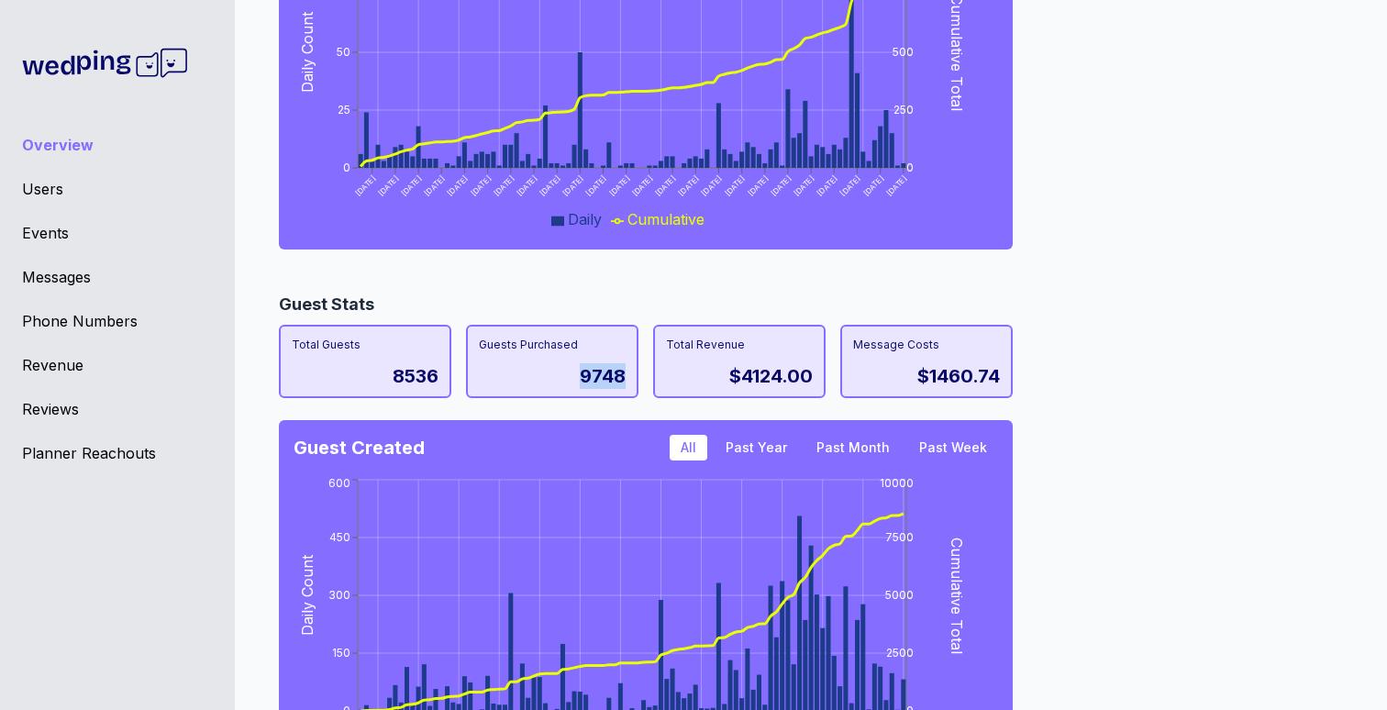
drag, startPoint x: 583, startPoint y: 373, endPoint x: 622, endPoint y: 374, distance: 38.5
click at [622, 374] on div "9748" at bounding box center [603, 376] width 46 height 26
click at [1167, 373] on div "Guest Stats Total Guests 8536 Guests Purchased 9748 Total Revenue $4124.00 Mess…" at bounding box center [803, 549] width 1049 height 514
drag, startPoint x: 614, startPoint y: 382, endPoint x: 677, endPoint y: 393, distance: 64.2
click at [677, 393] on div "Total Guests 8536 Guests Purchased 9748 Total Revenue $4124.00 Message Costs $1…" at bounding box center [646, 361] width 734 height 73
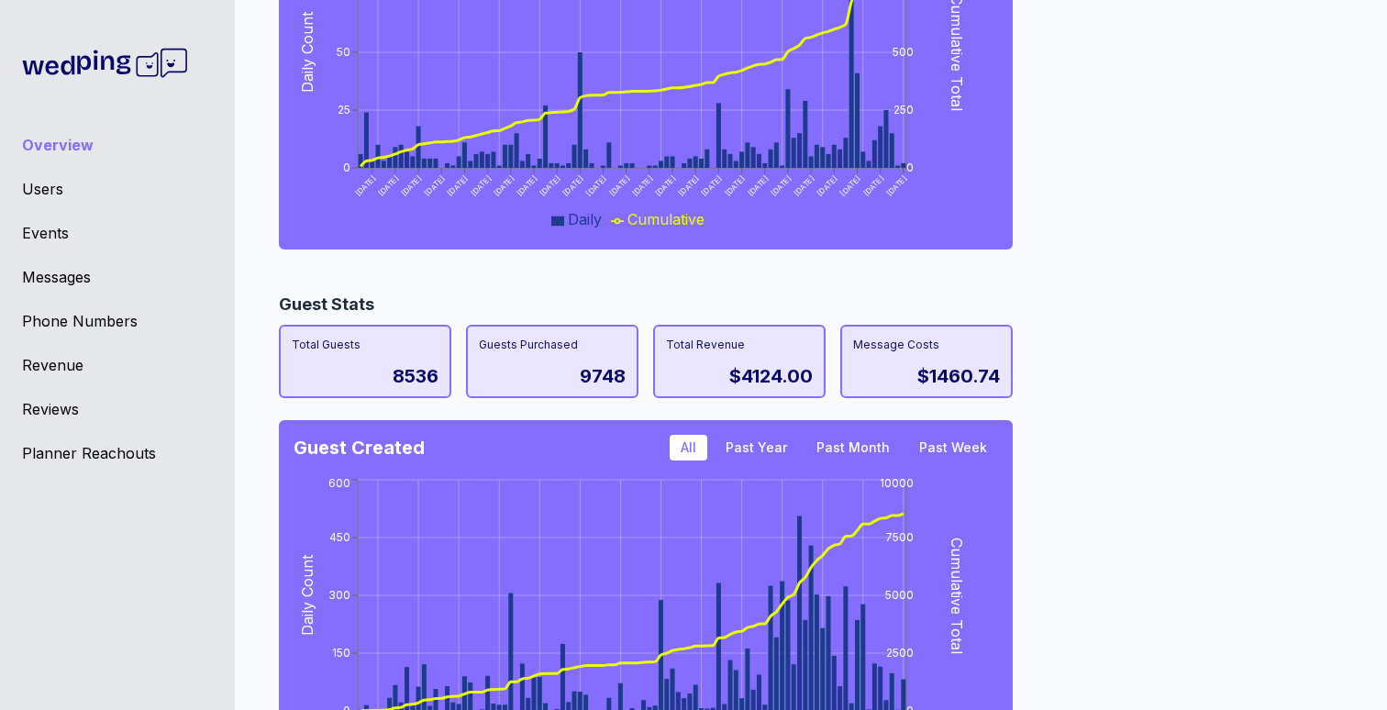
click at [1070, 416] on div "Guest Stats Total Guests 8536 Guests Purchased 9748 Total Revenue $4124.00 Mess…" at bounding box center [803, 549] width 1049 height 514
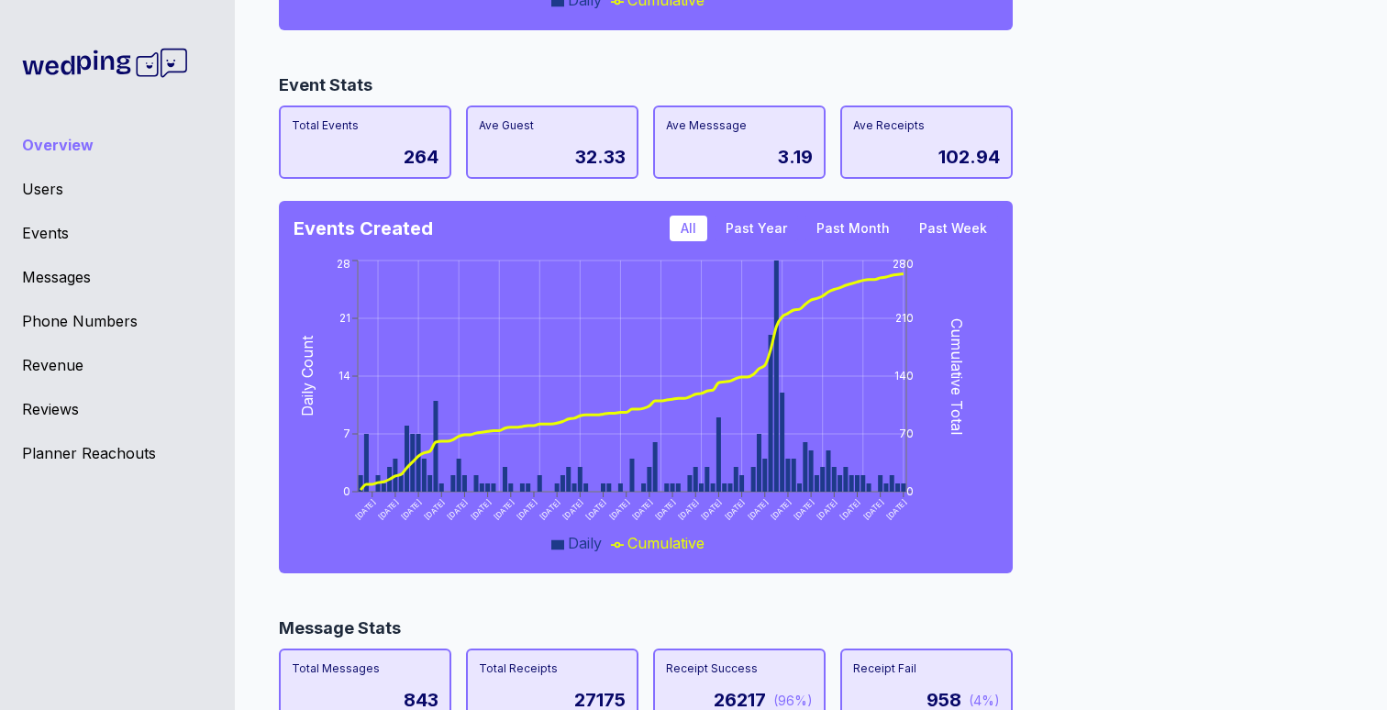
scroll to position [547, 0]
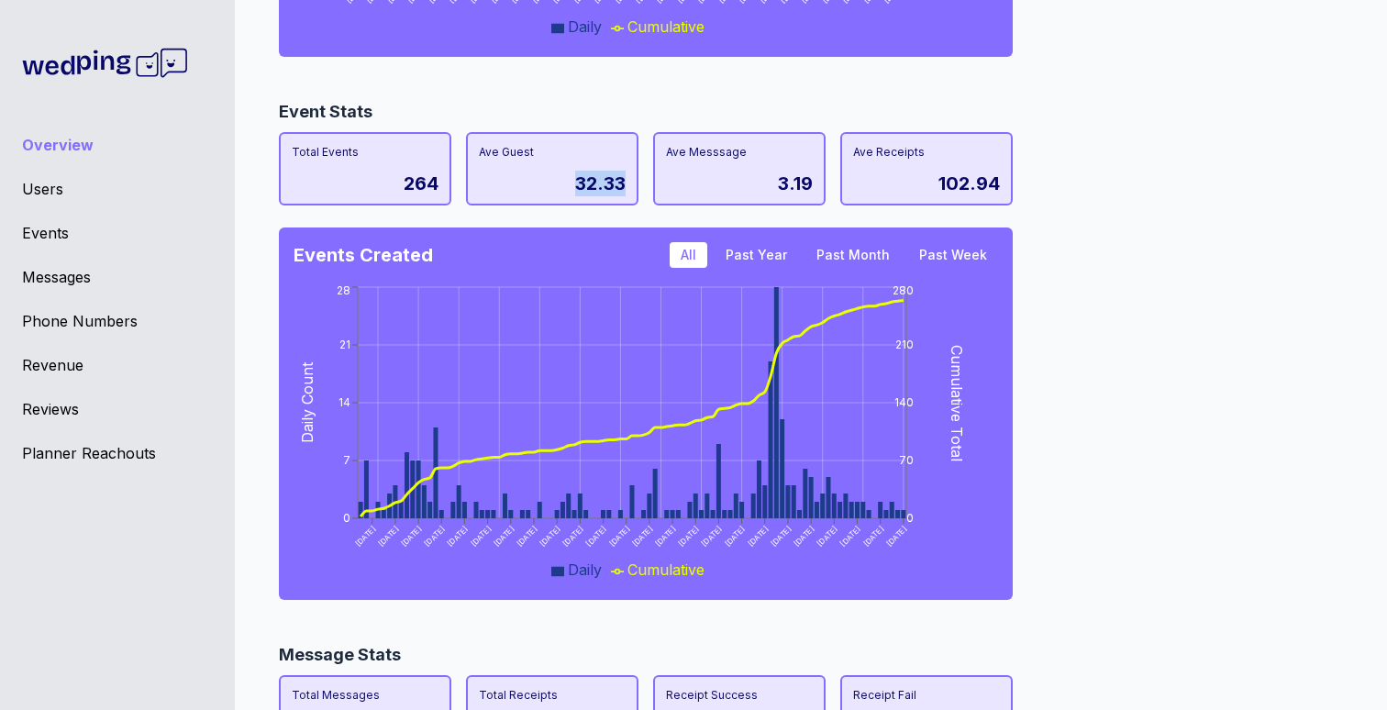
drag, startPoint x: 572, startPoint y: 183, endPoint x: 634, endPoint y: 193, distance: 62.1
click at [634, 193] on div "Ave Guest 32.33" at bounding box center [552, 168] width 172 height 73
click at [1254, 310] on div "Event Stats Total Events 264 Ave Guest 32.33 Ave Messsage 3.19 Ave Receipts 102…" at bounding box center [803, 356] width 1049 height 514
drag, startPoint x: 791, startPoint y: 178, endPoint x: 814, endPoint y: 179, distance: 23.0
click at [814, 179] on div "Ave Messsage 3.19" at bounding box center [739, 168] width 172 height 73
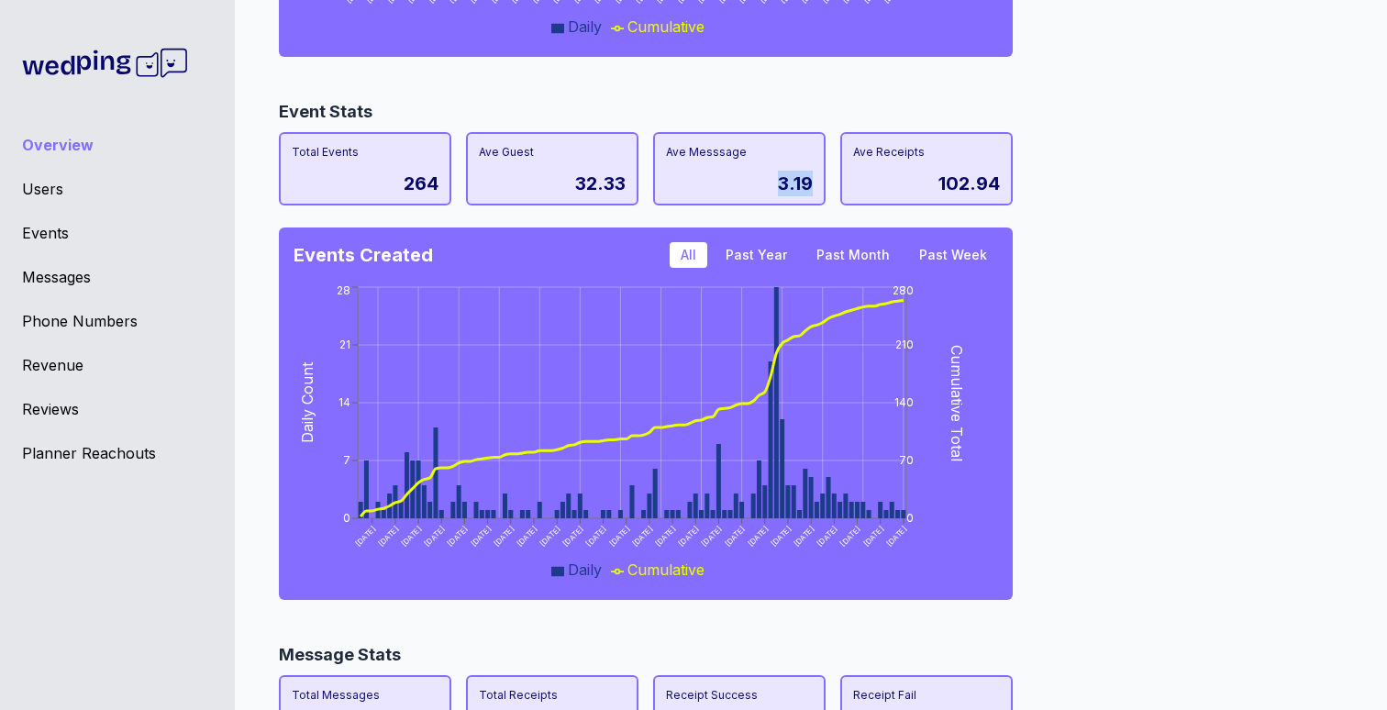
click at [1201, 251] on div "Event Stats Total Events 264 Ave Guest 32.33 Ave Messsage 3.19 Ave Receipts 102…" at bounding box center [803, 356] width 1049 height 514
click at [1189, 251] on div "Event Stats Total Events 264 Ave Guest 32.33 Ave Messsage 3.19 Ave Receipts 102…" at bounding box center [803, 356] width 1049 height 514
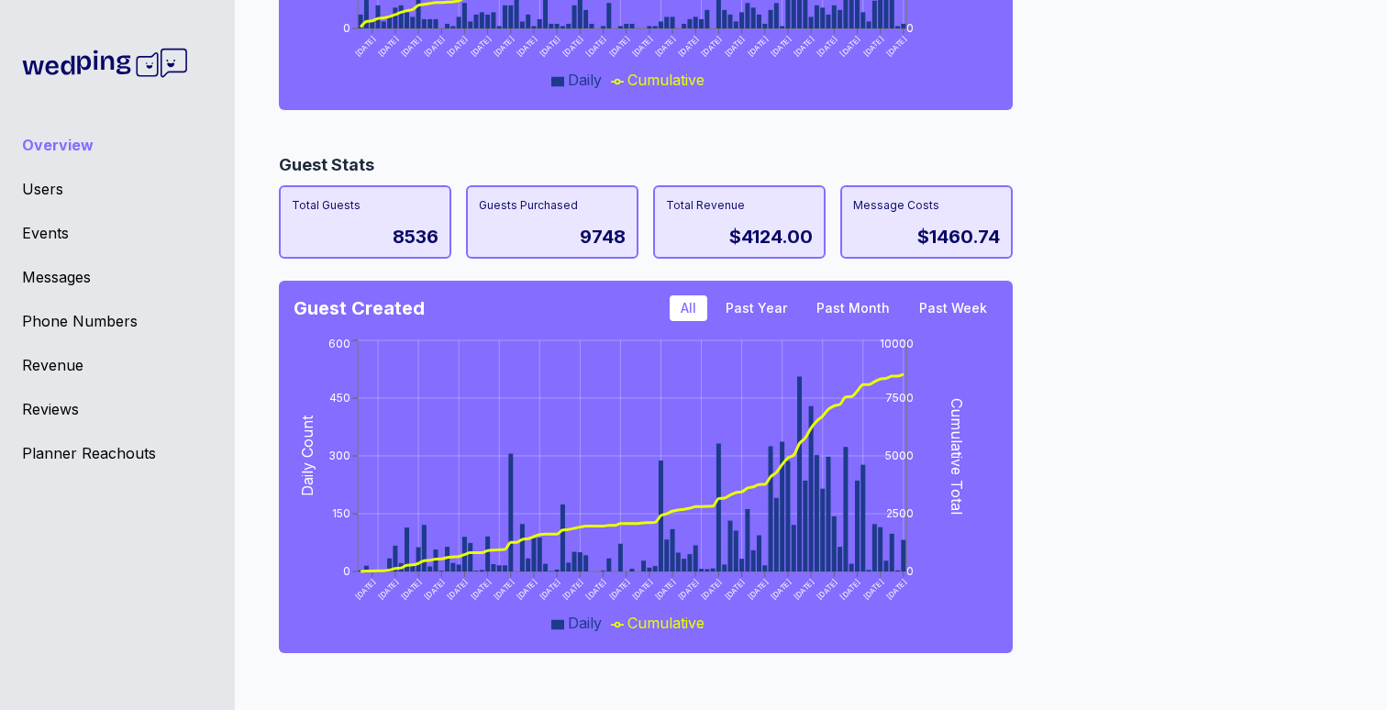
scroll to position [1174, 0]
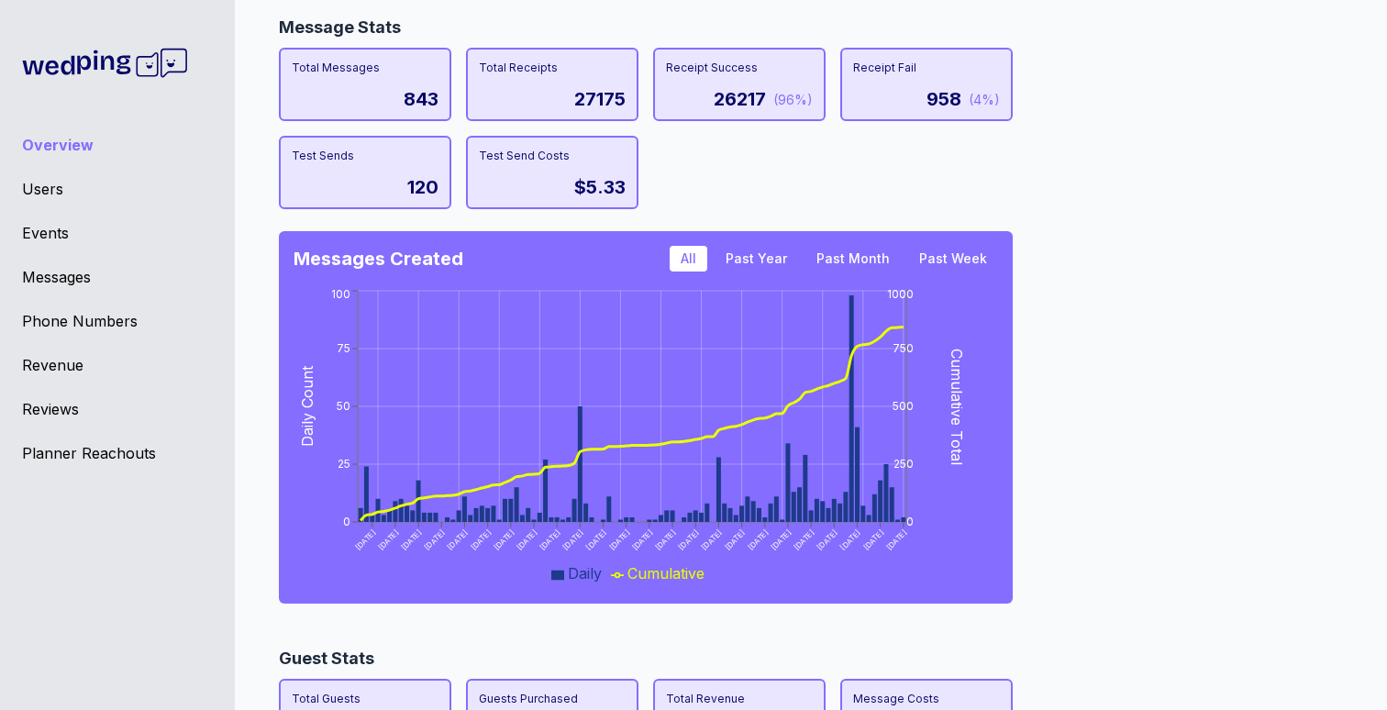
click at [44, 184] on div "Users" at bounding box center [117, 189] width 191 height 22
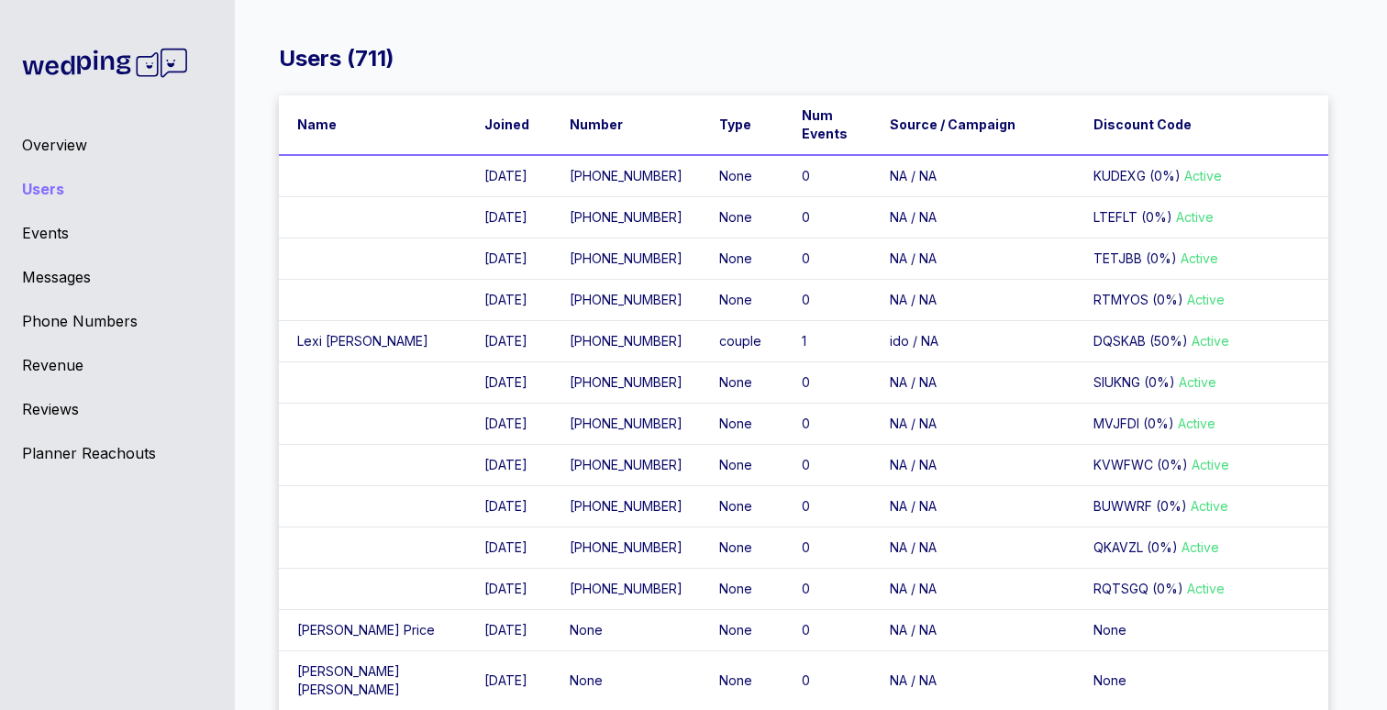
click at [42, 226] on div "Events" at bounding box center [117, 233] width 191 height 22
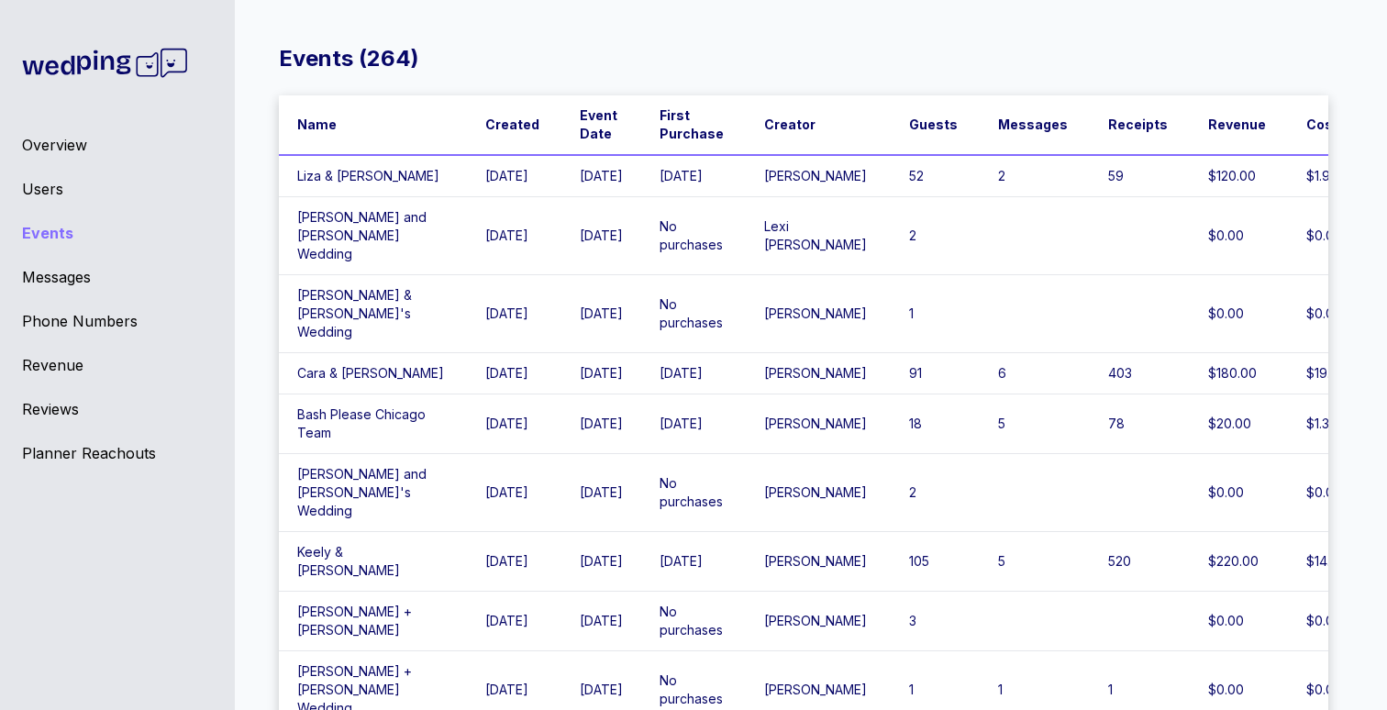
click at [40, 273] on div "Messages" at bounding box center [117, 277] width 191 height 22
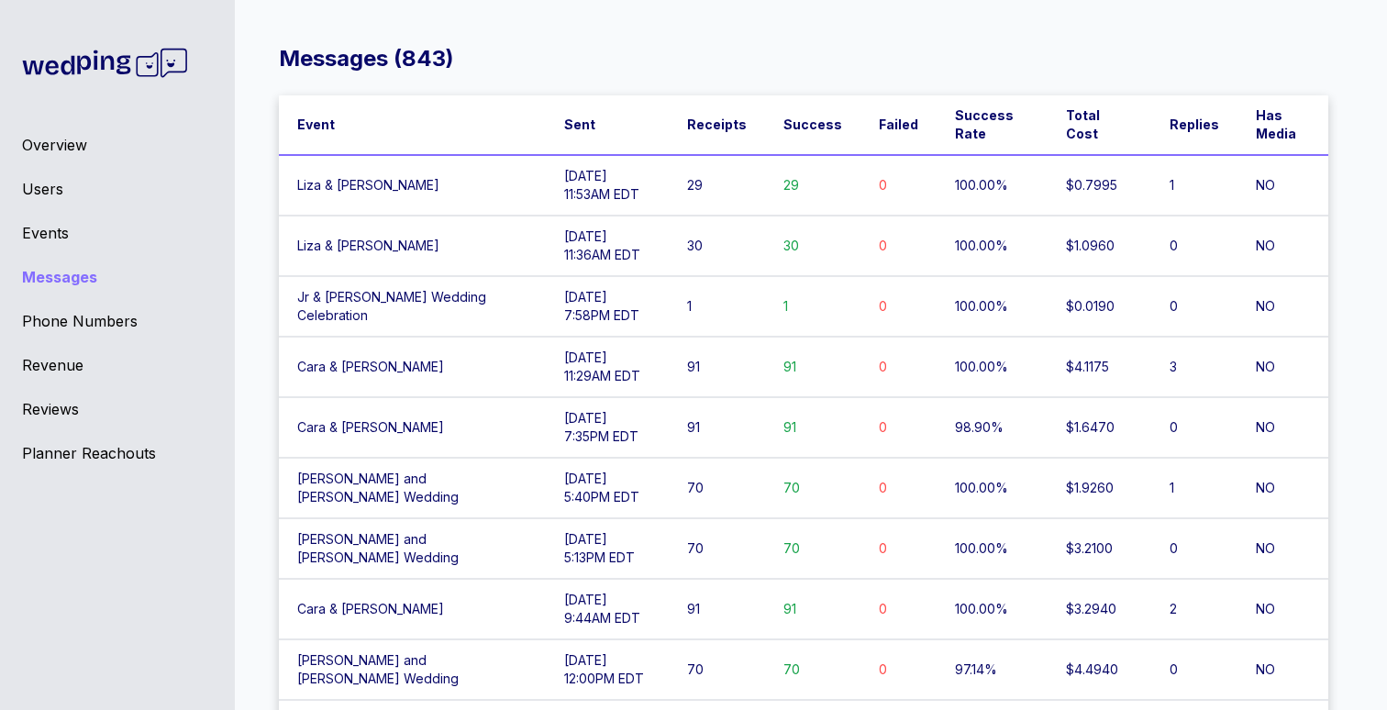
click at [394, 133] on th "Event" at bounding box center [412, 125] width 267 height 60
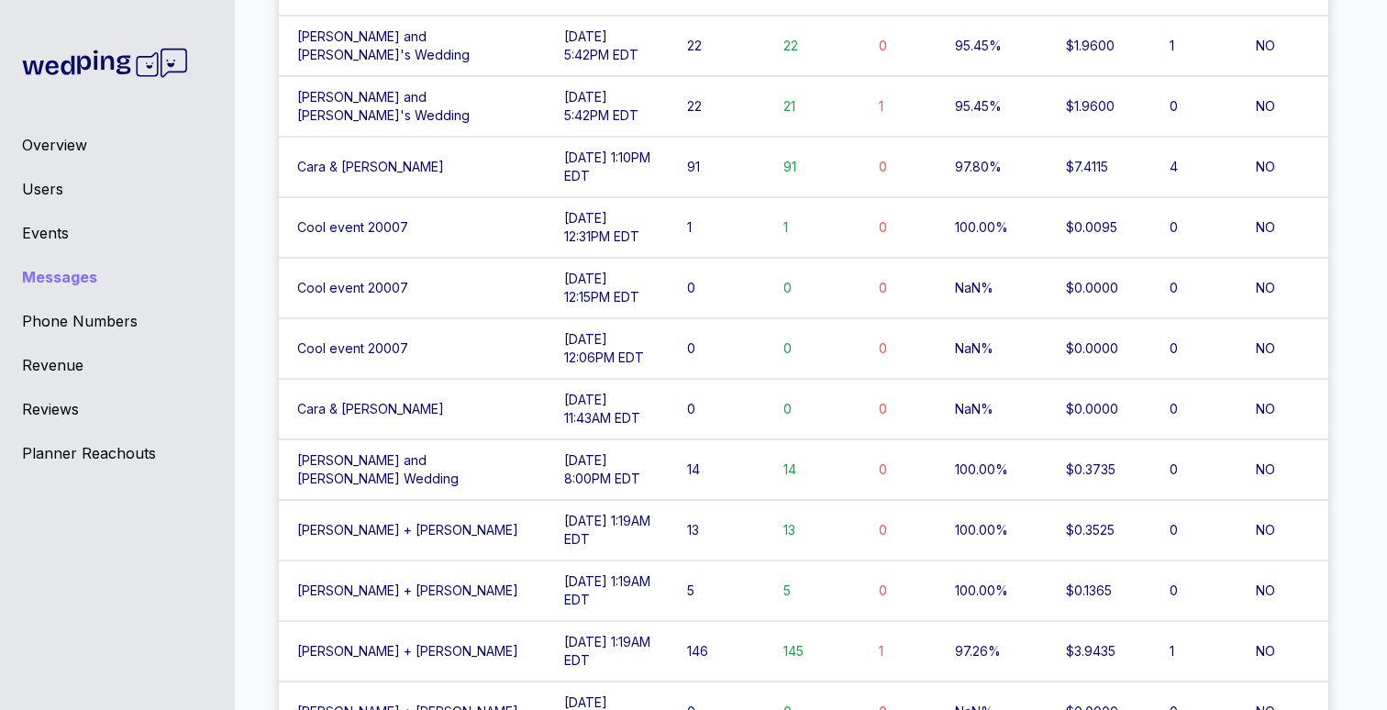
scroll to position [748, 0]
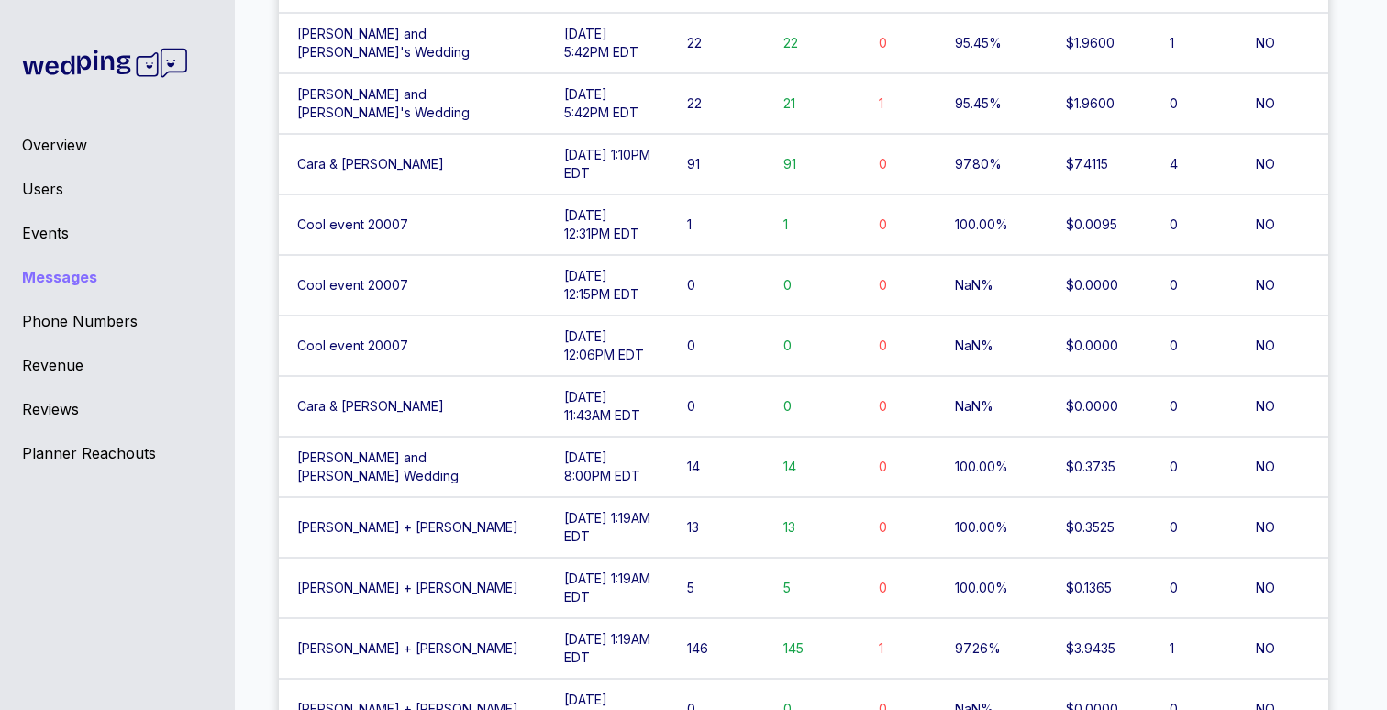
click at [42, 232] on div "Events" at bounding box center [117, 233] width 191 height 22
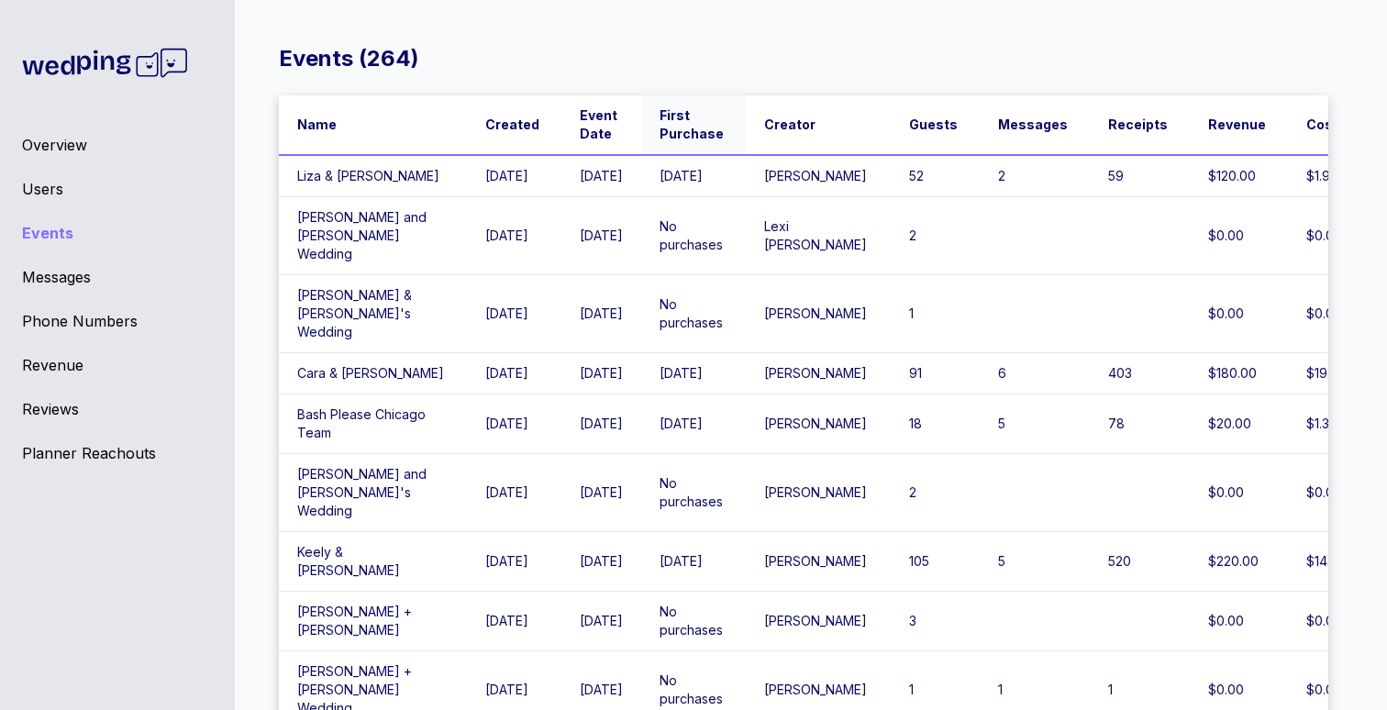
click at [682, 132] on span "First Purchase" at bounding box center [692, 124] width 64 height 37
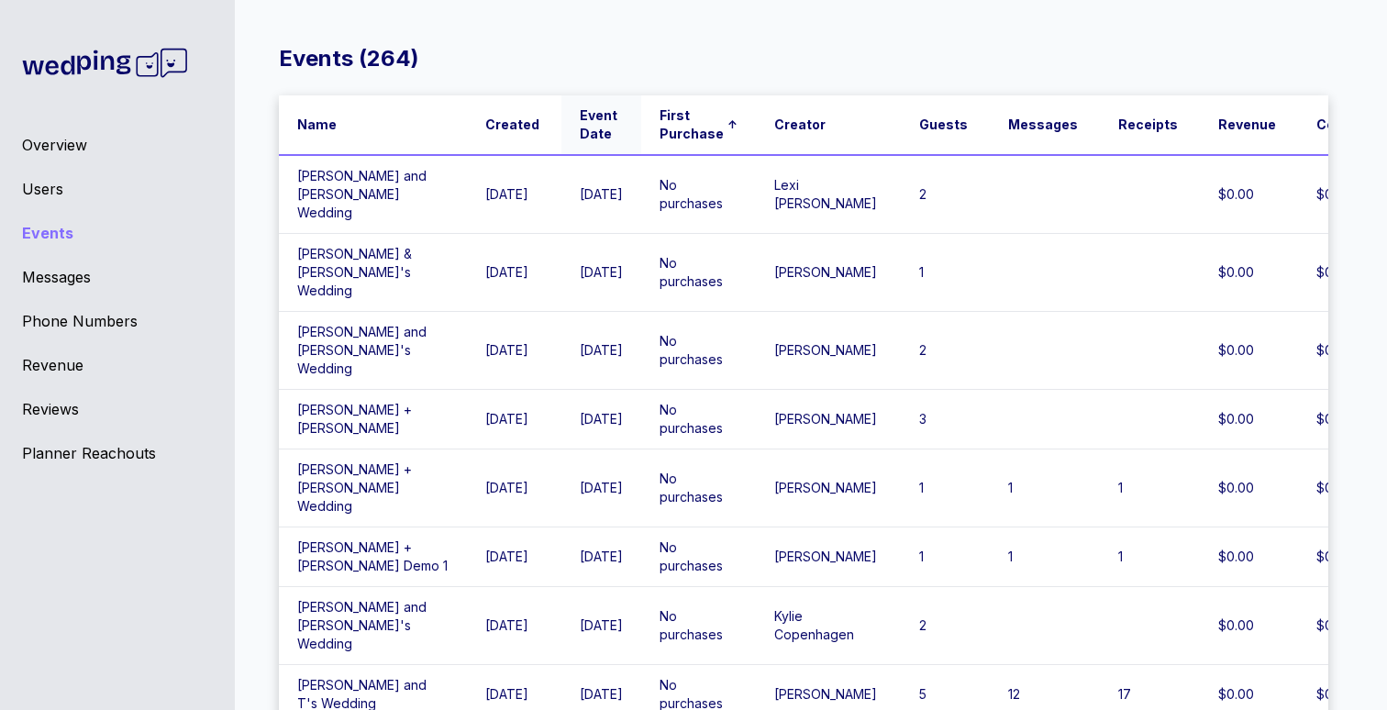
click at [590, 117] on span "Event Date" at bounding box center [599, 124] width 39 height 37
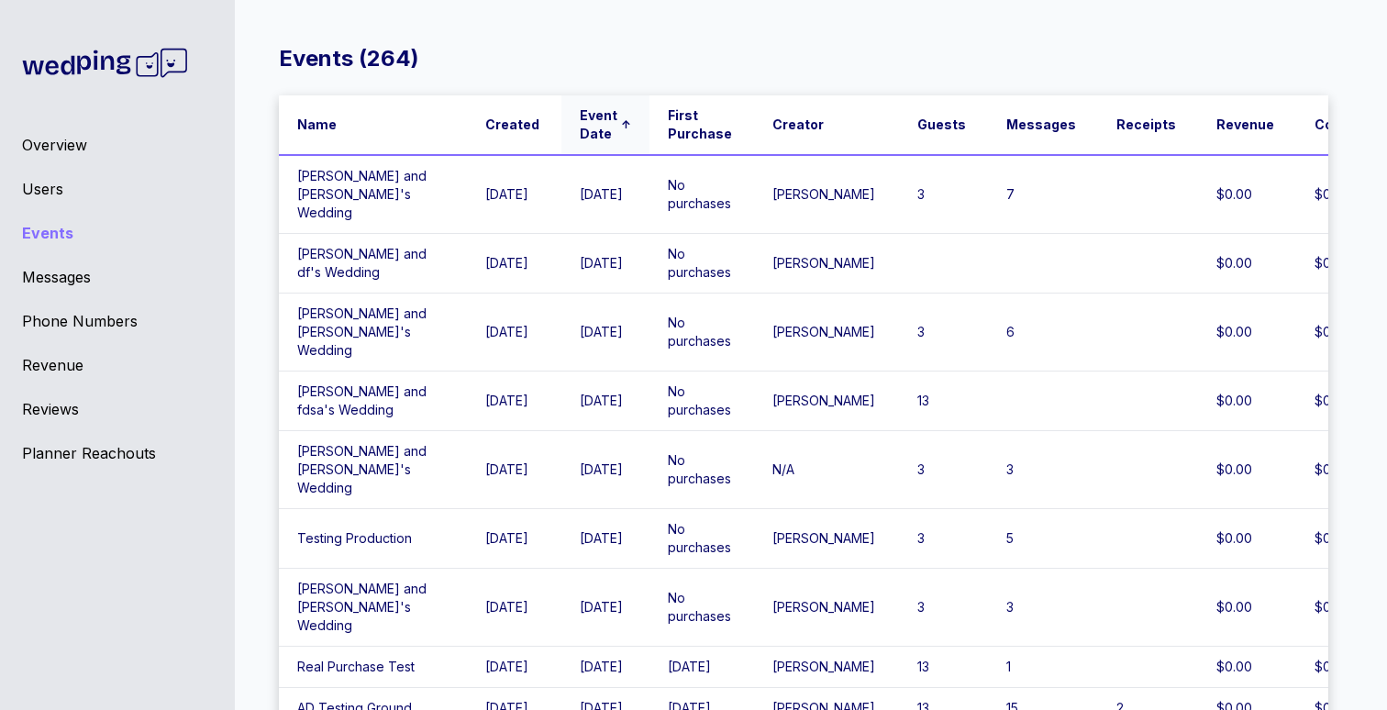
click at [621, 128] on span "↑" at bounding box center [626, 124] width 10 height 15
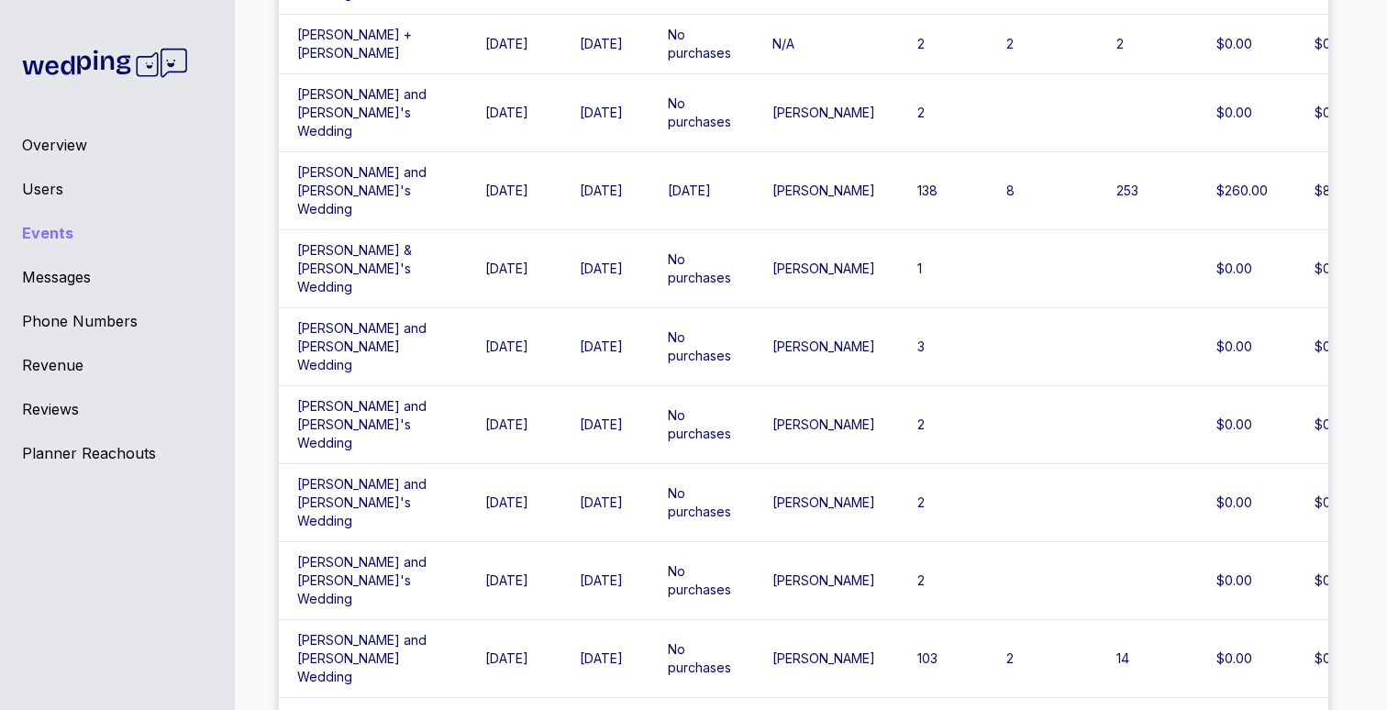
scroll to position [3301, 0]
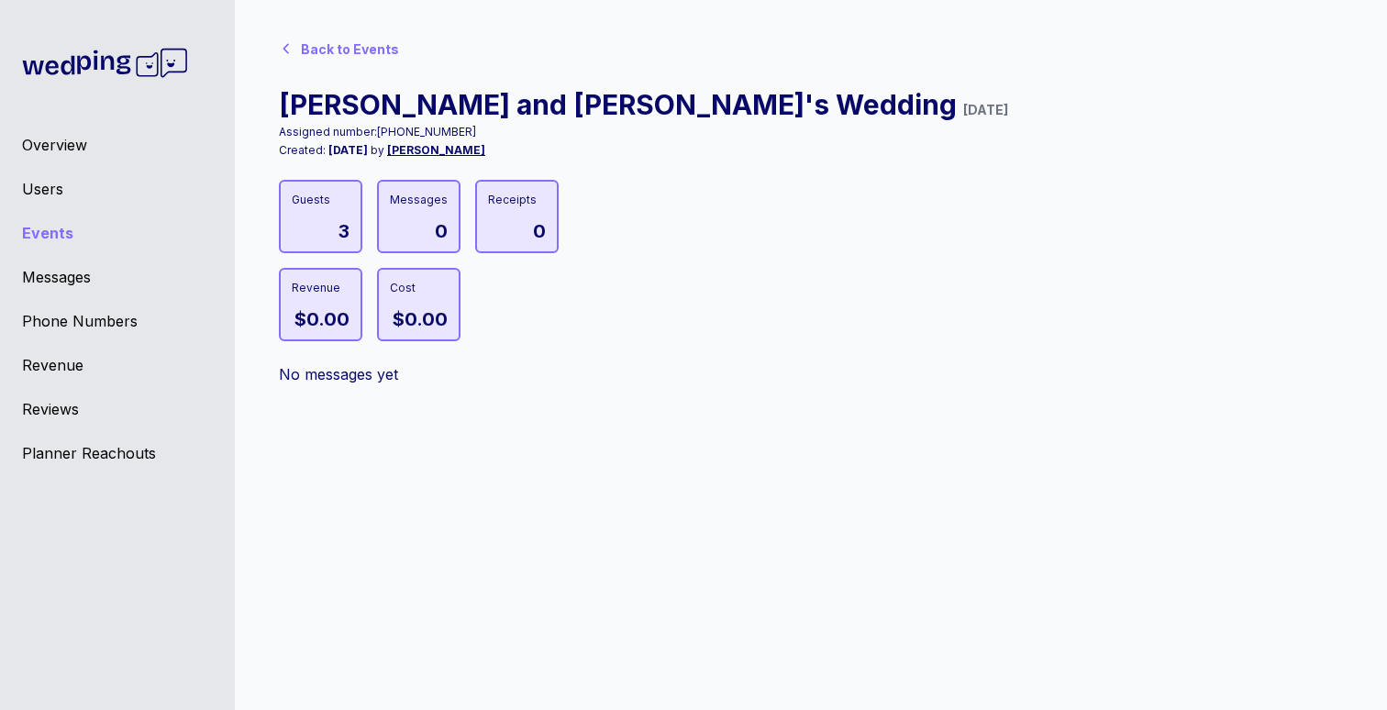
click at [571, 329] on div "Back to Events [PERSON_NAME] and [PERSON_NAME]'s Wedding [DATE] Assigned number…" at bounding box center [803, 207] width 1049 height 356
click at [586, 301] on div "Back to Events [PERSON_NAME] and [PERSON_NAME]'s Wedding [DATE] Assigned number…" at bounding box center [803, 207] width 1049 height 356
click at [291, 50] on icon at bounding box center [286, 48] width 15 height 15
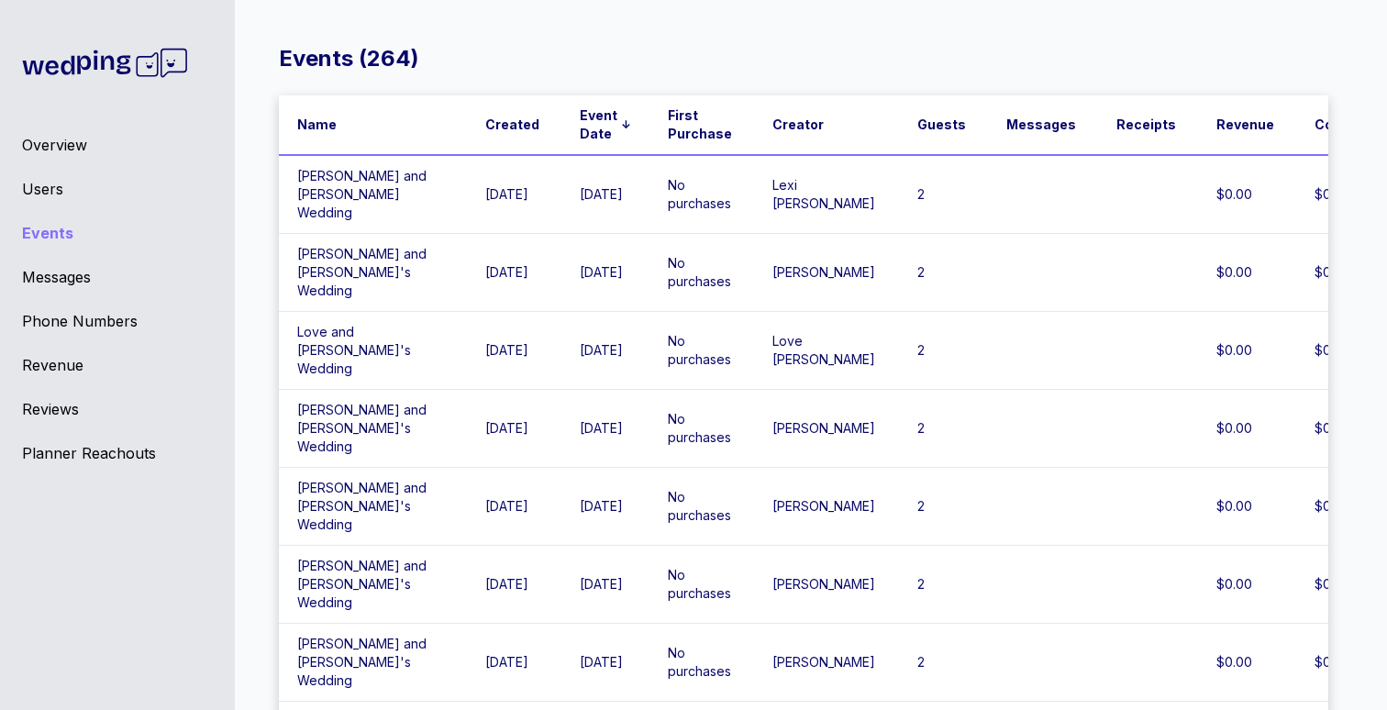
click at [787, 576] on span "[PERSON_NAME]" at bounding box center [823, 584] width 103 height 16
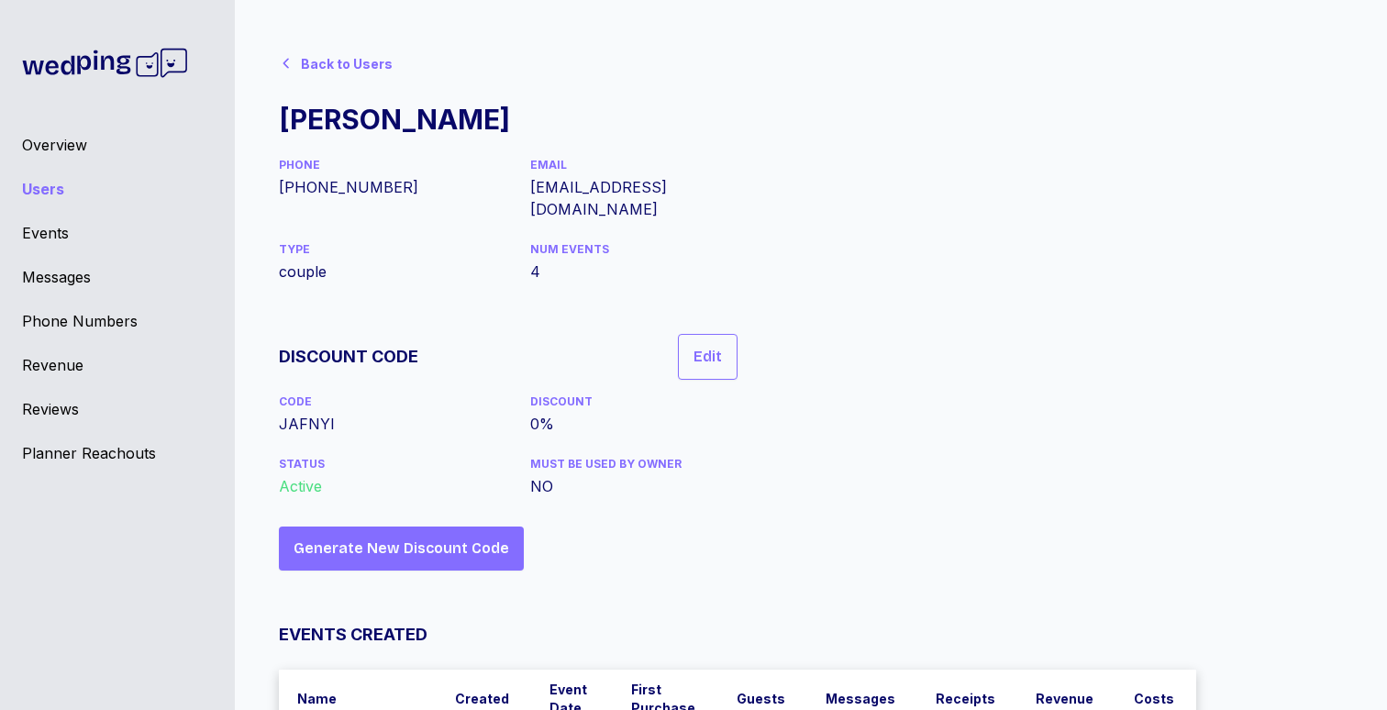
click at [992, 472] on div "Back to Users Devon Reel PHONE [PHONE_NUMBER] EMAIL [EMAIL_ADDRESS][DOMAIN_NAME…" at bounding box center [803, 579] width 1049 height 1071
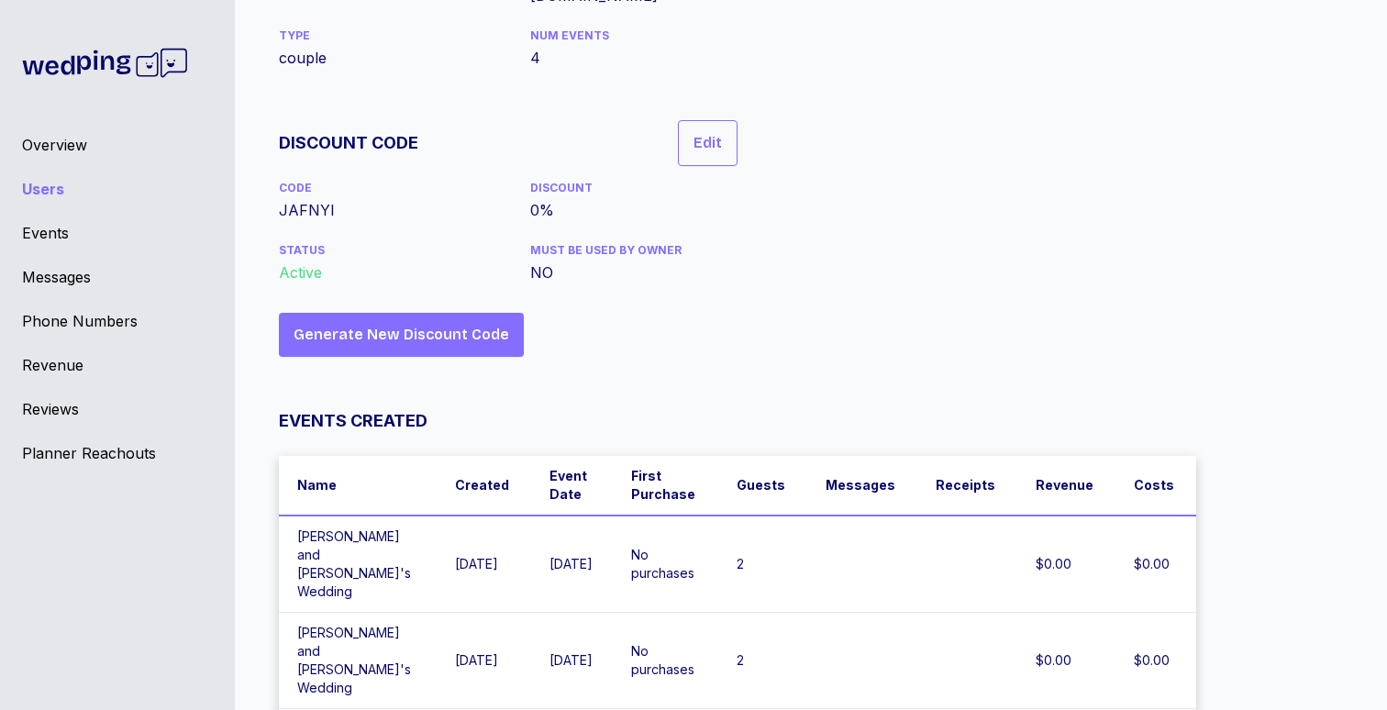
scroll to position [281, 0]
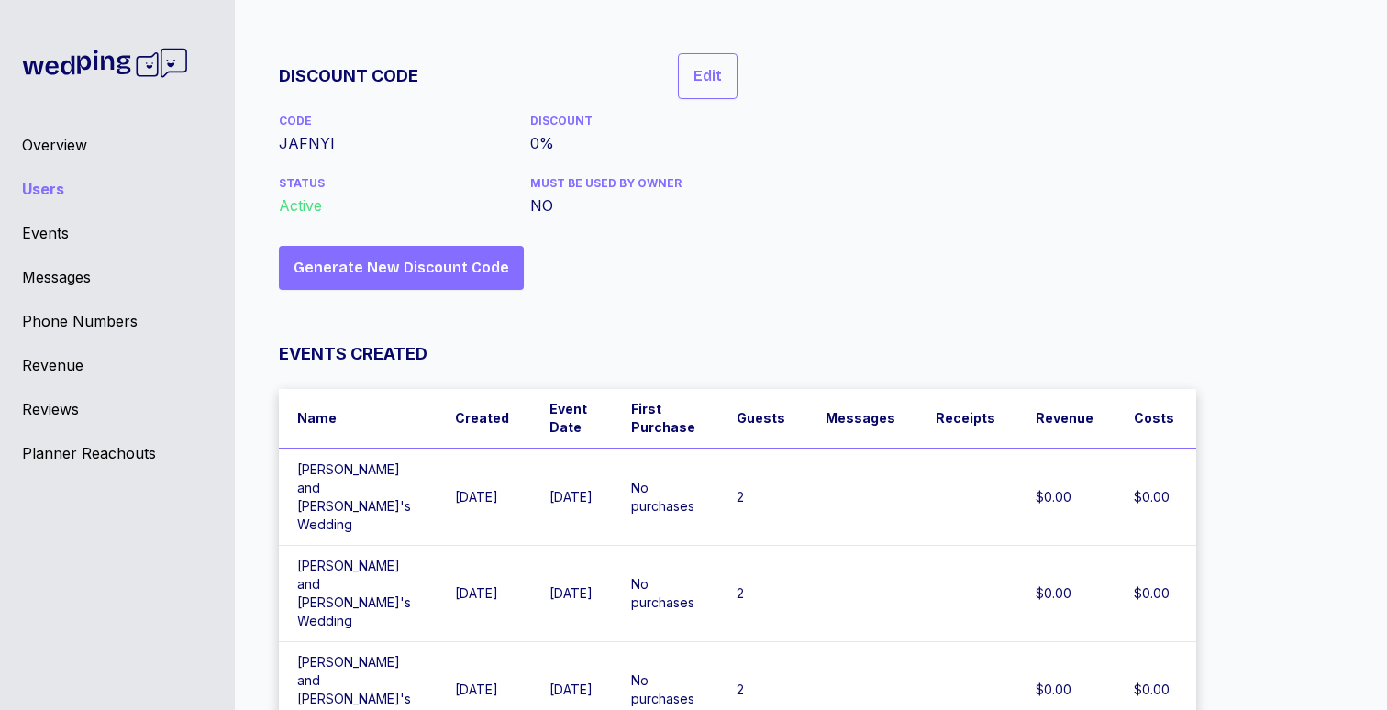
click at [1297, 515] on div "Back to Users Devon Reel PHONE [PHONE_NUMBER] EMAIL [EMAIL_ADDRESS][DOMAIN_NAME…" at bounding box center [803, 298] width 1049 height 1071
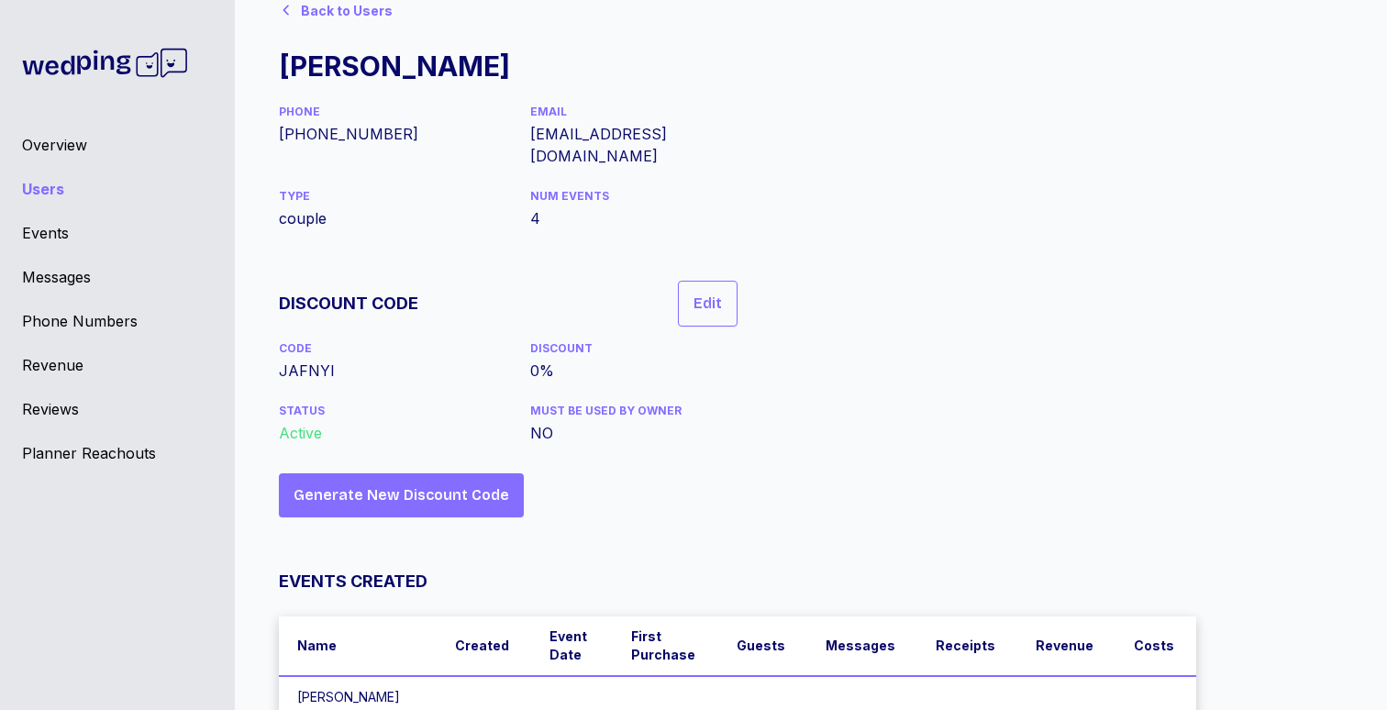
scroll to position [0, 0]
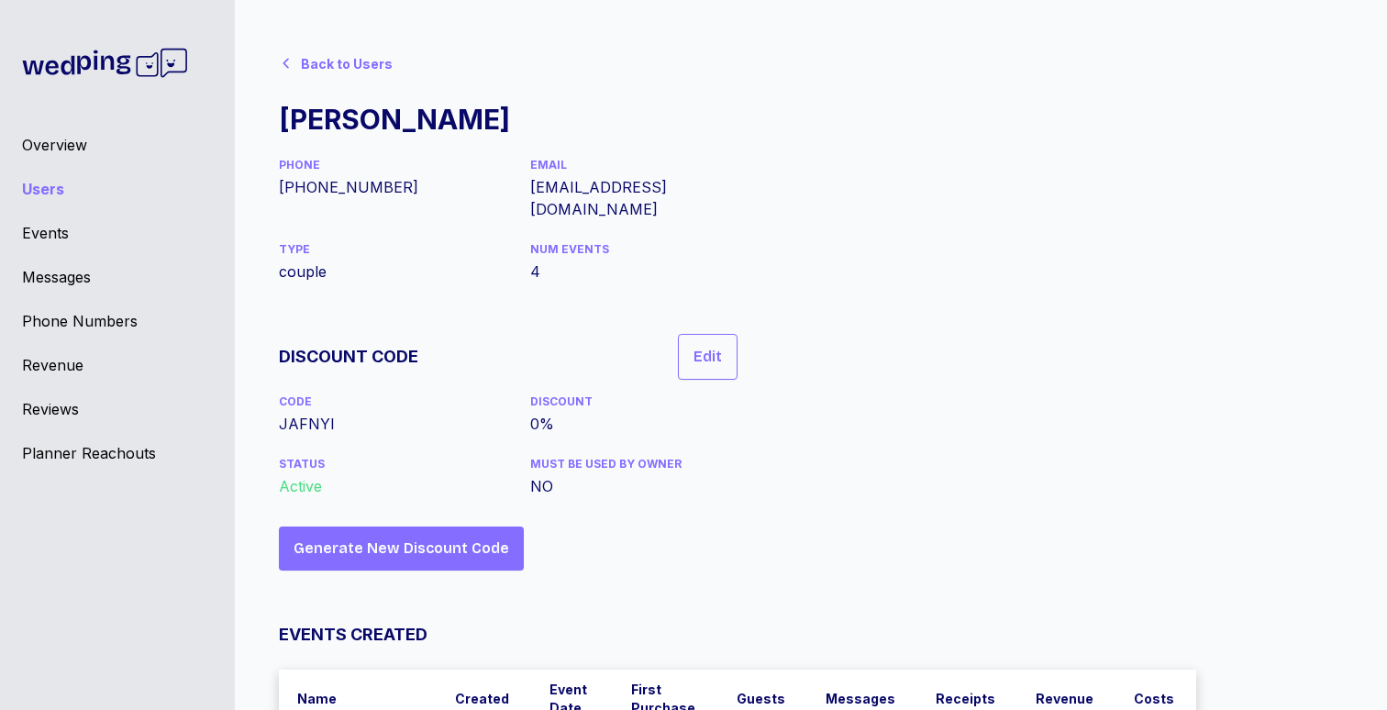
click at [1264, 549] on div "Back to Users Devon Reel PHONE [PHONE_NUMBER] EMAIL [EMAIL_ADDRESS][DOMAIN_NAME…" at bounding box center [803, 579] width 1049 height 1071
click at [77, 145] on div "Overview" at bounding box center [117, 145] width 191 height 22
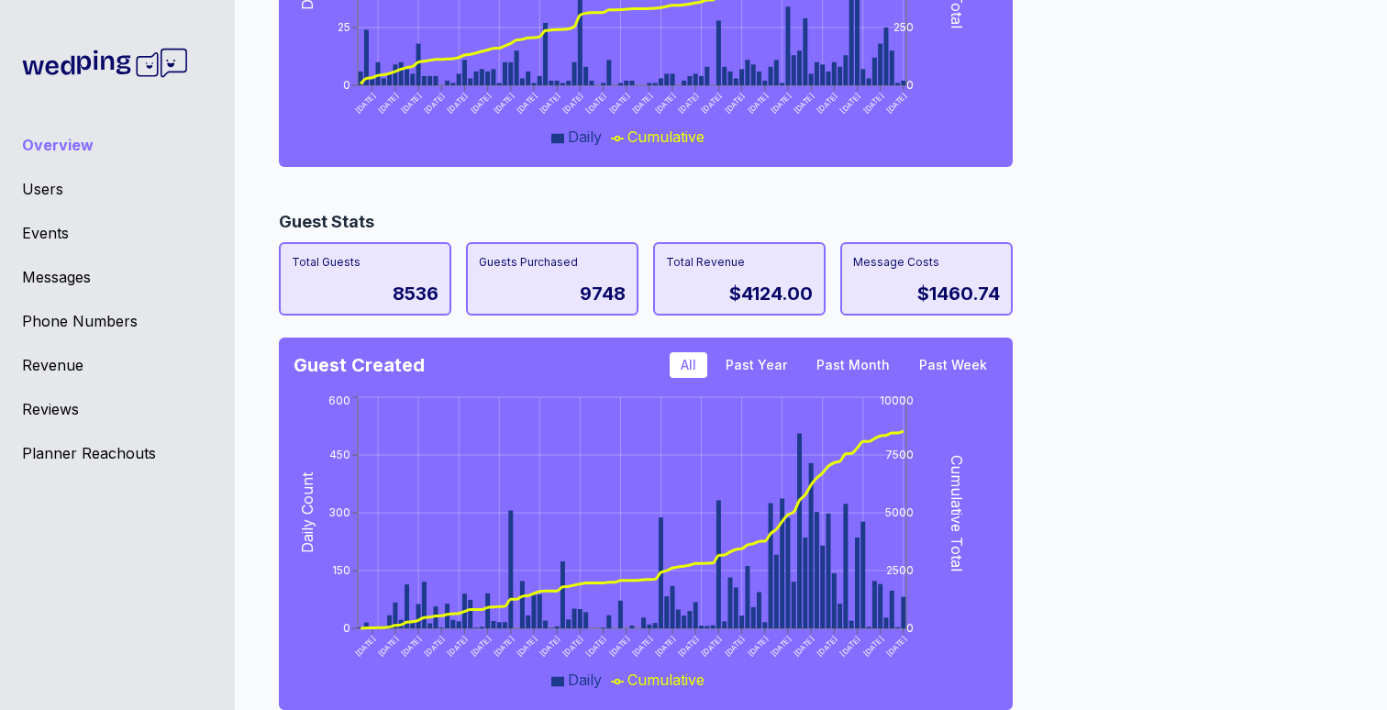
scroll to position [1668, 0]
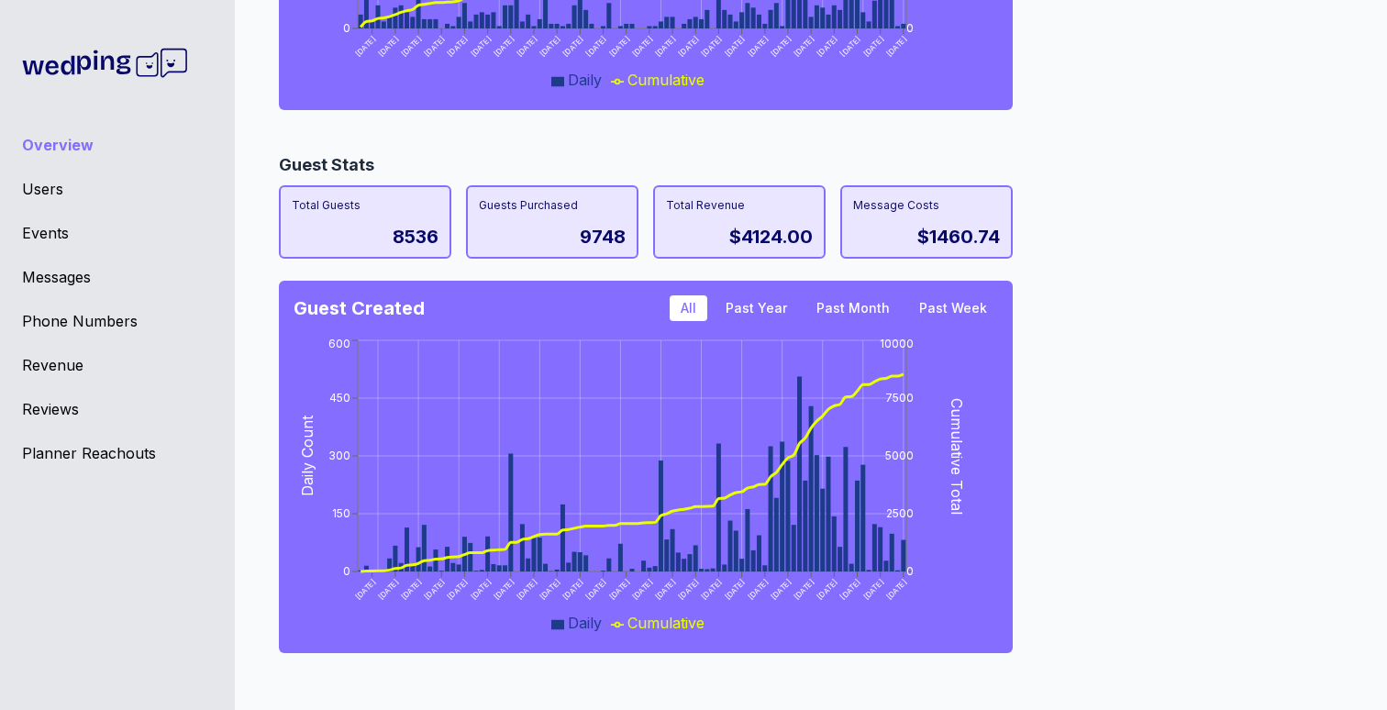
click at [1088, 295] on div "Guest Stats Total Guests 8536 Guests Purchased 9748 Total Revenue $4124.00 Mess…" at bounding box center [803, 409] width 1049 height 514
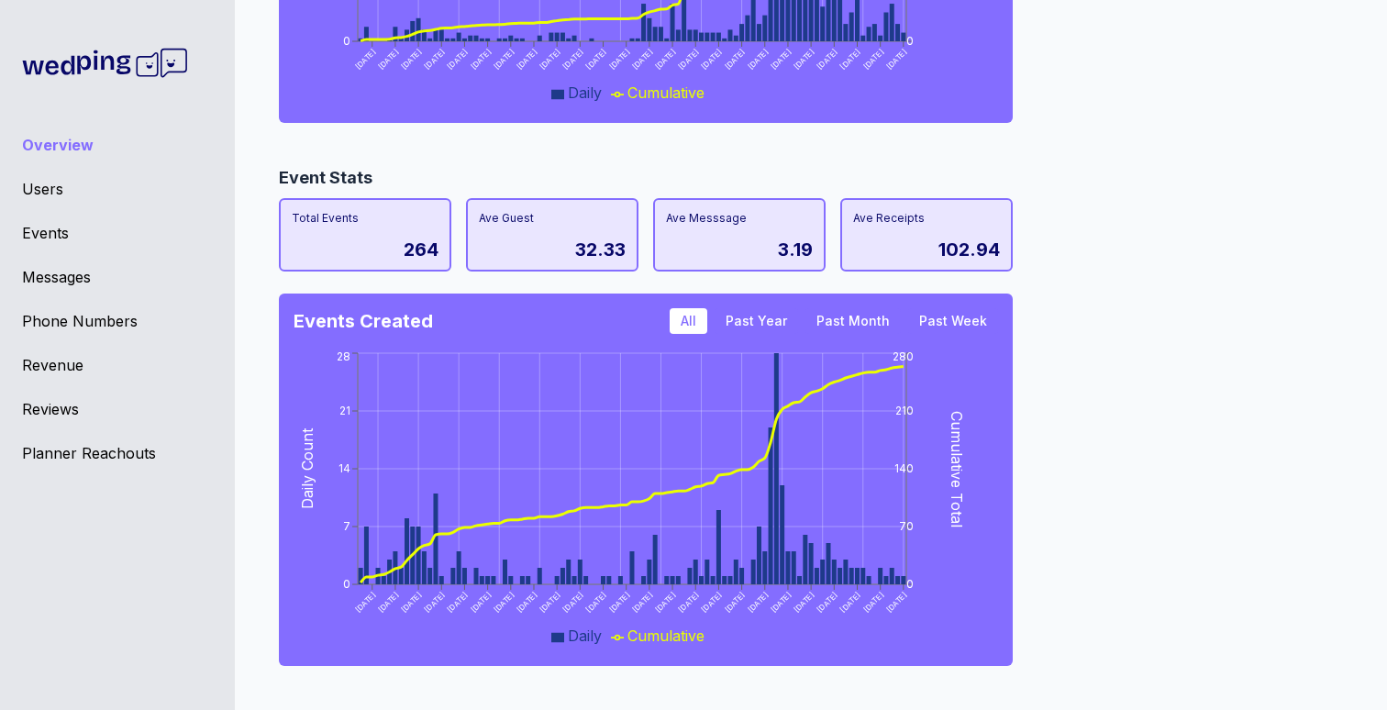
scroll to position [493, 0]
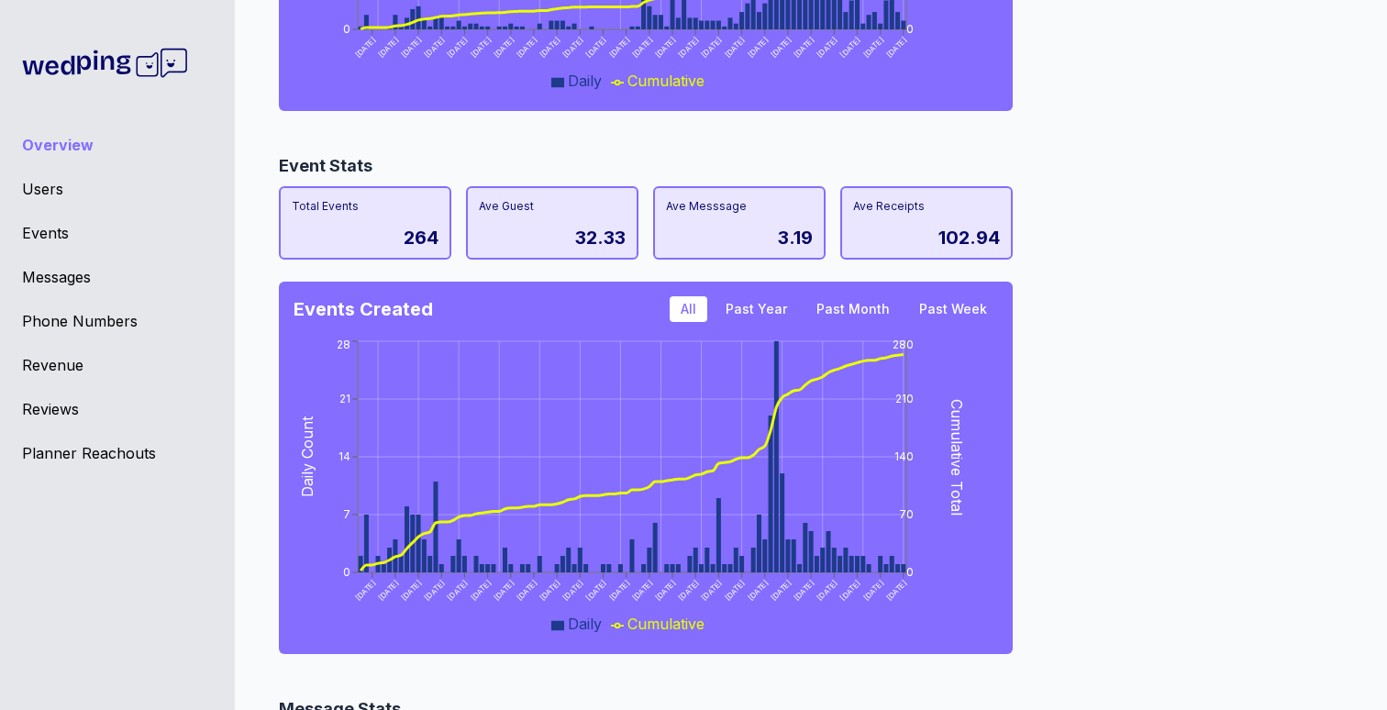
click at [769, 305] on button "Past Year" at bounding box center [756, 309] width 83 height 26
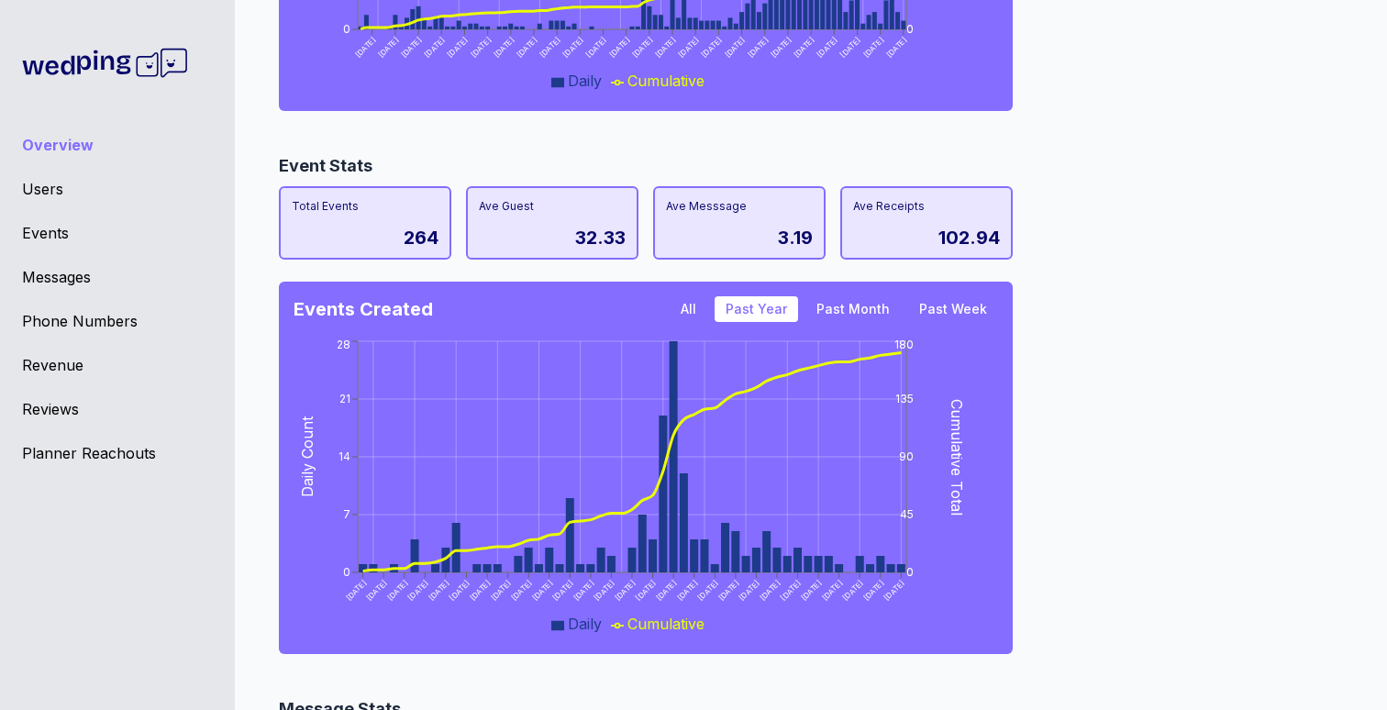
click at [695, 309] on button "All" at bounding box center [689, 309] width 38 height 26
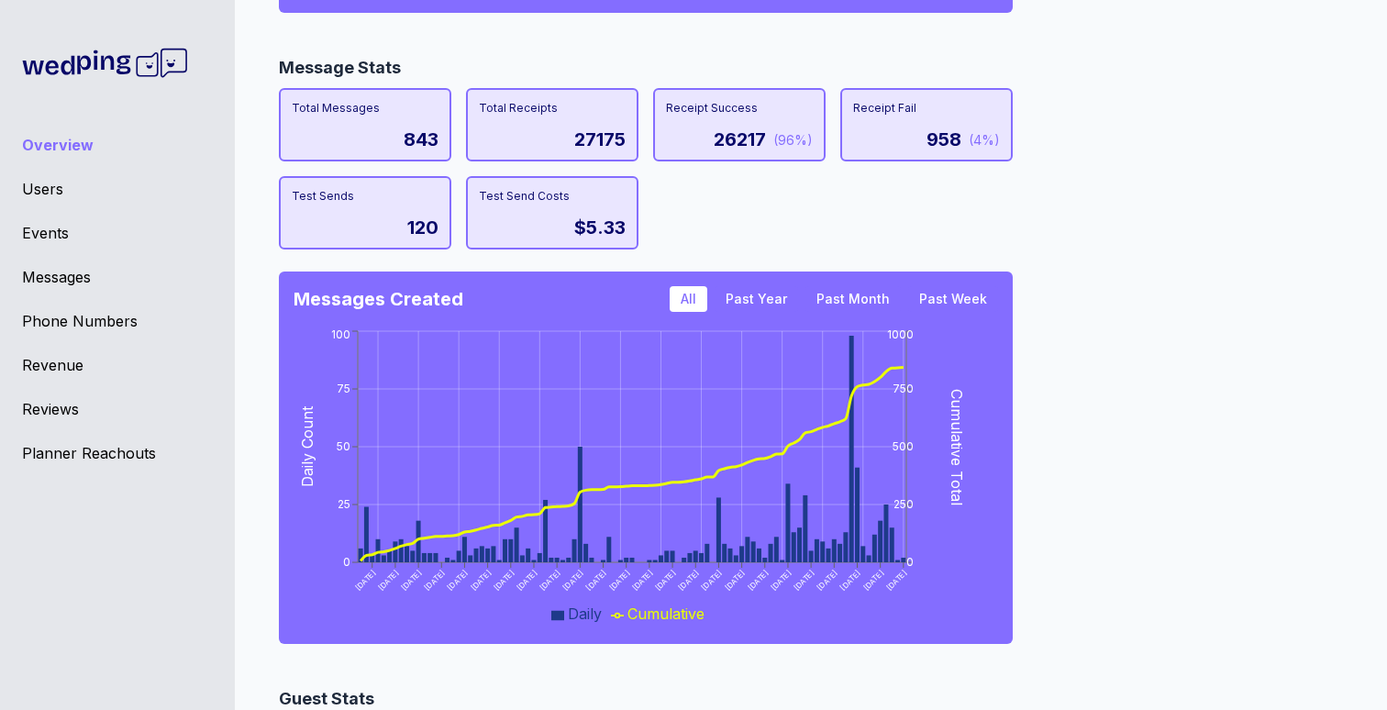
scroll to position [841, 0]
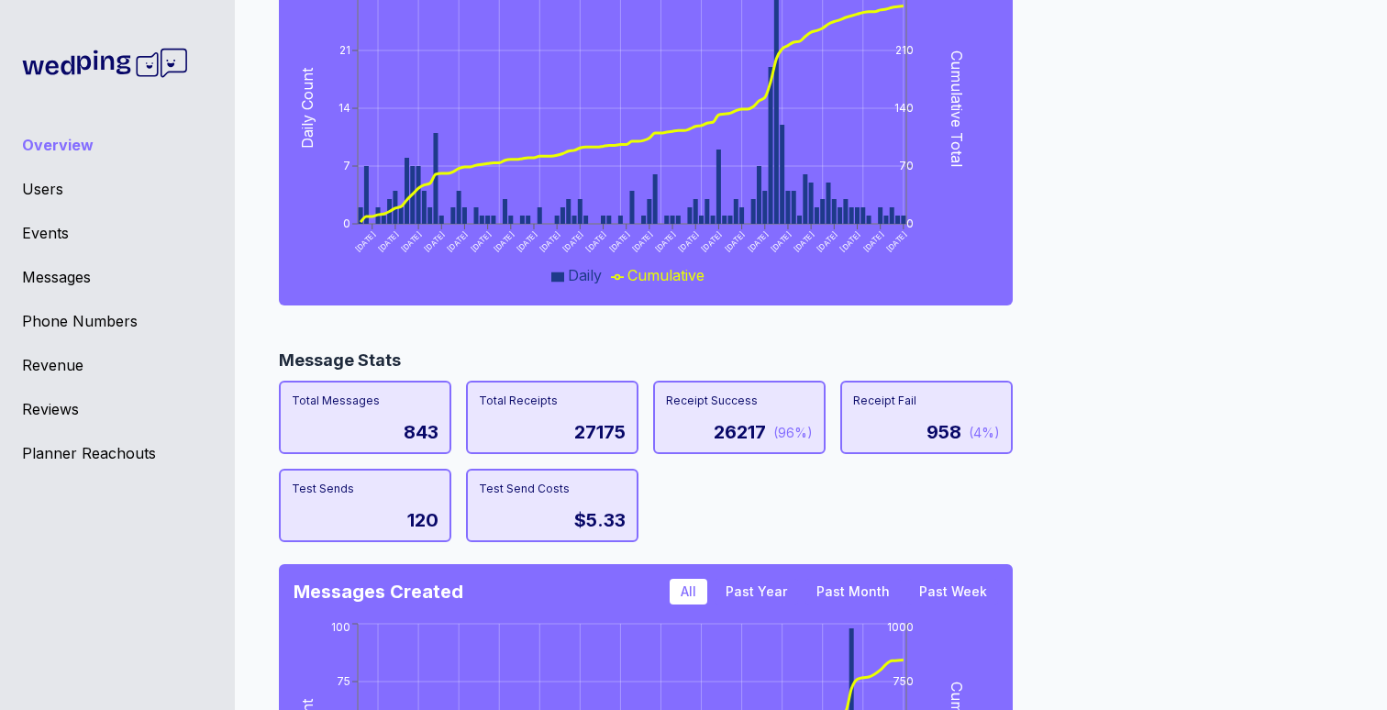
click at [1069, 516] on div "Message Stats Total Messages 843 Total Receipts 27175 Receipt Success 26217 (96…" at bounding box center [803, 649] width 1049 height 602
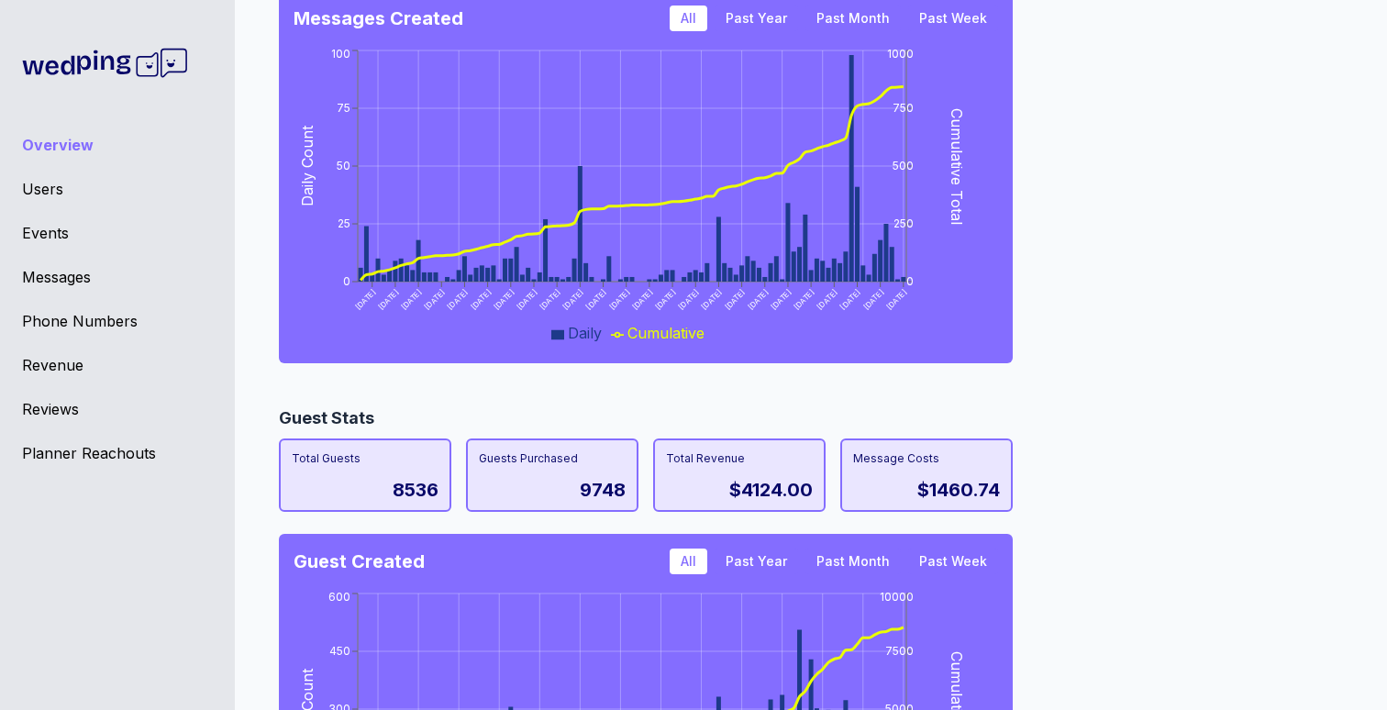
scroll to position [1431, 0]
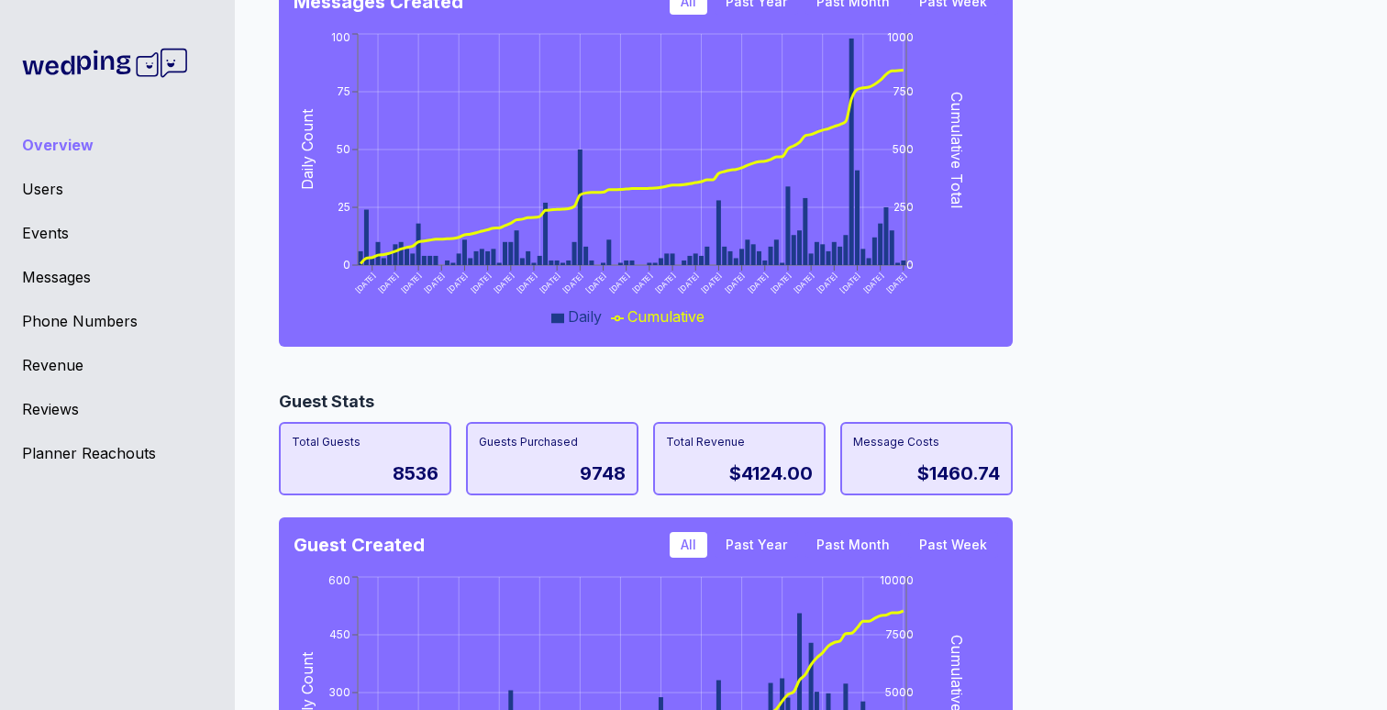
click at [1196, 535] on div "Guest Stats Total Guests 8536 Guests Purchased 9748 Total Revenue $4124.00 Mess…" at bounding box center [803, 646] width 1049 height 514
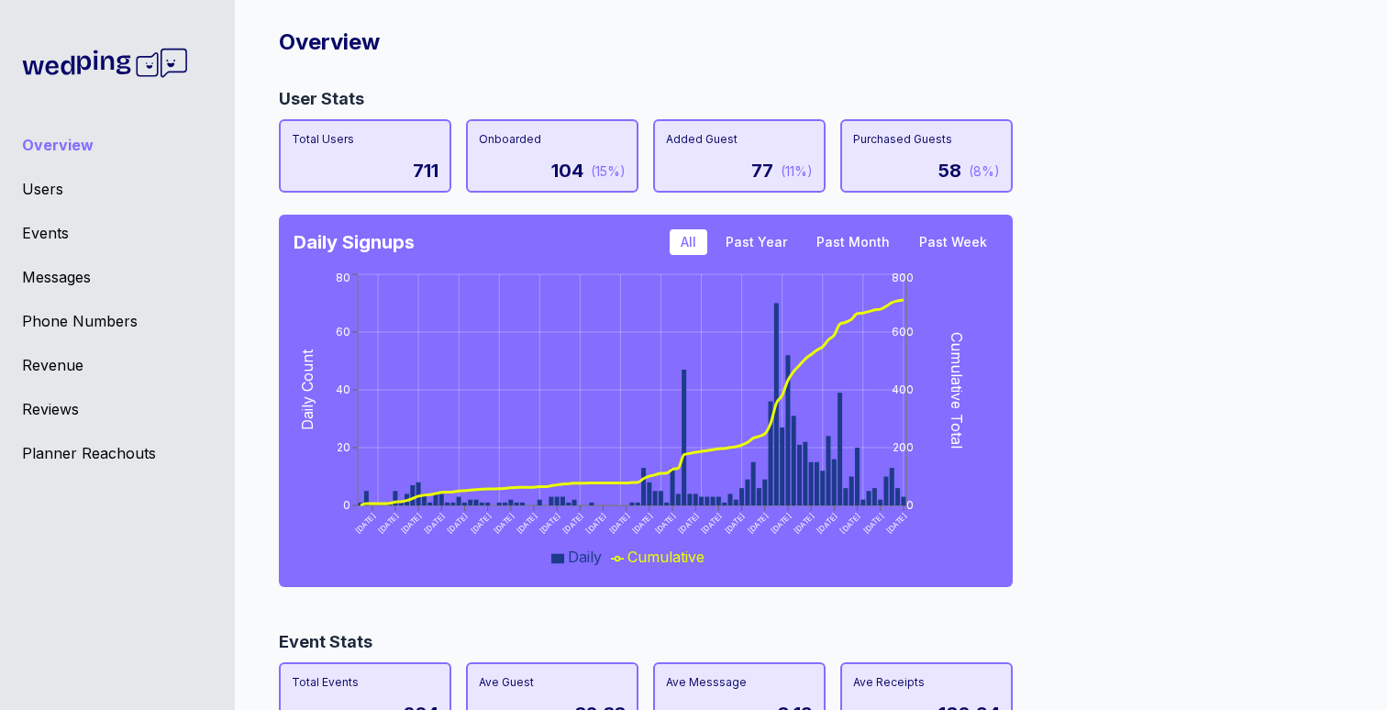
scroll to position [0, 0]
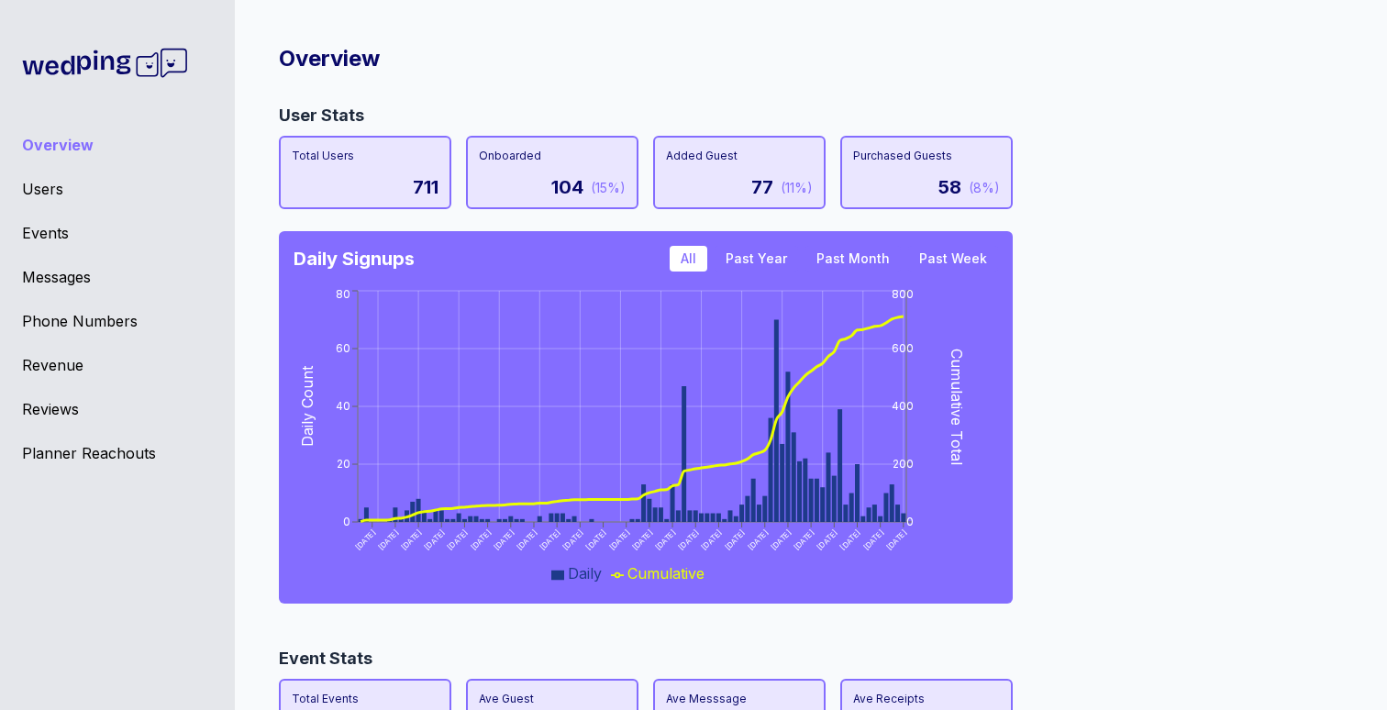
click at [1112, 451] on div "User Stats Total Users 711 Onboarded 104 (15%) Added Guest 77 (11%) Purchased G…" at bounding box center [803, 360] width 1049 height 514
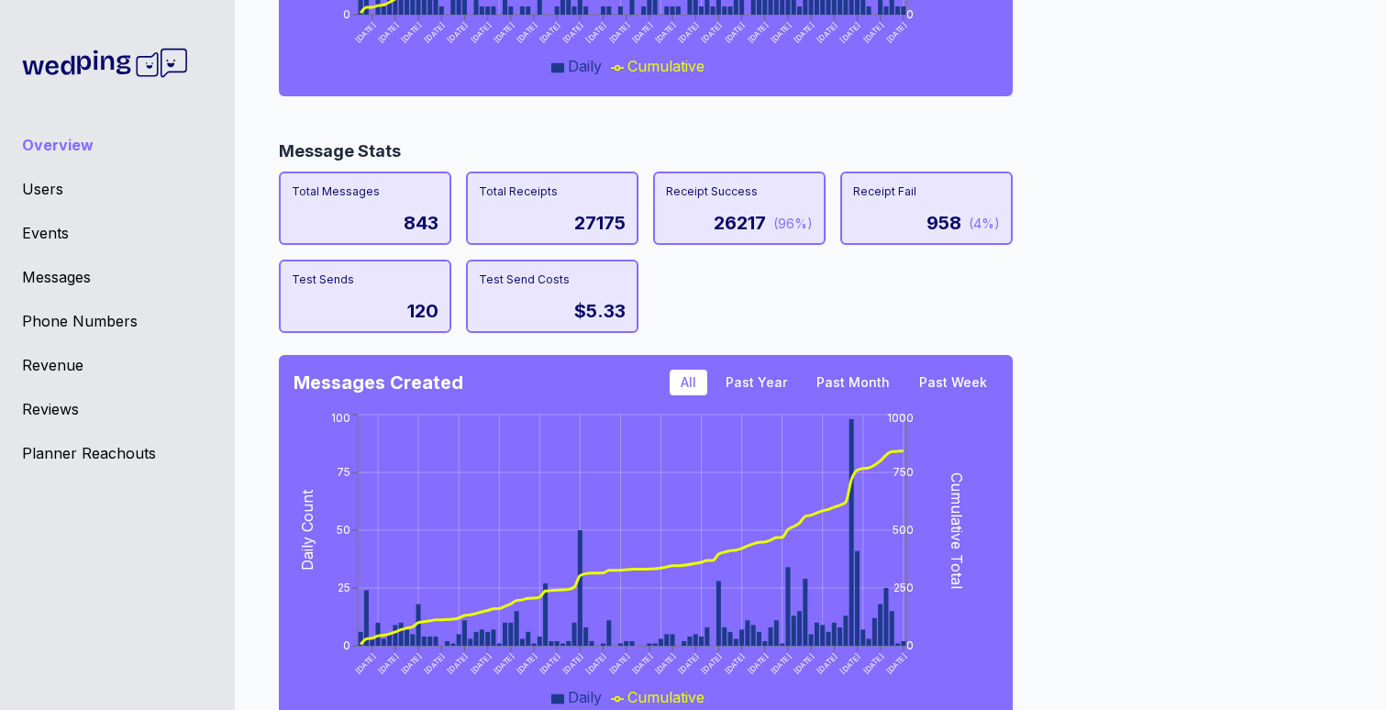
scroll to position [1058, 0]
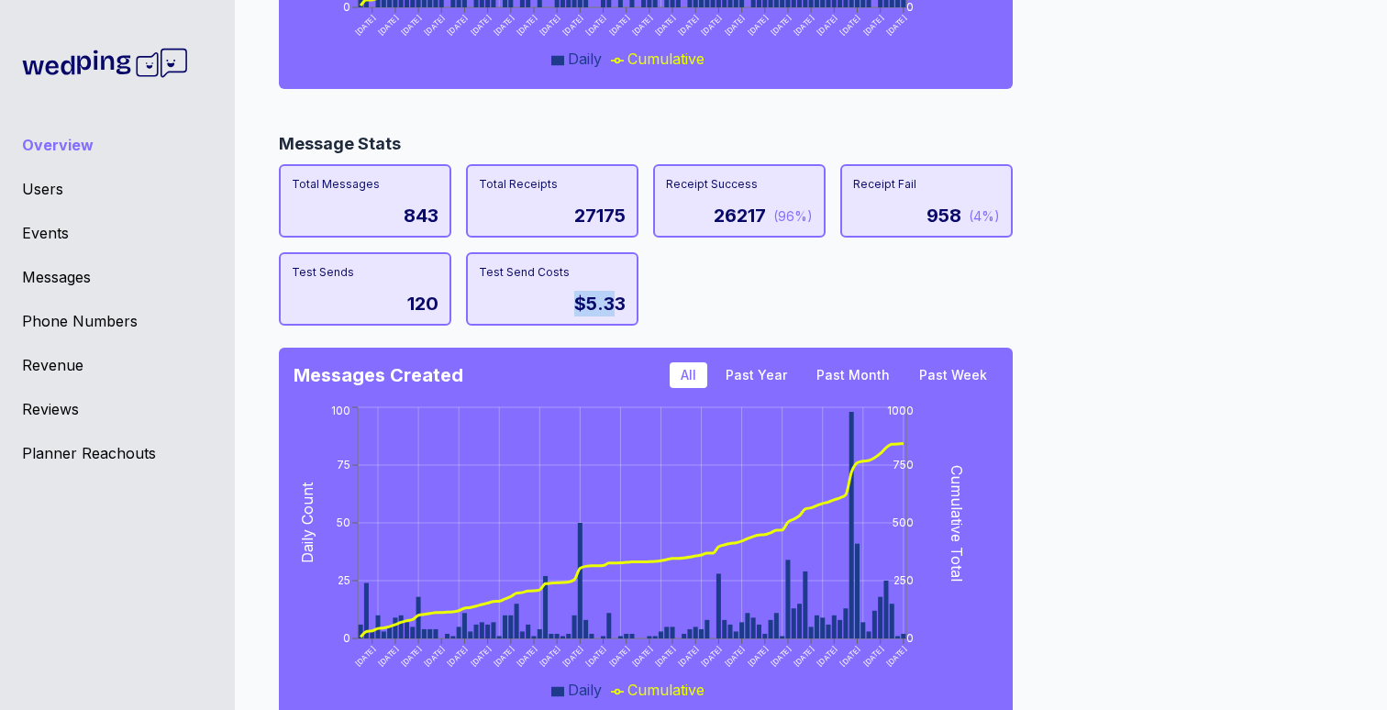
drag, startPoint x: 615, startPoint y: 296, endPoint x: 578, endPoint y: 303, distance: 37.3
click at [574, 304] on div "$5.33" at bounding box center [599, 304] width 51 height 26
click at [757, 313] on div "Total Messages 843 Total Receipts 27175 Receipt Success 26217 (96%) Receipt Fai…" at bounding box center [646, 244] width 734 height 161
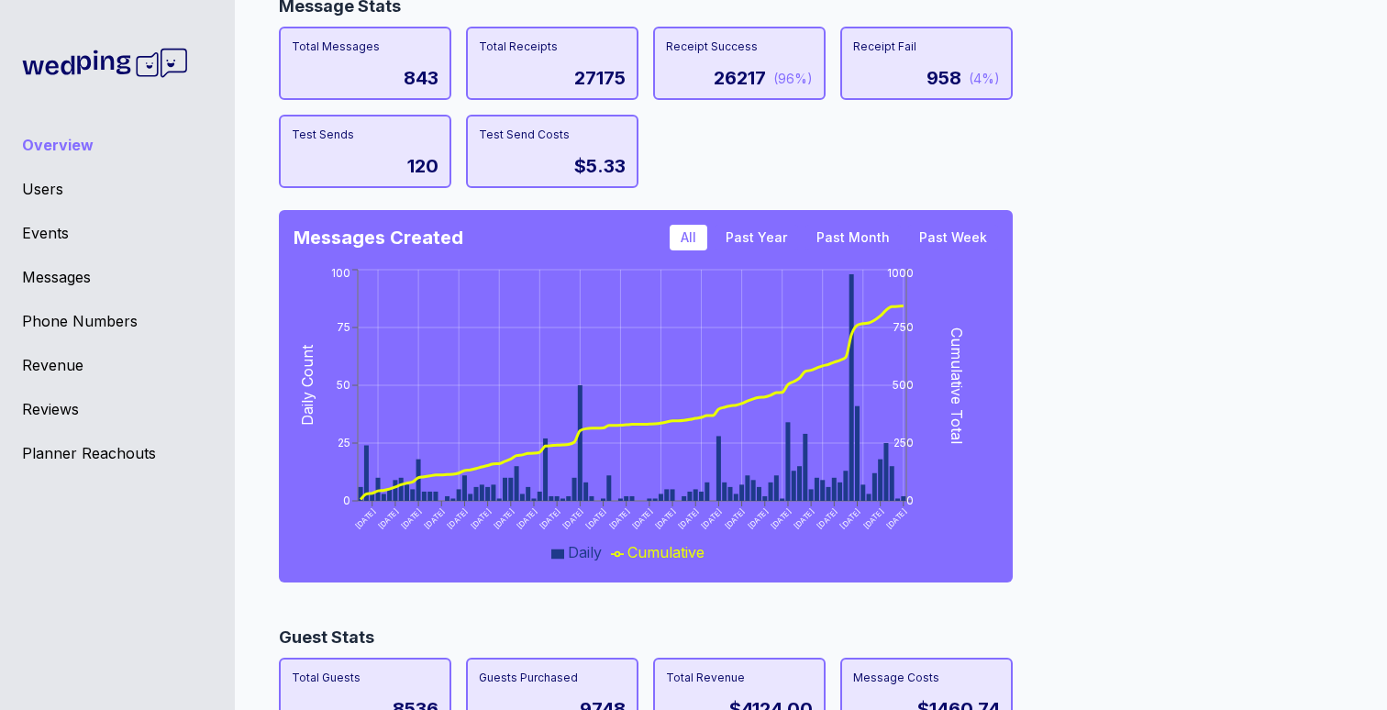
scroll to position [1196, 0]
